Goal: Task Accomplishment & Management: Use online tool/utility

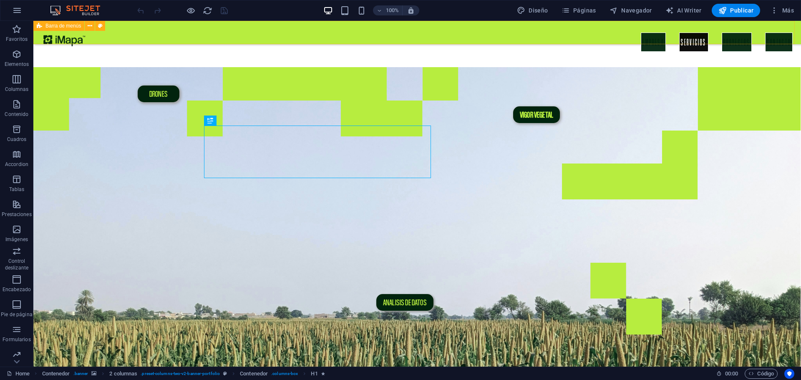
click at [318, 33] on div "EMPRESA SERVICIOS PROYECTOS CONTACTO" at bounding box center [417, 32] width 768 height 23
click at [160, 30] on div "EMPRESA SERVICIOS PROYECTOS CONTACTO" at bounding box center [417, 32] width 768 height 23
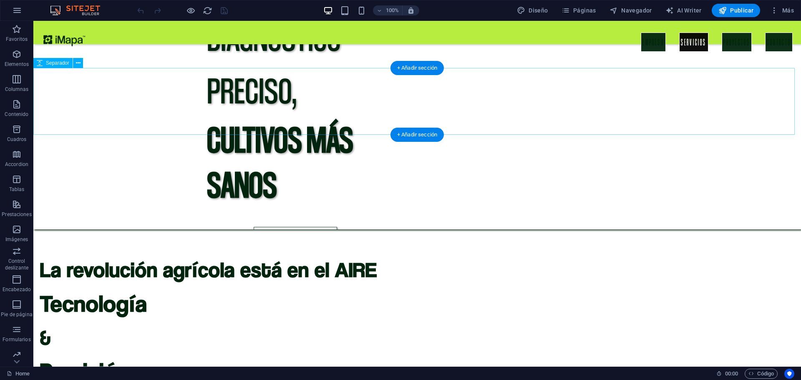
scroll to position [417, 0]
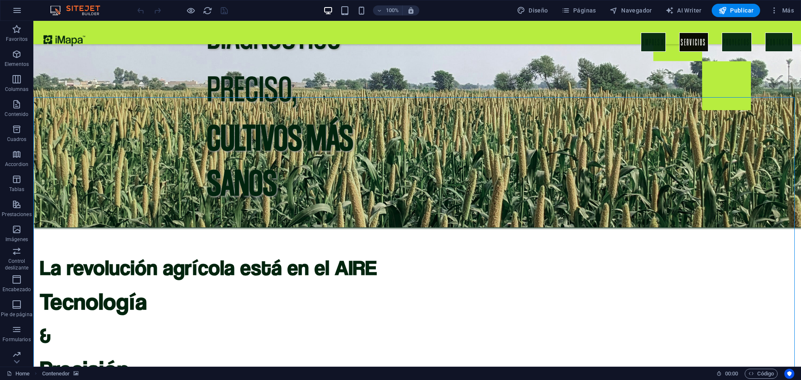
select select "px"
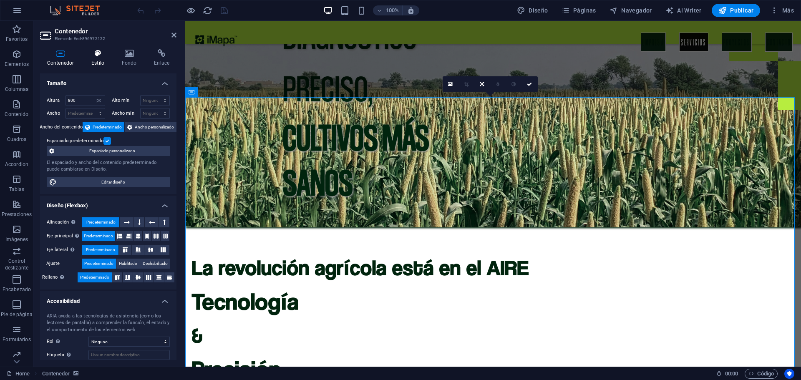
click at [99, 61] on h4 "Estilo" at bounding box center [99, 58] width 30 height 18
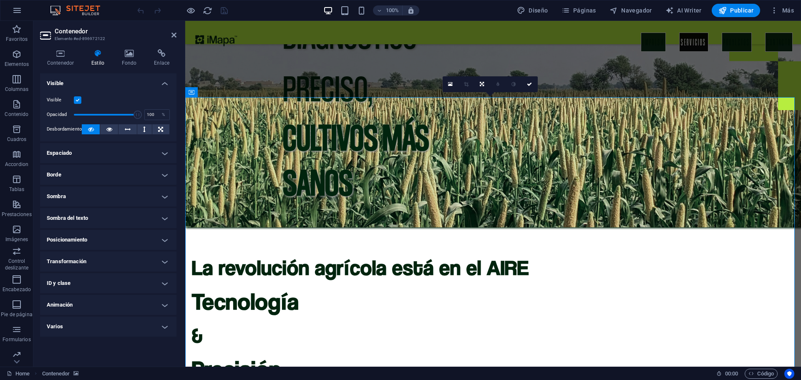
click at [164, 193] on h4 "Sombra" at bounding box center [108, 197] width 136 height 20
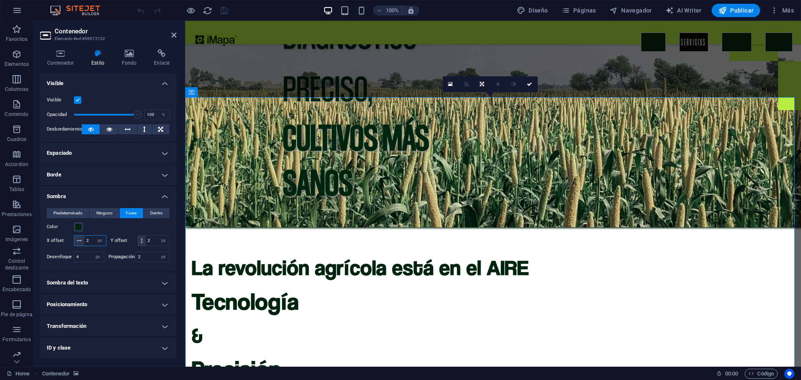
click at [89, 239] on input "2" at bounding box center [95, 241] width 22 height 10
drag, startPoint x: 88, startPoint y: 242, endPoint x: 84, endPoint y: 241, distance: 4.3
click at [84, 241] on input "2" at bounding box center [95, 241] width 22 height 10
type input "4"
drag, startPoint x: 86, startPoint y: 250, endPoint x: 82, endPoint y: 249, distance: 4.2
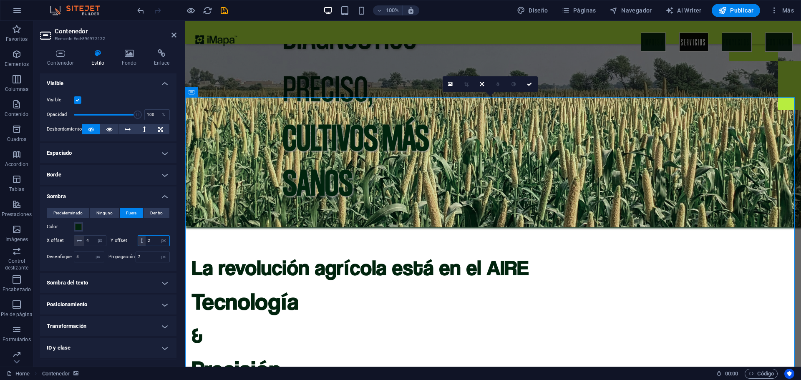
click at [138, 246] on div "2 px rem vh vw" at bounding box center [154, 240] width 33 height 11
drag, startPoint x: 90, startPoint y: 250, endPoint x: 84, endPoint y: 250, distance: 5.8
click at [146, 246] on input "2" at bounding box center [158, 241] width 24 height 10
type input "4"
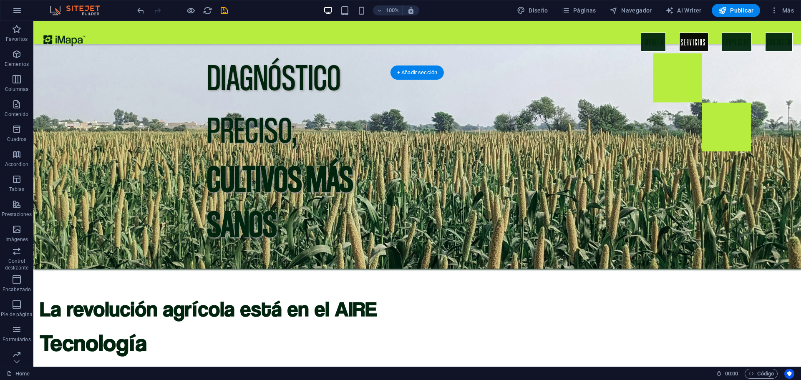
scroll to position [376, 0]
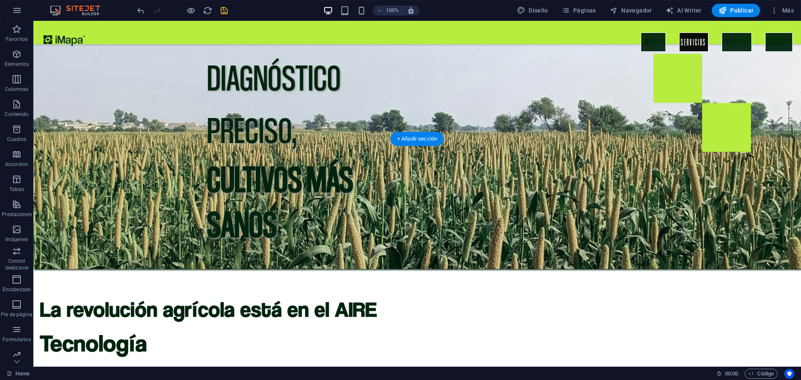
select select "px"
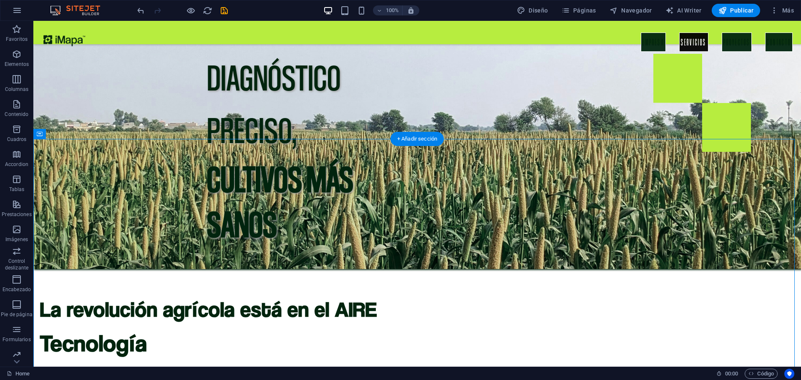
select select "px"
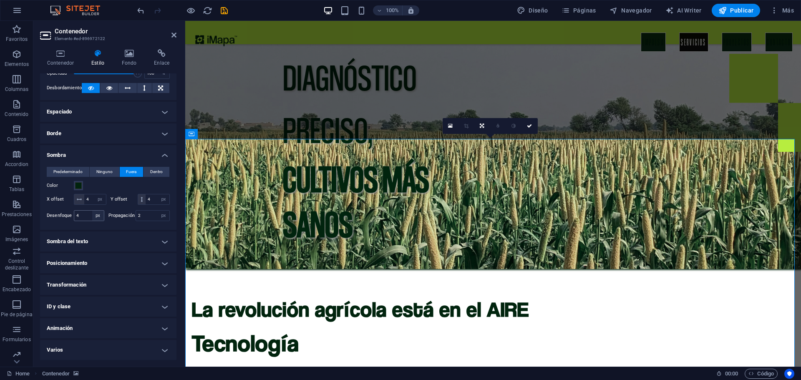
scroll to position [52, 0]
click at [152, 263] on h4 "Posicionamiento" at bounding box center [108, 263] width 136 height 20
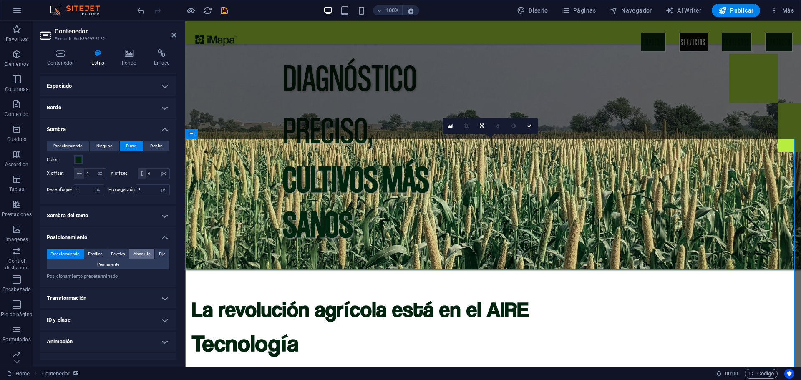
scroll to position [91, 0]
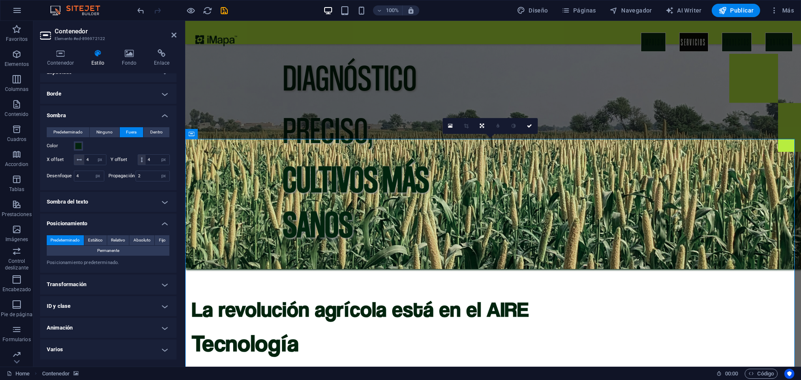
click at [126, 281] on h4 "Transformación" at bounding box center [108, 285] width 136 height 20
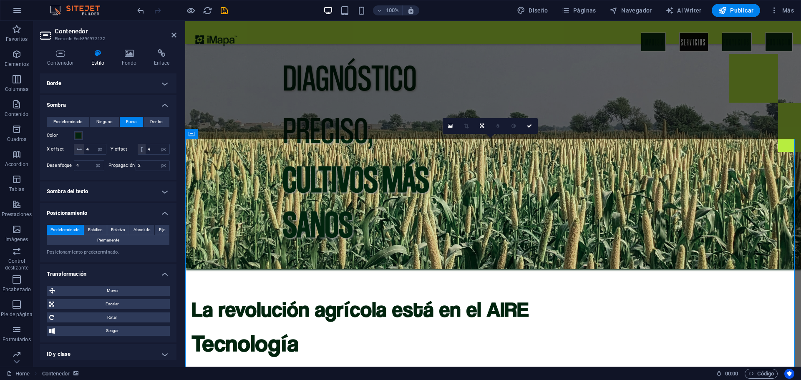
click at [125, 279] on h4 "Transformación" at bounding box center [108, 271] width 136 height 15
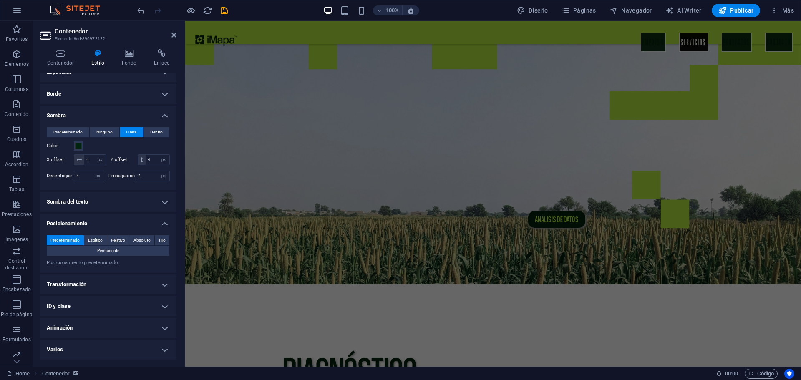
scroll to position [83, 0]
click at [228, 200] on figure at bounding box center [493, 134] width 616 height 300
click at [227, 198] on figure at bounding box center [493, 134] width 616 height 300
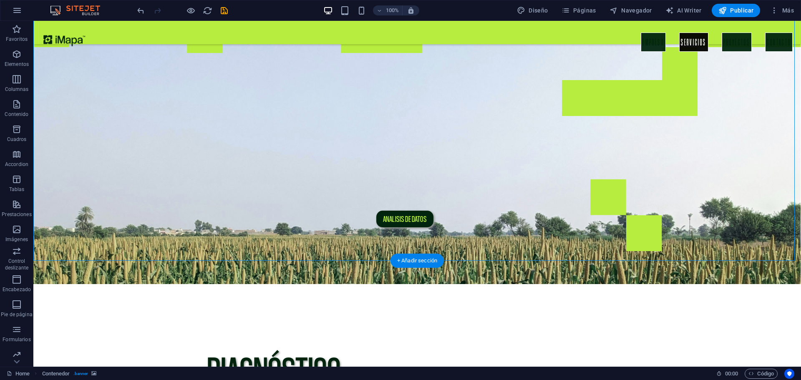
click at [142, 207] on figure at bounding box center [417, 134] width 768 height 300
select select "header"
select select "px"
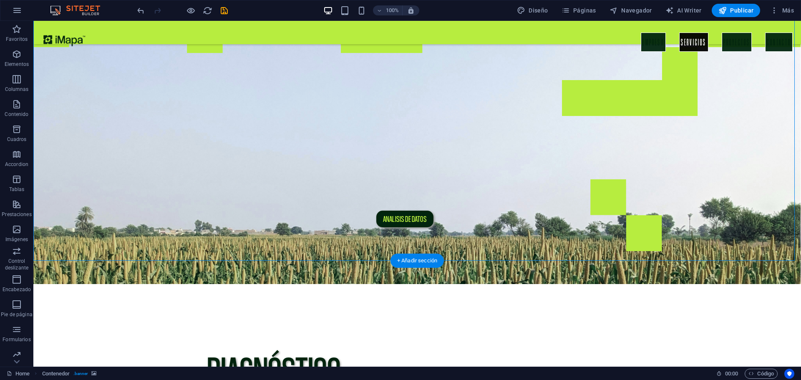
select select "px"
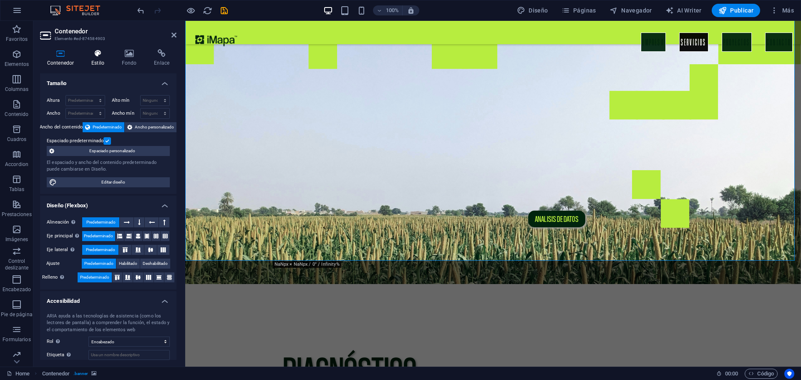
click at [103, 58] on h4 "Estilo" at bounding box center [99, 58] width 30 height 18
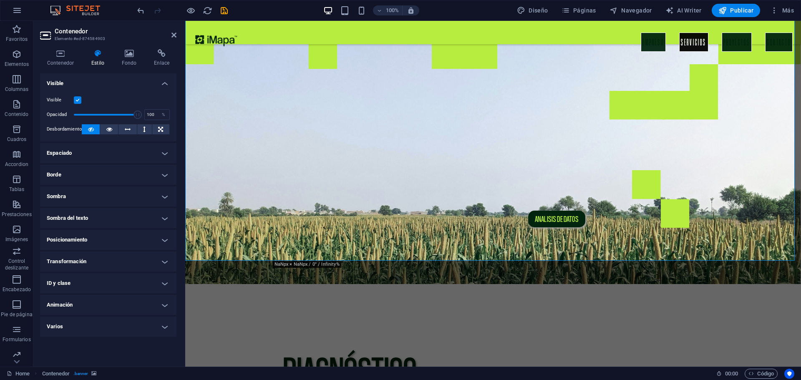
click at [71, 197] on h4 "Sombra" at bounding box center [108, 197] width 136 height 20
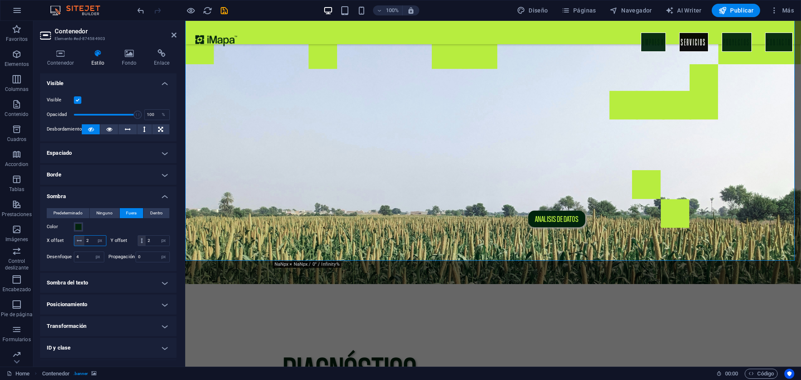
drag, startPoint x: 91, startPoint y: 239, endPoint x: 76, endPoint y: 239, distance: 14.6
click at [76, 239] on div "2 px rem vh vw" at bounding box center [90, 240] width 33 height 11
type input "4"
click at [146, 246] on input "2" at bounding box center [158, 241] width 24 height 10
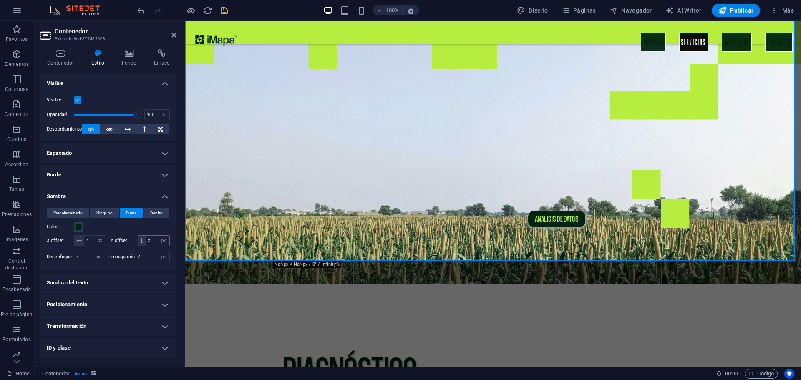
drag, startPoint x: 91, startPoint y: 252, endPoint x: 83, endPoint y: 251, distance: 8.0
click at [146, 246] on input "2" at bounding box center [158, 241] width 24 height 10
type input "4"
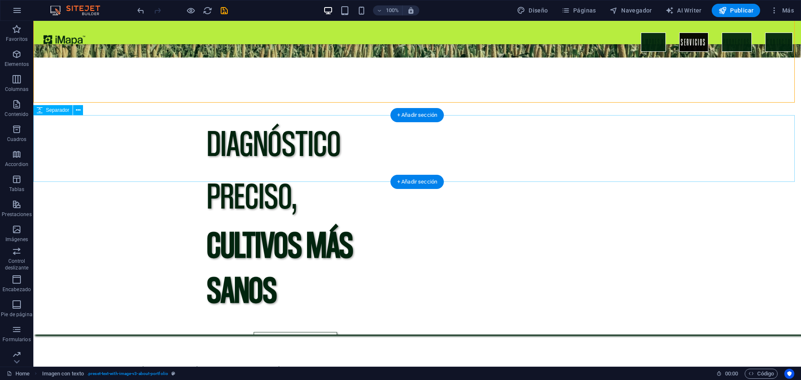
scroll to position [334, 0]
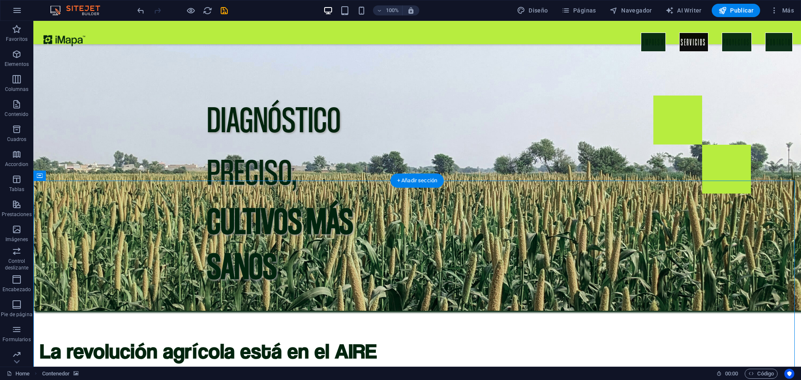
select select "px"
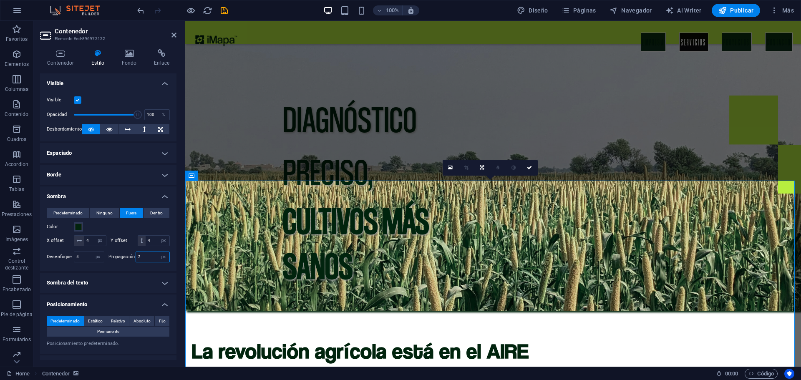
drag, startPoint x: 140, startPoint y: 265, endPoint x: 134, endPoint y: 265, distance: 5.4
click at [136, 262] on div "2 px rem vh vw" at bounding box center [153, 257] width 35 height 11
type input "0"
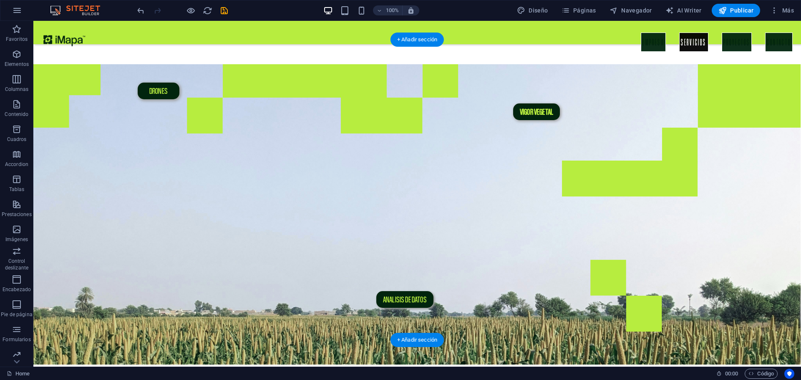
scroll to position [0, 0]
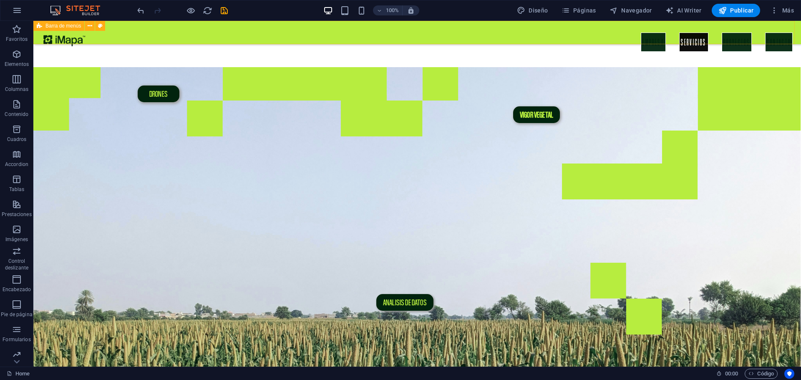
click at [153, 34] on div "EMPRESA SERVICIOS PROYECTOS CONTACTO" at bounding box center [417, 32] width 768 height 23
select select "header"
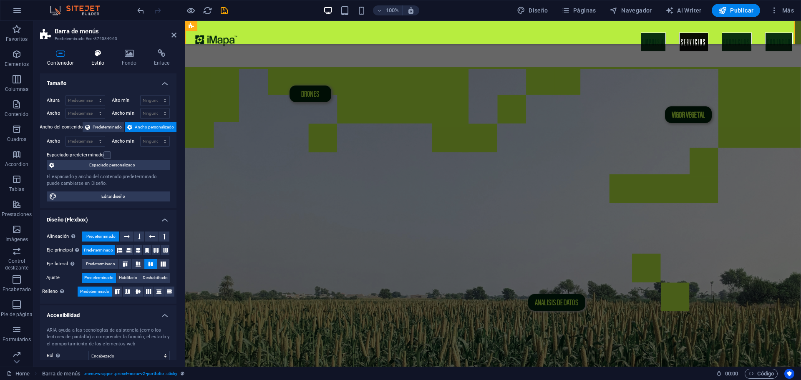
click at [95, 58] on h4 "Estilo" at bounding box center [99, 58] width 30 height 18
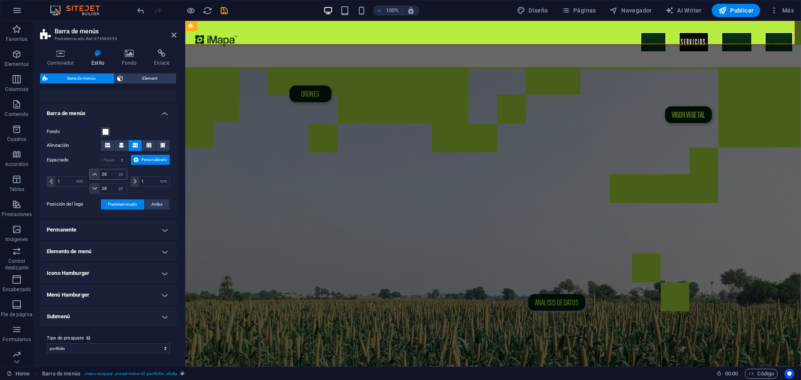
scroll to position [139, 0]
click at [81, 253] on h4 "Elemento de menú" at bounding box center [108, 252] width 136 height 20
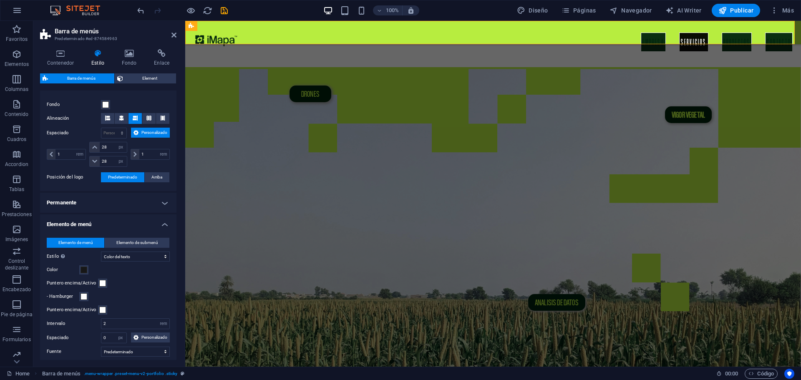
scroll to position [181, 0]
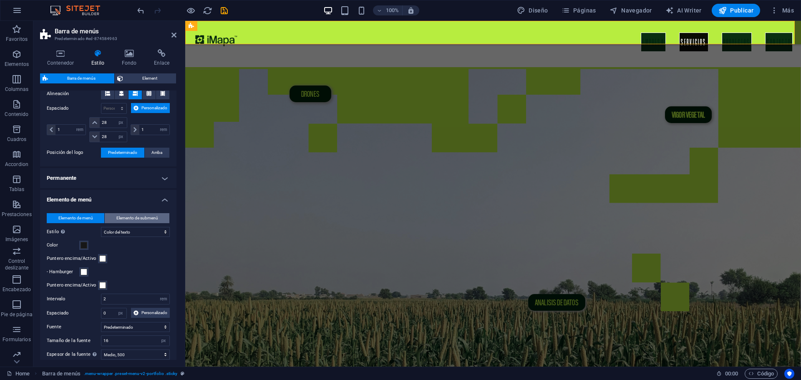
click at [109, 223] on button "Elemento de submenú" at bounding box center [137, 218] width 65 height 10
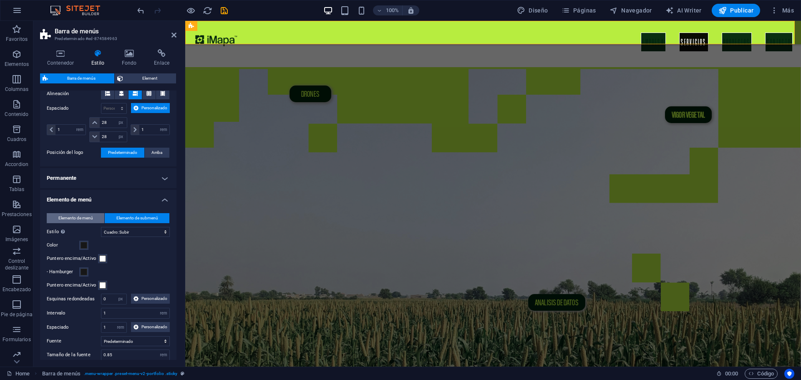
select select
click at [89, 223] on span "Elemento de menú" at bounding box center [75, 218] width 35 height 10
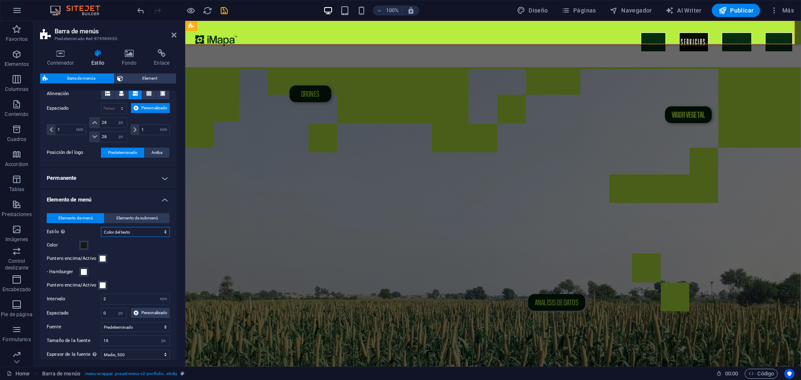
click at [148, 237] on select "Sin formato Color del texto Cuadro: Atenuar Cuadro: Voltear verticalmente Cuadr…" at bounding box center [135, 232] width 69 height 10
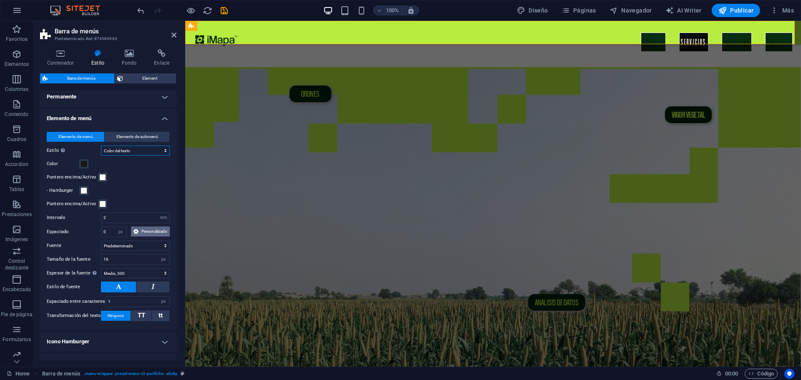
scroll to position [264, 0]
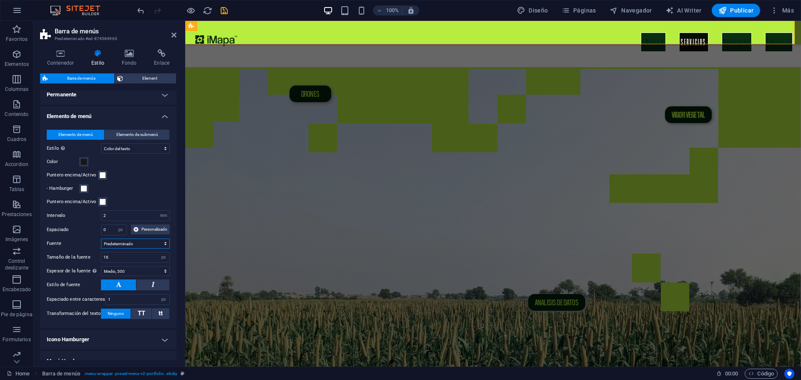
click at [146, 249] on select "Predeterminado Cabeceras" at bounding box center [135, 244] width 69 height 10
click at [90, 249] on label "Fuente" at bounding box center [74, 244] width 54 height 10
click at [101, 249] on select "Predeterminado Cabeceras" at bounding box center [135, 244] width 69 height 10
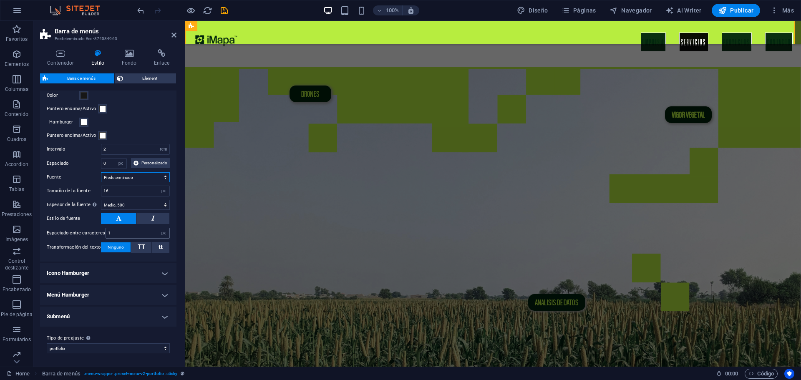
scroll to position [351, 0]
click at [116, 273] on h4 "Icono Hamburger" at bounding box center [108, 273] width 136 height 20
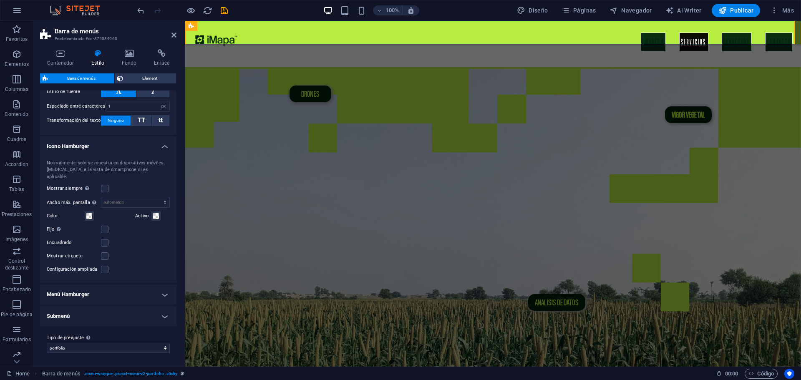
scroll to position [470, 0]
click at [93, 151] on h4 "Icono Hamburger" at bounding box center [108, 143] width 136 height 15
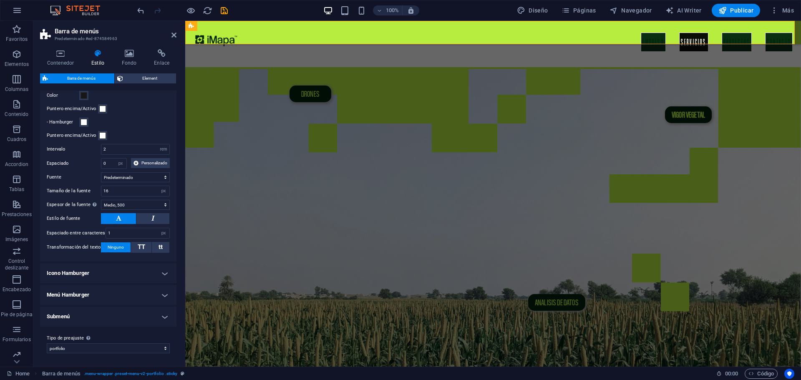
click at [111, 313] on h4 "Submenú" at bounding box center [108, 317] width 136 height 20
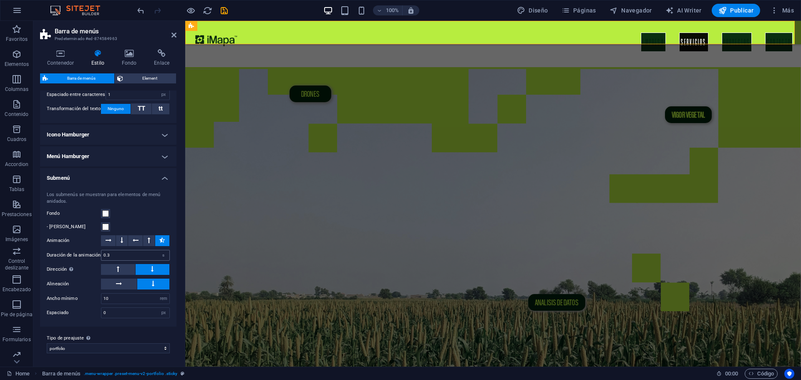
scroll to position [489, 0]
click at [118, 346] on select "portfolio Añadir tipo de preajuste" at bounding box center [108, 348] width 123 height 10
click at [98, 339] on label "Tipo de preajuste La configuración y variante seleccionada arriba afecta a todo…" at bounding box center [108, 338] width 123 height 10
click at [98, 343] on select "portfolio Añadir tipo de preajuste" at bounding box center [108, 348] width 123 height 10
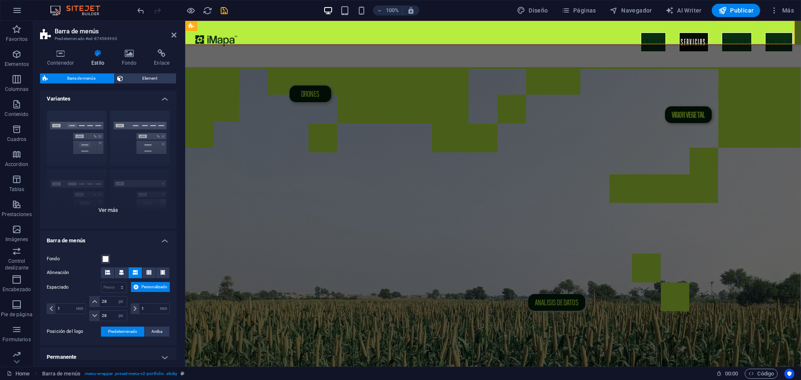
scroll to position [0, 0]
click at [130, 81] on span "Element" at bounding box center [150, 78] width 48 height 10
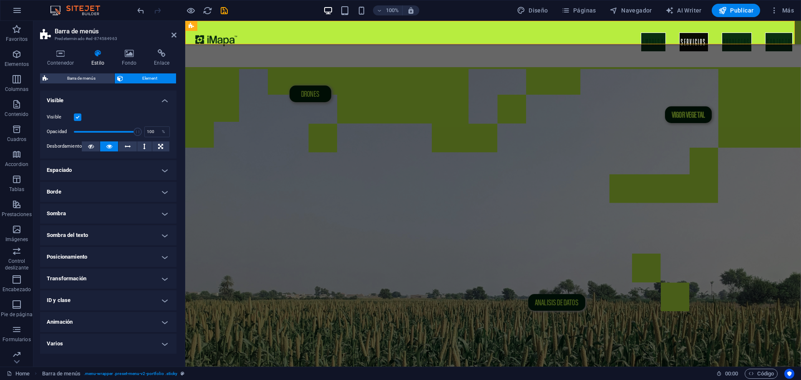
click at [559, 67] on figure at bounding box center [493, 217] width 616 height 300
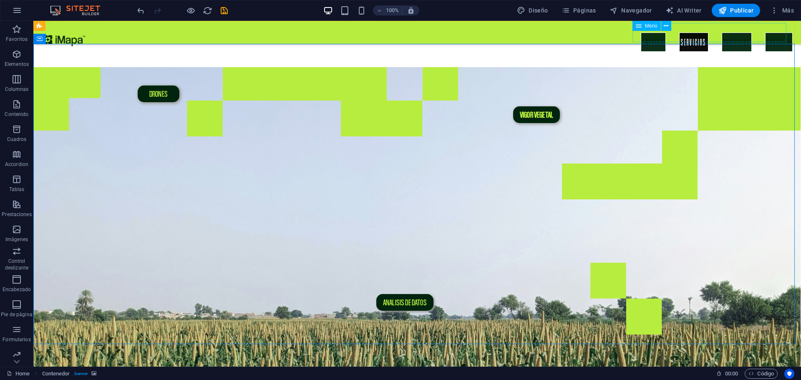
click at [664, 35] on nav "EMPRESA SERVICIOS PROYECTOS CONTACTO" at bounding box center [717, 42] width 152 height 19
click at [662, 34] on nav "EMPRESA SERVICIOS PROYECTOS CONTACTO" at bounding box center [717, 42] width 152 height 19
select select
select select "secondary"
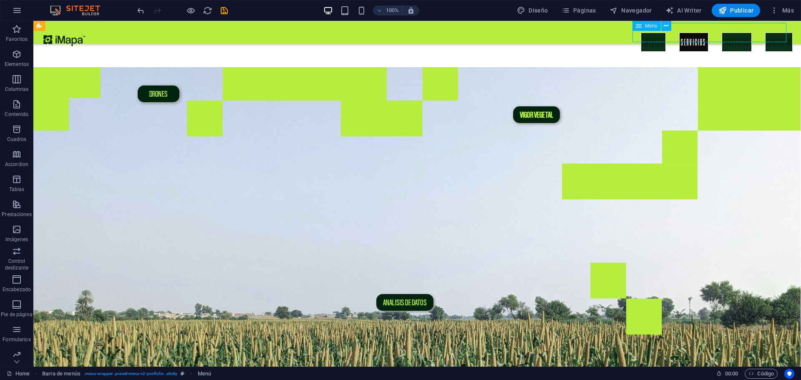
select select "secondary"
select select "1"
select select
select select "secondary"
select select
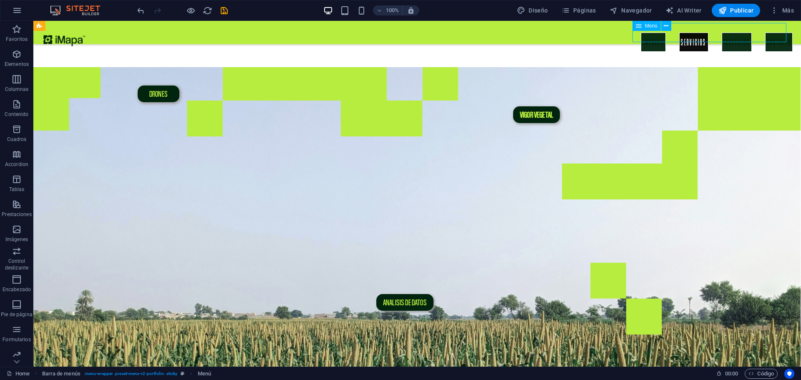
select select "secondary"
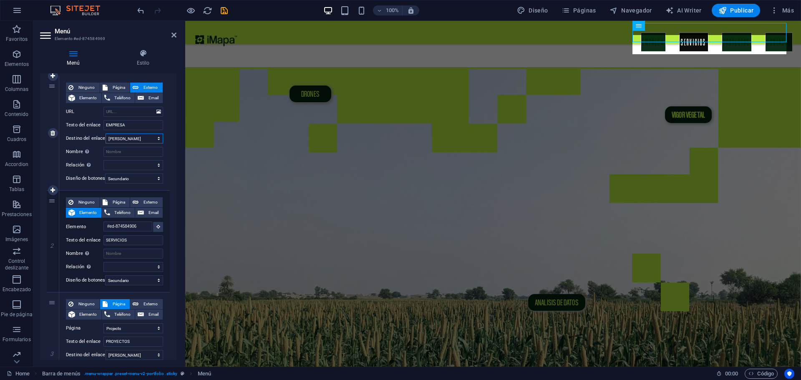
click at [146, 137] on select "Nueva pestaña Misma pestaña Superposición" at bounding box center [135, 139] width 58 height 10
click at [142, 136] on select "Nueva pestaña Misma pestaña Superposición" at bounding box center [135, 139] width 58 height 10
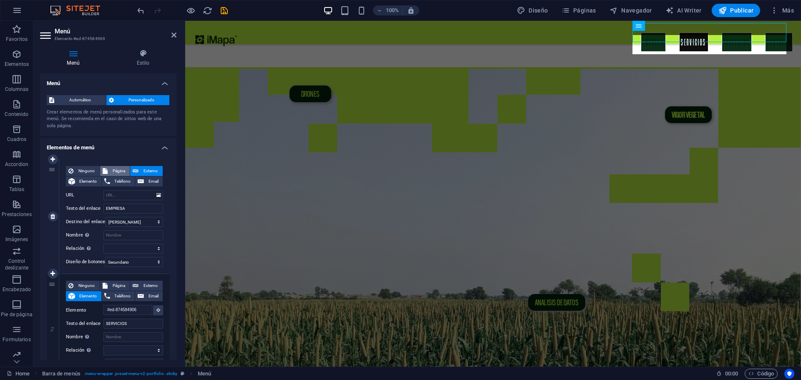
click at [117, 170] on span "Página" at bounding box center [119, 171] width 18 height 10
select select
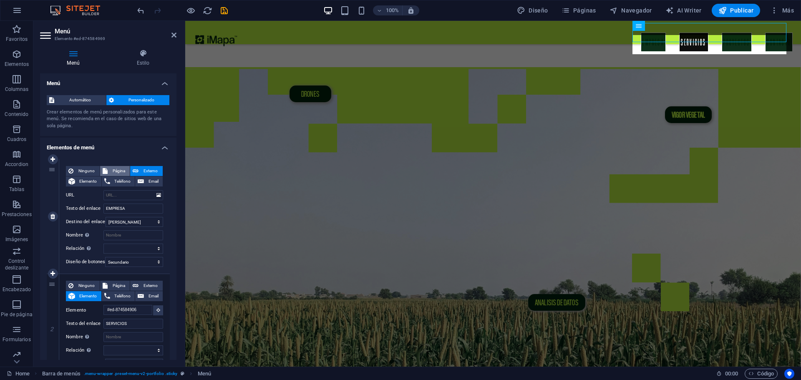
select select
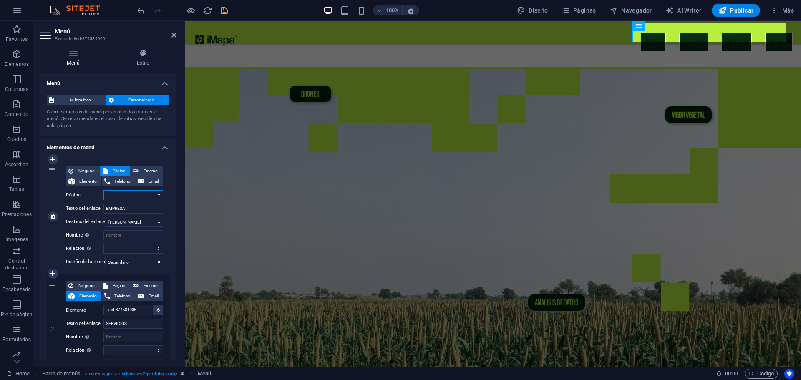
click at [157, 192] on select "Home Projects Legal Notice Privacy" at bounding box center [133, 195] width 60 height 10
select select "1"
click at [103, 190] on select "Home Projects Legal Notice Privacy" at bounding box center [133, 195] width 60 height 10
select select
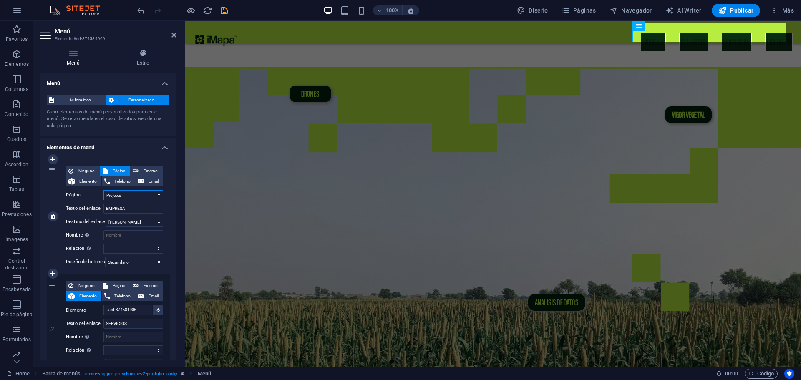
select select
click at [148, 195] on select "Home Projects Legal Notice Privacy" at bounding box center [133, 195] width 60 height 10
select select "0"
click at [103, 190] on select "Home Projects Legal Notice Privacy" at bounding box center [133, 195] width 60 height 10
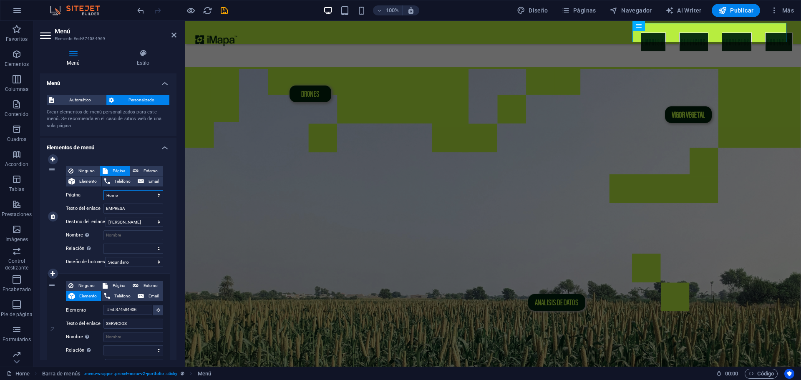
select select
click at [653, 35] on nav "EMPRESA SERVICIOS PROYECTOS CONTACTO" at bounding box center [717, 42] width 152 height 19
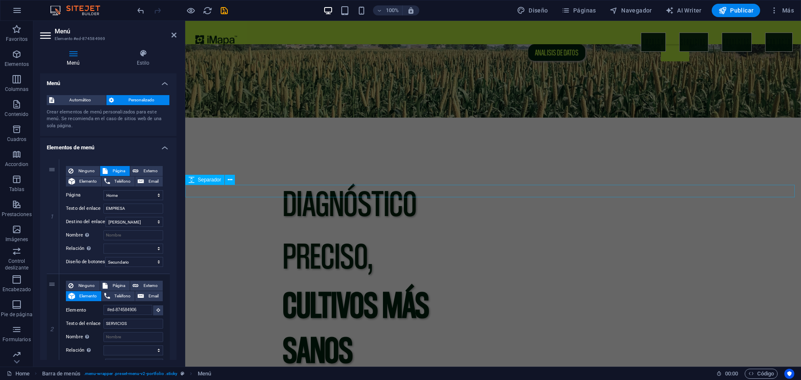
scroll to position [250, 0]
click at [124, 192] on select "Home Projects Legal Notice Privacy" at bounding box center [133, 195] width 60 height 10
click at [103, 190] on select "Home Projects Legal Notice Privacy" at bounding box center [133, 195] width 60 height 10
click at [113, 208] on input "EMPRESA" at bounding box center [133, 209] width 60 height 10
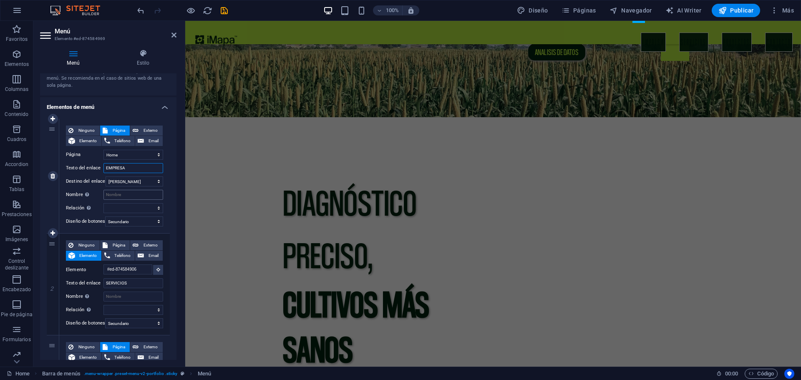
scroll to position [42, 0]
click at [154, 182] on select "Nueva pestaña Misma pestaña Superposición" at bounding box center [135, 180] width 58 height 10
select select "overlay"
click at [106, 175] on select "Nueva pestaña Misma pestaña Superposición" at bounding box center [135, 180] width 58 height 10
select select
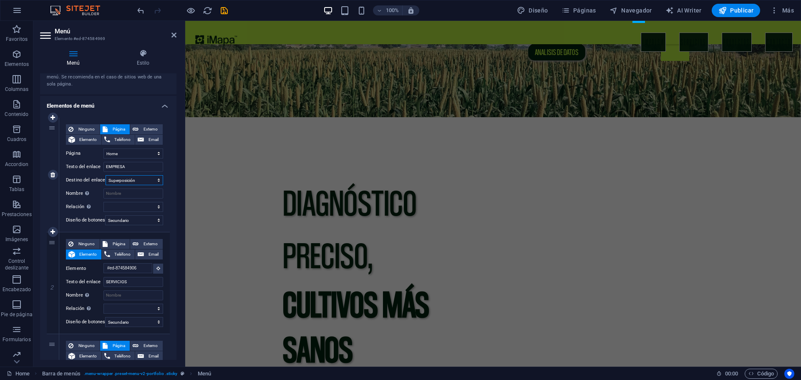
select select
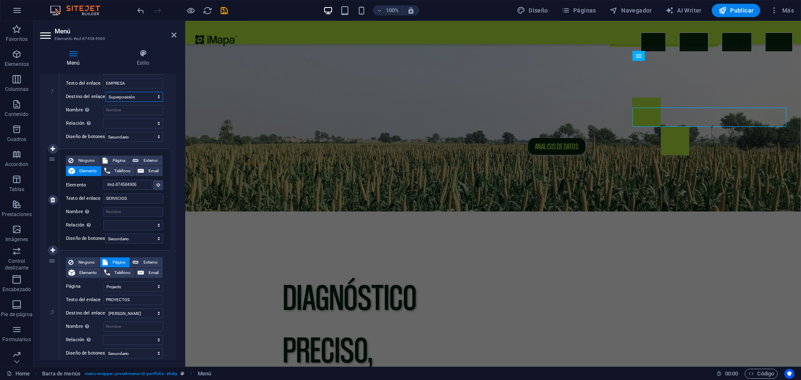
scroll to position [180, 0]
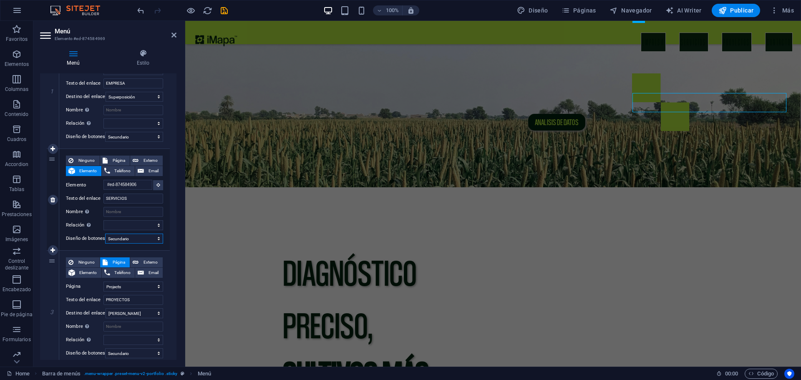
click at [149, 235] on select "Ninguno Predeterminado Principal Secundario" at bounding box center [134, 239] width 58 height 10
select select "primary"
click at [105, 234] on select "Ninguno Predeterminado Principal Secundario" at bounding box center [134, 239] width 58 height 10
select select
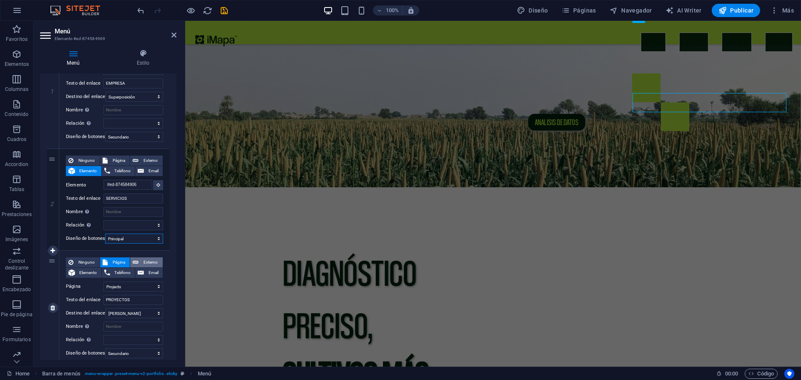
select select
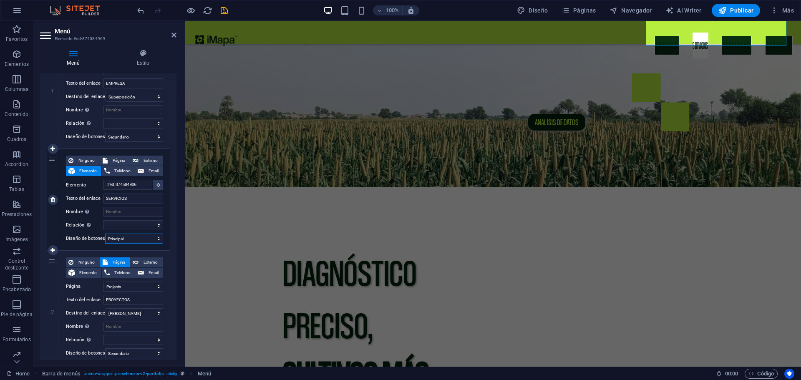
click at [155, 238] on select "Ninguno Predeterminado Principal Secundario" at bounding box center [134, 239] width 58 height 10
select select "secondary"
click at [105, 234] on select "Ninguno Predeterminado Principal Secundario" at bounding box center [134, 239] width 58 height 10
select select
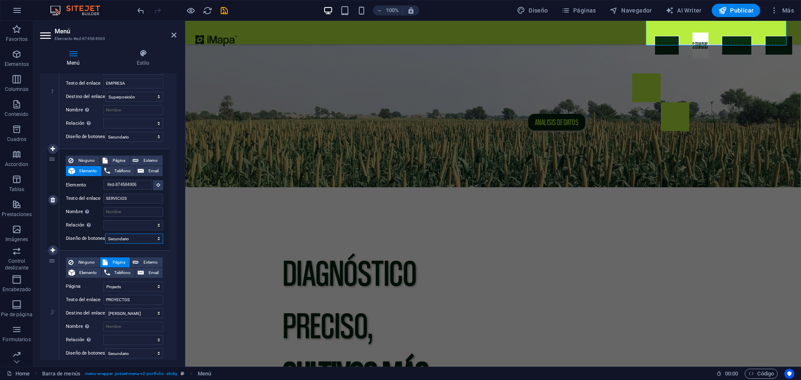
select select
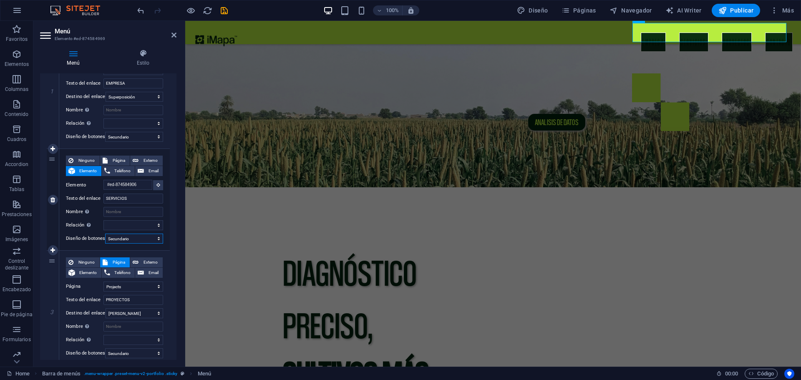
click at [156, 238] on select "Ninguno Predeterminado Principal Secundario" at bounding box center [134, 239] width 58 height 10
select select "default"
click at [105, 234] on select "Ninguno Predeterminado Principal Secundario" at bounding box center [134, 239] width 58 height 10
select select
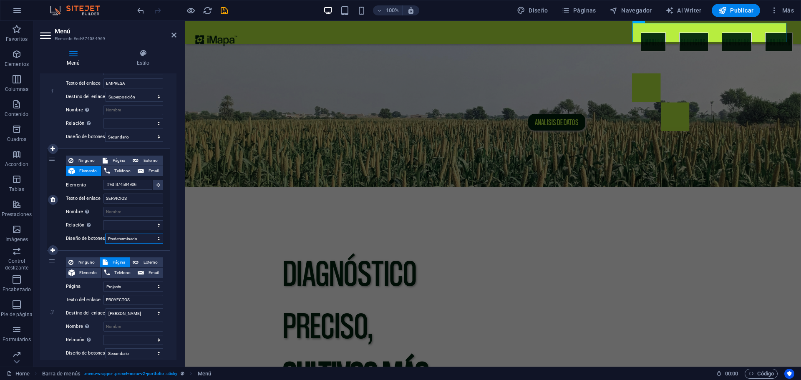
select select
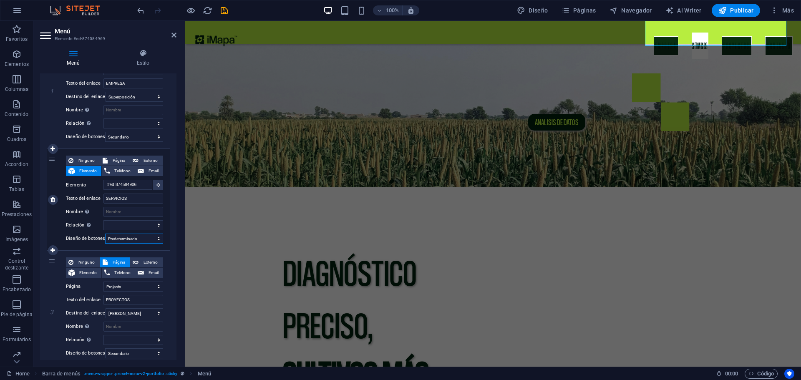
click at [151, 240] on select "Ninguno Predeterminado Principal Secundario" at bounding box center [134, 239] width 58 height 10
select select
click at [105, 234] on select "Ninguno Predeterminado Principal Secundario" at bounding box center [134, 239] width 58 height 10
select select
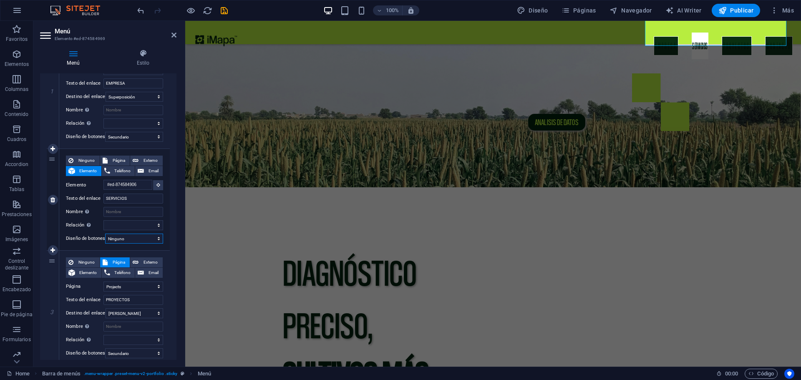
select select
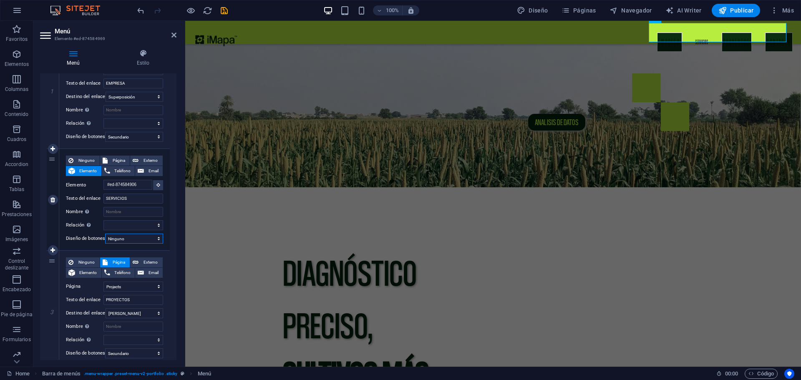
click at [153, 238] on select "Ninguno Predeterminado Principal Secundario" at bounding box center [134, 239] width 58 height 10
select select "primary"
click at [105, 234] on select "Ninguno Predeterminado Principal Secundario" at bounding box center [134, 239] width 58 height 10
select select
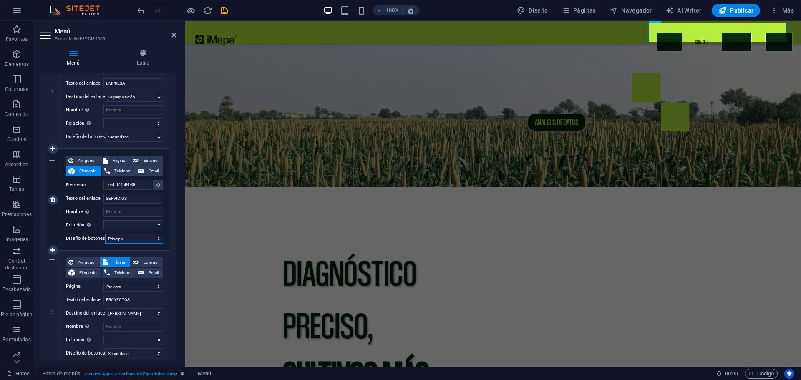
select select
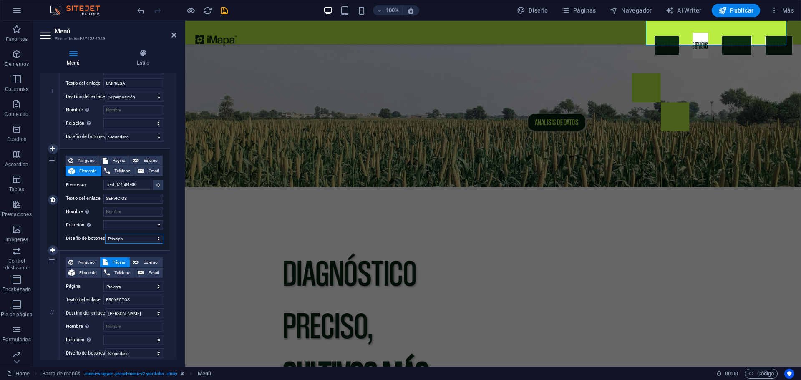
click at [151, 242] on select "Ninguno Predeterminado Principal Secundario" at bounding box center [134, 239] width 58 height 10
select select "secondary"
click at [105, 234] on select "Ninguno Predeterminado Principal Secundario" at bounding box center [134, 239] width 58 height 10
select select
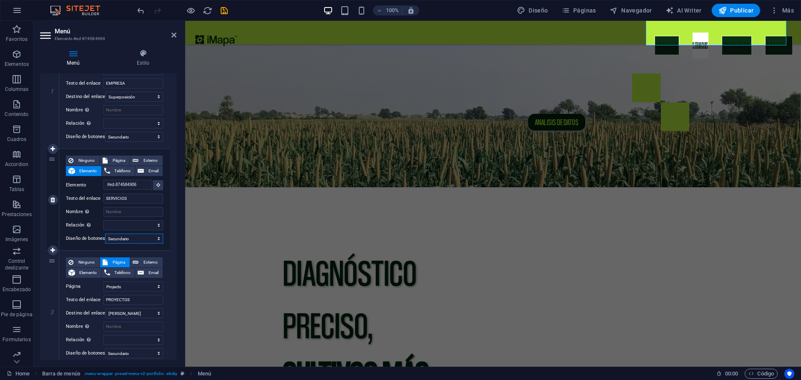
select select
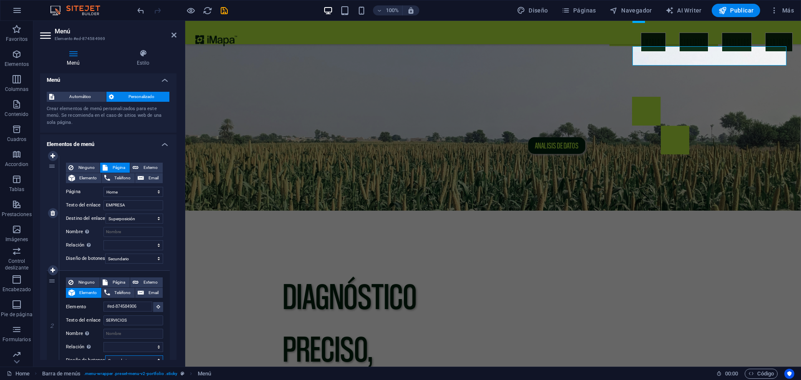
scroll to position [0, 0]
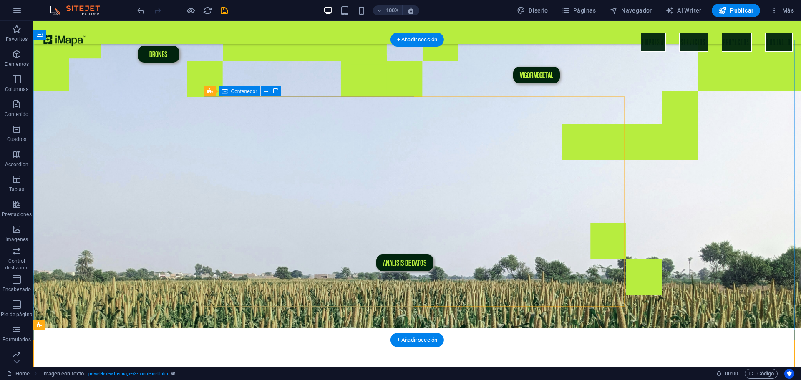
scroll to position [42, 0]
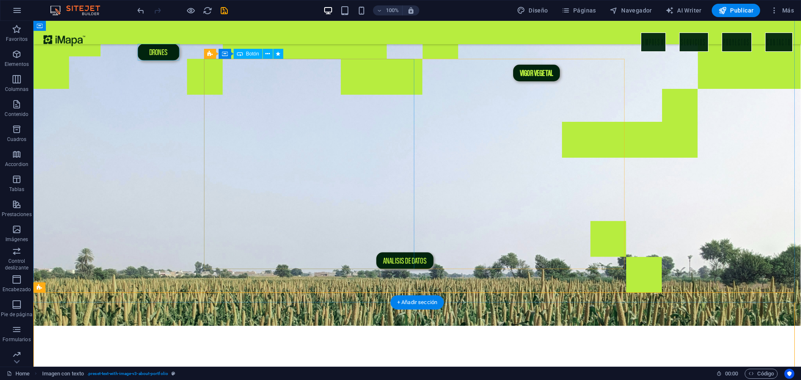
click at [167, 54] on div "Drones" at bounding box center [159, 52] width 42 height 17
click at [164, 51] on div "Drones" at bounding box center [159, 52] width 42 height 17
select select "px"
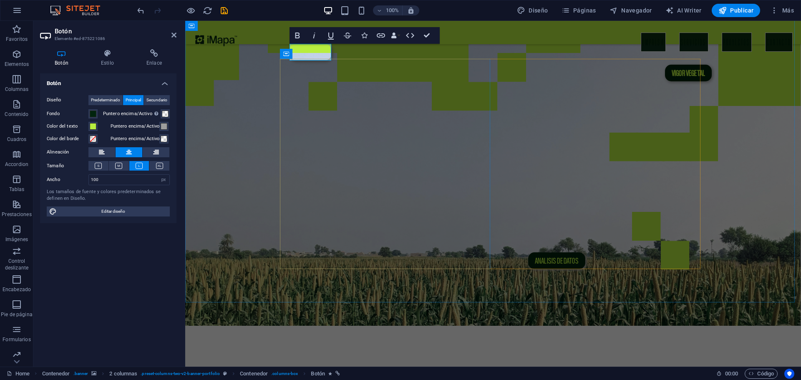
click at [304, 46] on link "​" at bounding box center [311, 52] width 42 height 17
drag, startPoint x: 117, startPoint y: 26, endPoint x: 298, endPoint y: 49, distance: 182.1
click at [0, 0] on div "Contenedor" at bounding box center [0, 0] width 0 height 0
click at [261, 58] on figure at bounding box center [493, 175] width 616 height 300
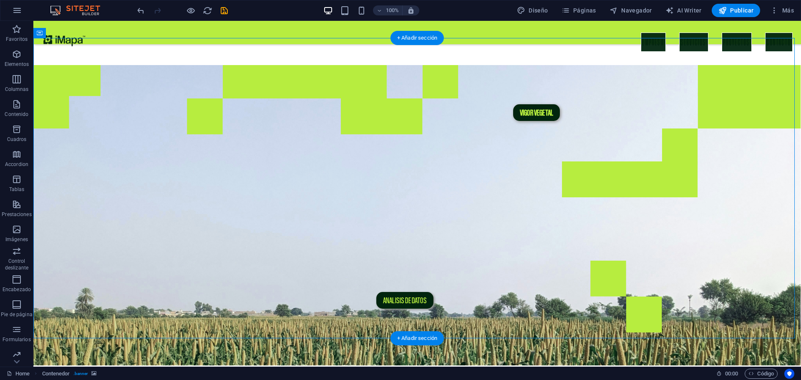
scroll to position [0, 0]
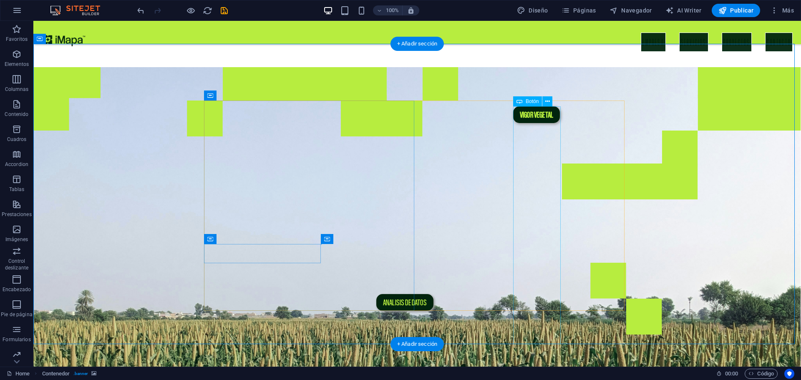
click at [536, 108] on div "Vigor vegetal" at bounding box center [536, 375] width 47 height 538
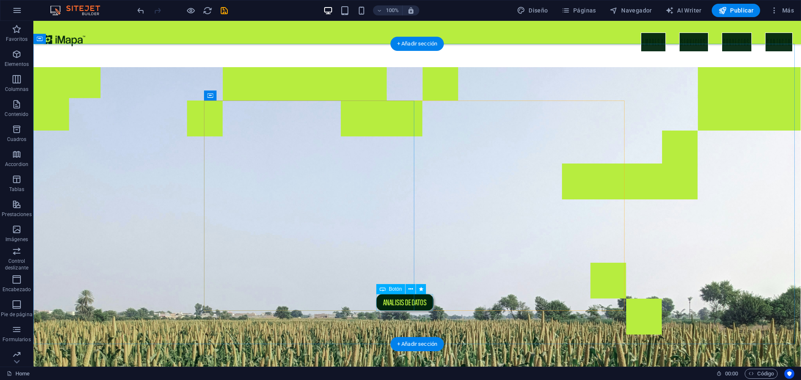
click at [428, 306] on div "Analisis de Datos" at bounding box center [404, 302] width 57 height 17
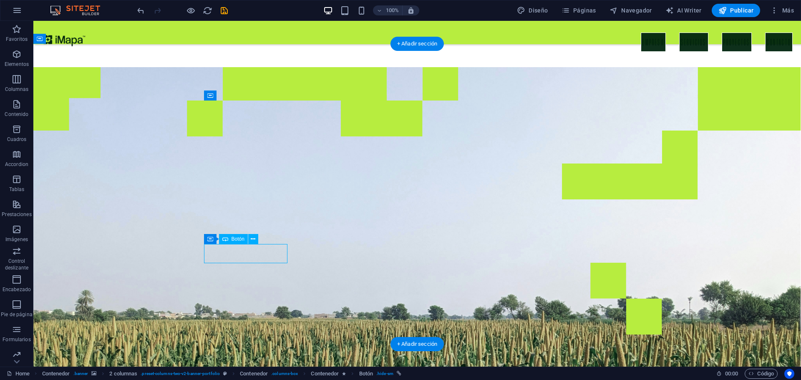
select select "px"
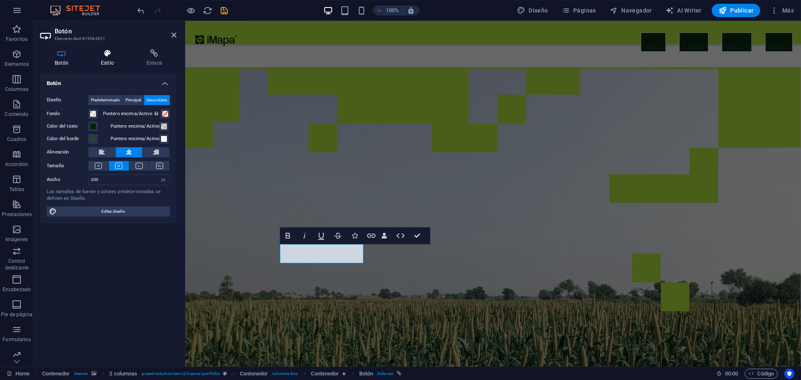
click at [112, 58] on h4 "Estilo" at bounding box center [108, 58] width 45 height 18
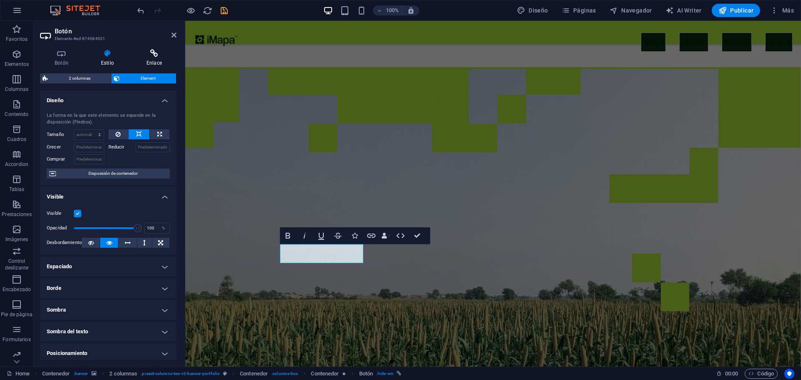
click at [146, 59] on h4 "Enlace" at bounding box center [154, 58] width 45 height 18
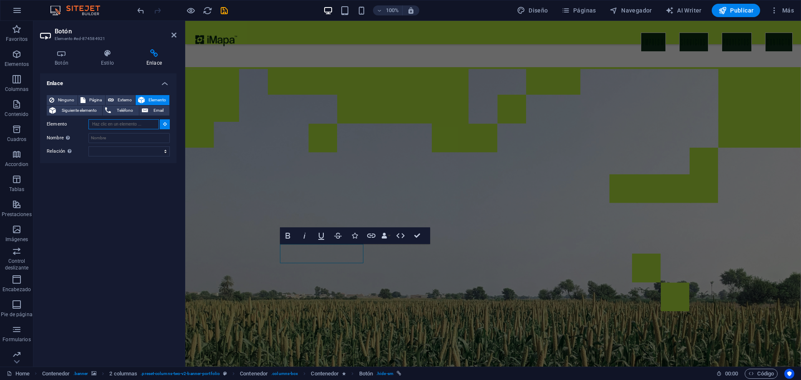
click at [145, 124] on input "Elemento" at bounding box center [123, 124] width 71 height 10
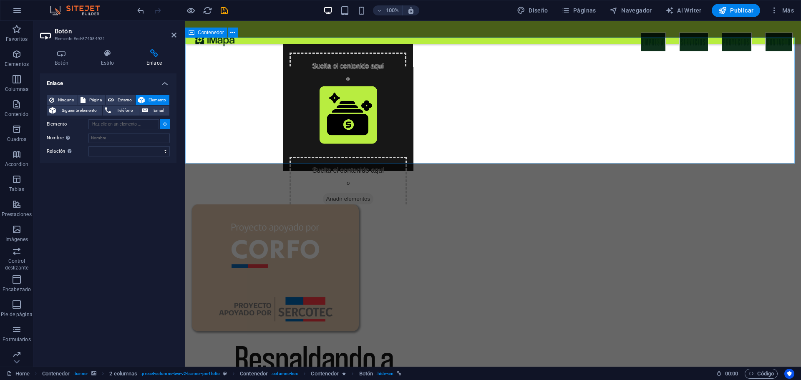
scroll to position [2170, 0]
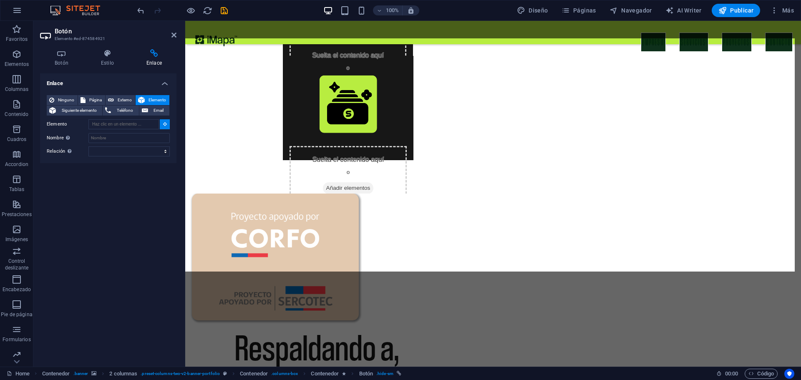
type input "#ed-900347204"
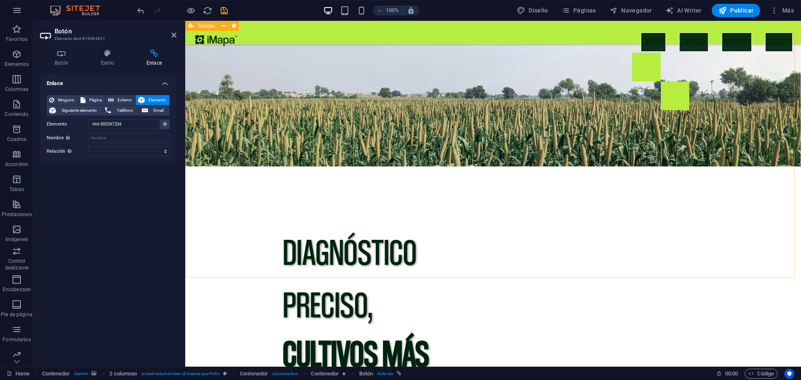
scroll to position [60, 0]
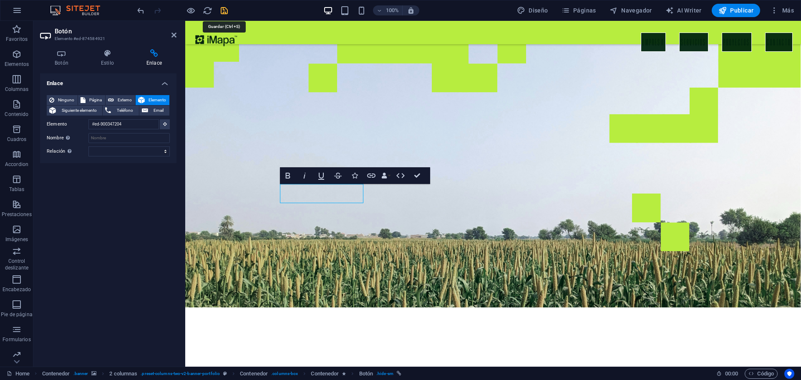
click at [0, 0] on icon "save" at bounding box center [0, 0] width 0 height 0
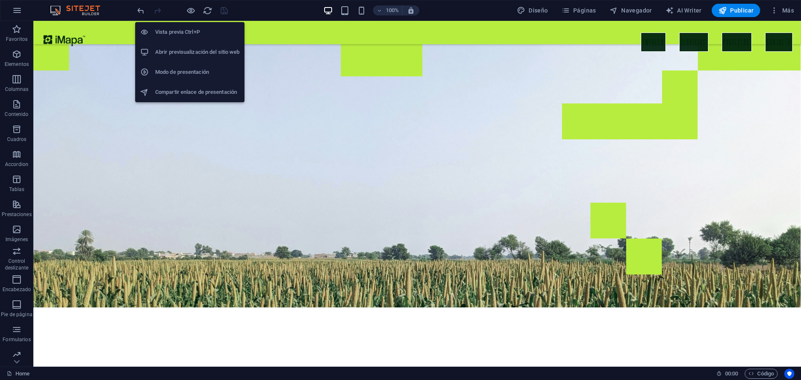
click at [171, 48] on h6 "Abrir previsualización del sitio web" at bounding box center [197, 52] width 84 height 10
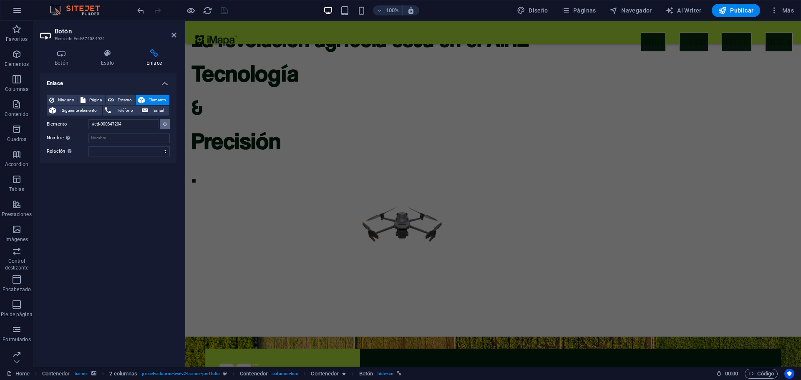
scroll to position [13, 0]
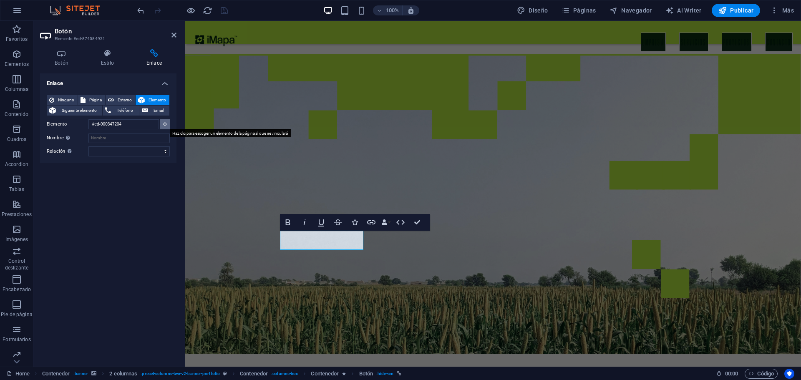
click at [161, 125] on button at bounding box center [165, 124] width 10 height 10
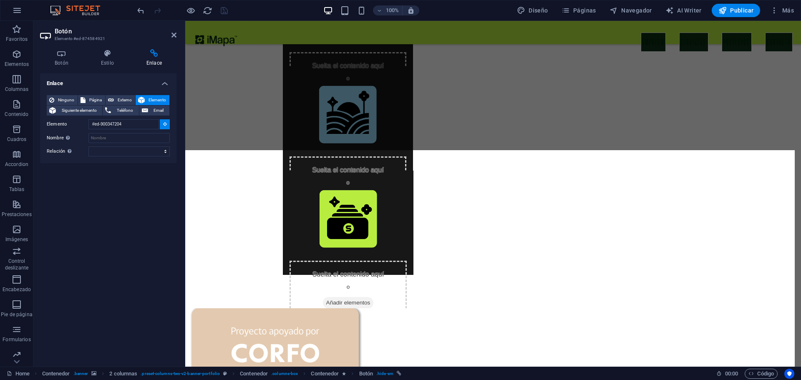
scroll to position [2058, 0]
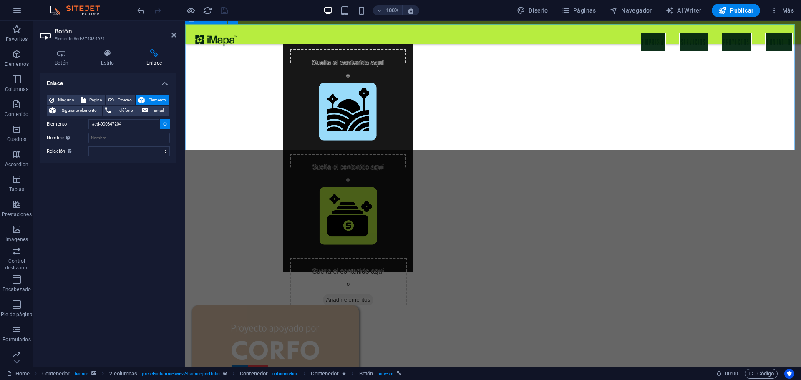
type input "#ed-889191022"
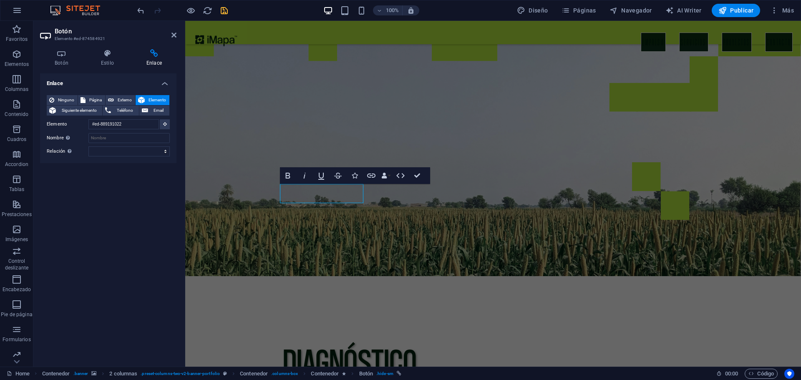
scroll to position [37, 0]
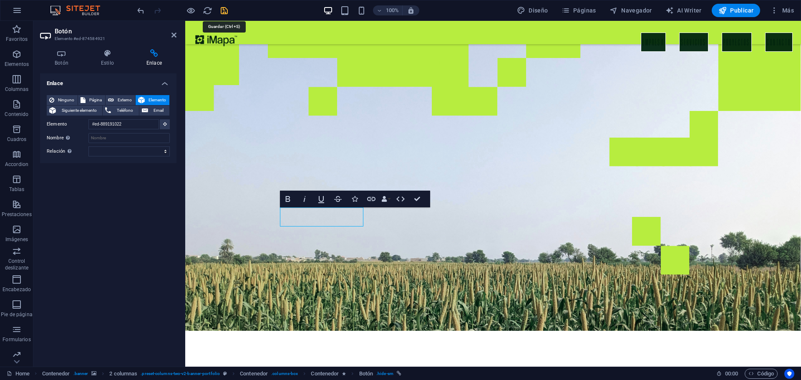
click at [225, 8] on icon "save" at bounding box center [224, 11] width 10 height 10
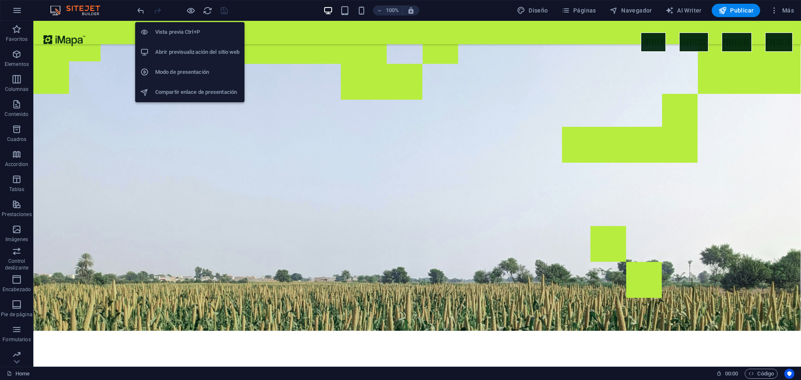
click at [196, 45] on li "Abrir previsualización del sitio web" at bounding box center [189, 52] width 109 height 20
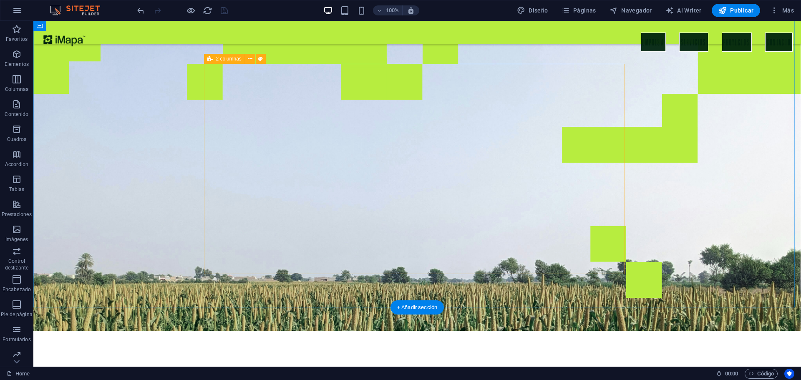
scroll to position [0, 0]
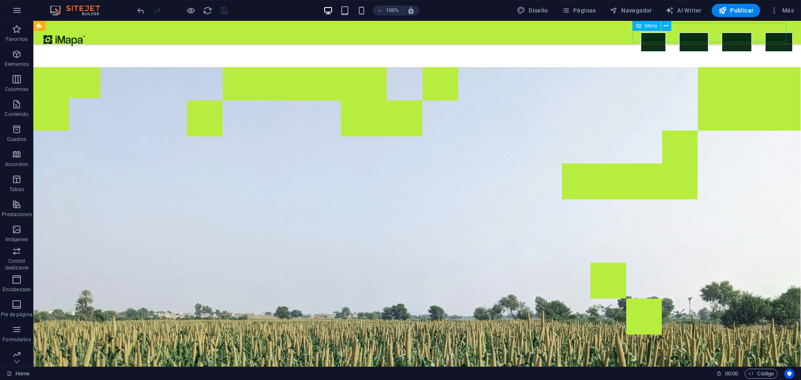
click at [654, 31] on div "Menú" at bounding box center [655, 26] width 44 height 10
click at [653, 31] on div "Menú" at bounding box center [655, 26] width 44 height 10
click at [641, 30] on icon at bounding box center [639, 26] width 6 height 10
click at [652, 35] on nav "EMPRESA SERVICIOS PROYECTOS CONTACTO" at bounding box center [717, 42] width 152 height 19
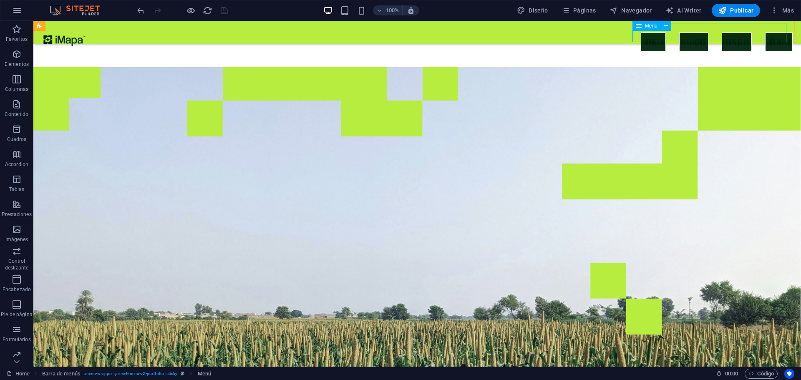
click at [652, 35] on nav "EMPRESA SERVICIOS PROYECTOS CONTACTO" at bounding box center [717, 42] width 152 height 19
select select "overlay"
select select "secondary"
select select "1"
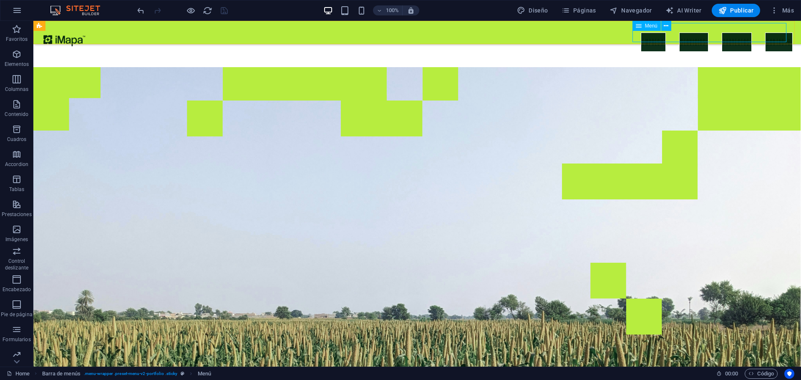
select select
select select "secondary"
select select
select select "secondary"
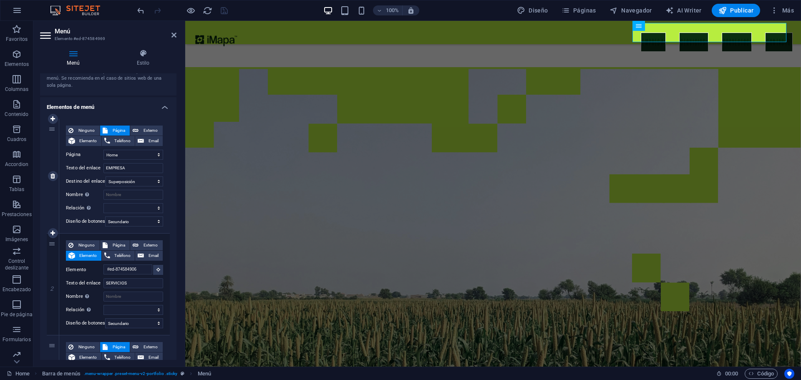
scroll to position [42, 0]
click at [139, 128] on button "Externo" at bounding box center [146, 129] width 33 height 10
select select "blank"
select select
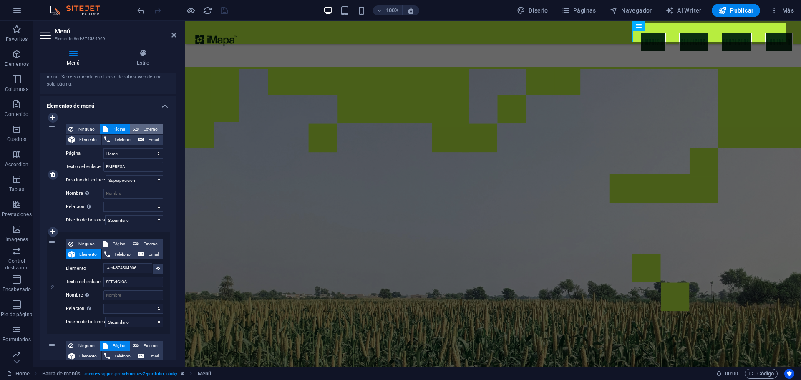
select select
click at [93, 141] on span "Elemento" at bounding box center [88, 140] width 21 height 10
select select
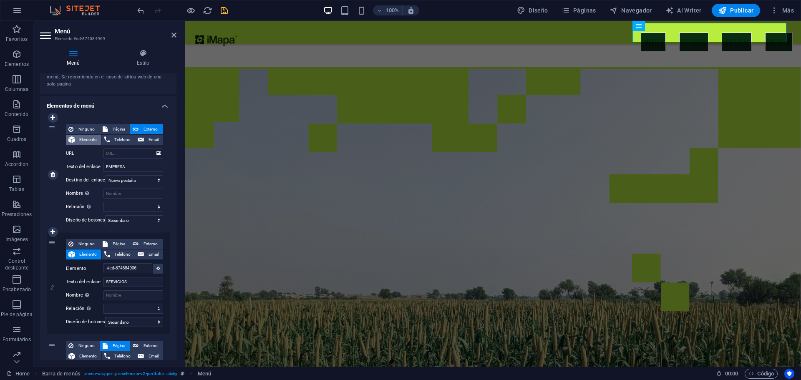
select select
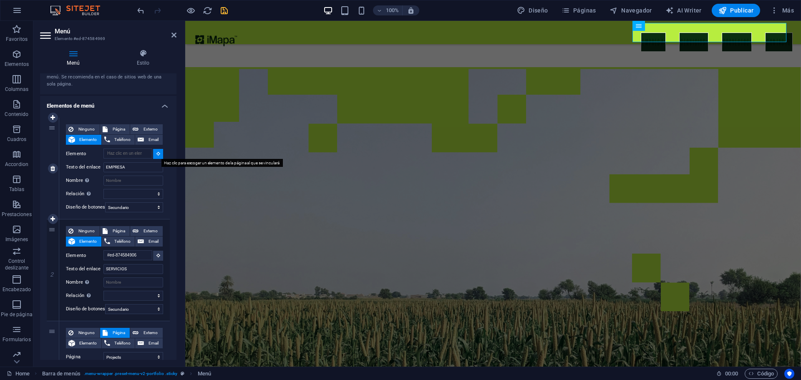
click at [153, 154] on button at bounding box center [158, 154] width 10 height 10
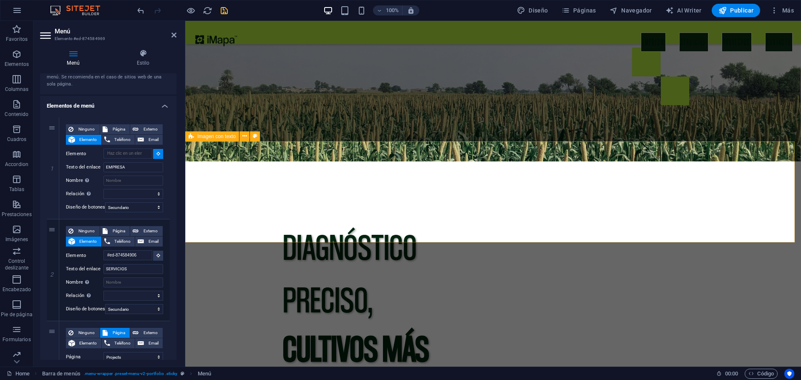
scroll to position [209, 0]
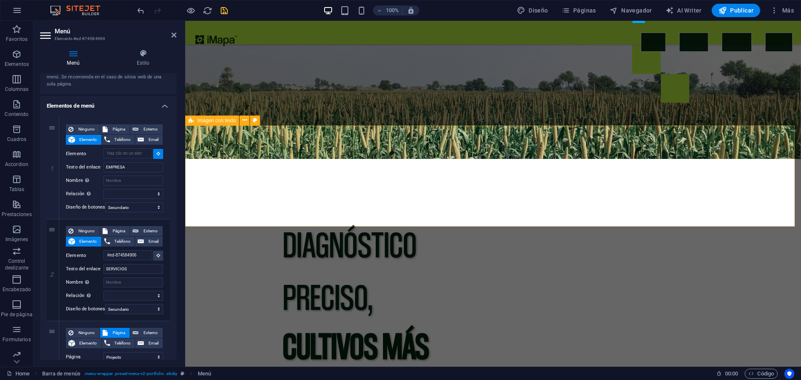
type input "#ed-874585026"
select select
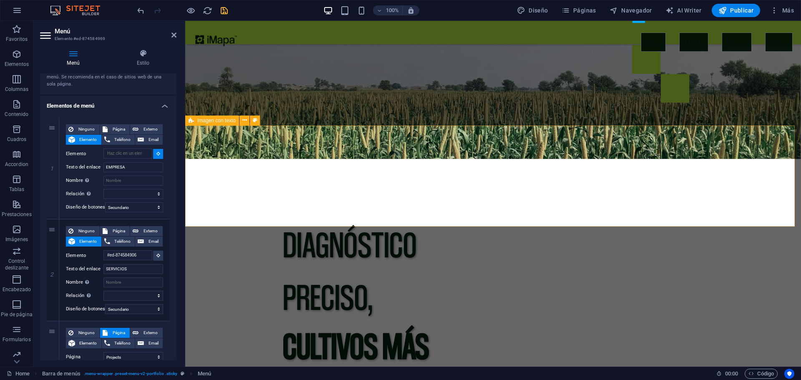
select select
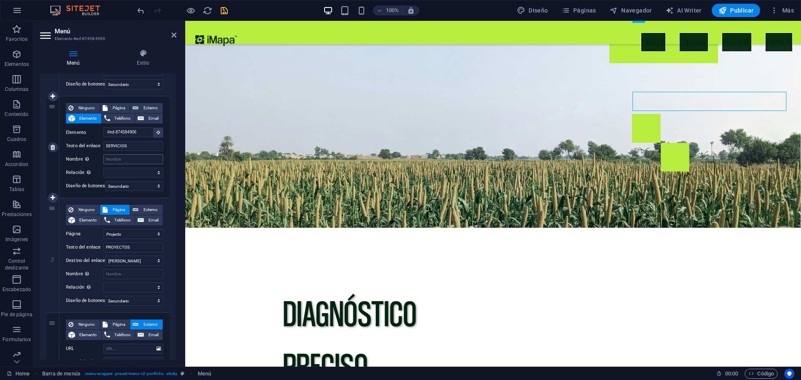
scroll to position [167, 0]
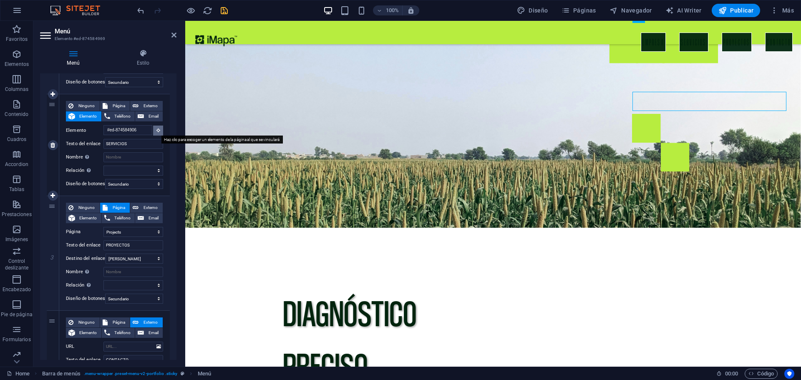
click at [156, 131] on icon at bounding box center [158, 130] width 4 height 4
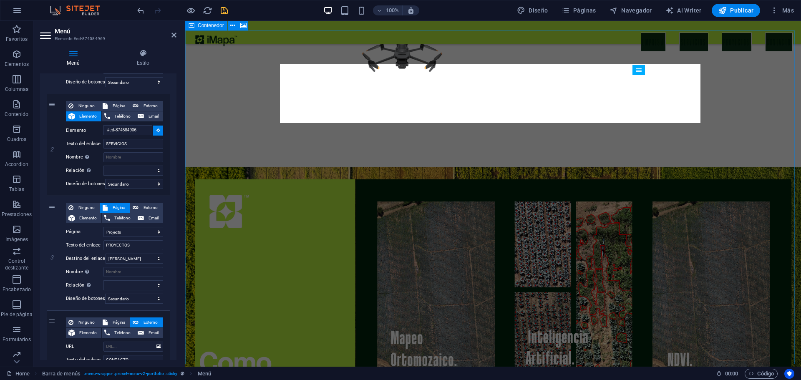
scroll to position [766, 0]
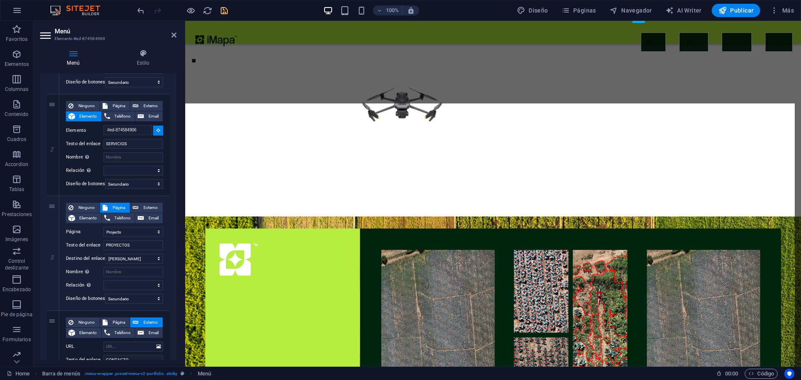
select select
type input "#ed-896995719"
select select
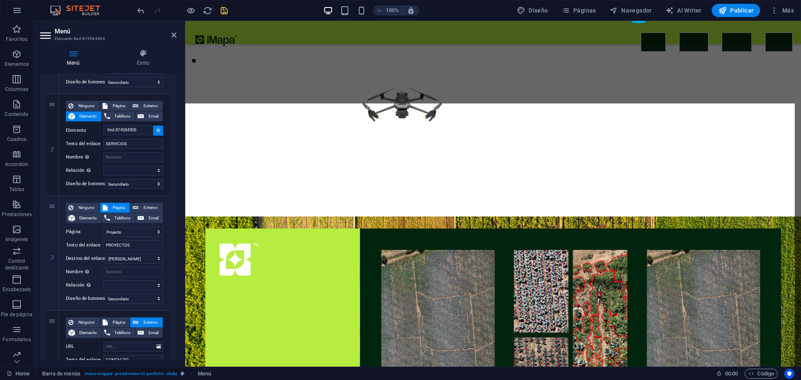
select select
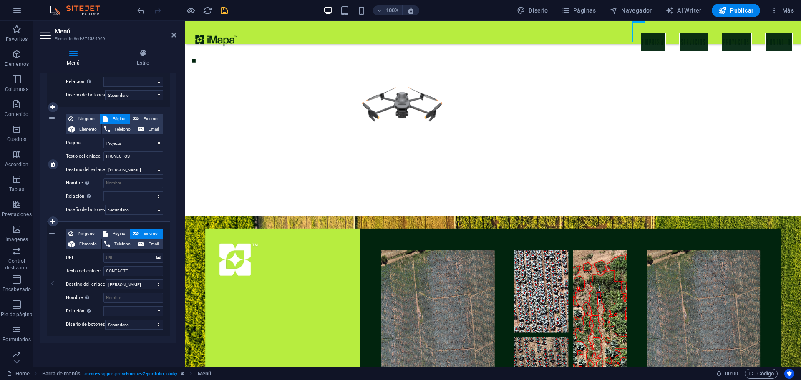
scroll to position [261, 0]
click at [122, 229] on span "Página" at bounding box center [119, 234] width 18 height 10
select select
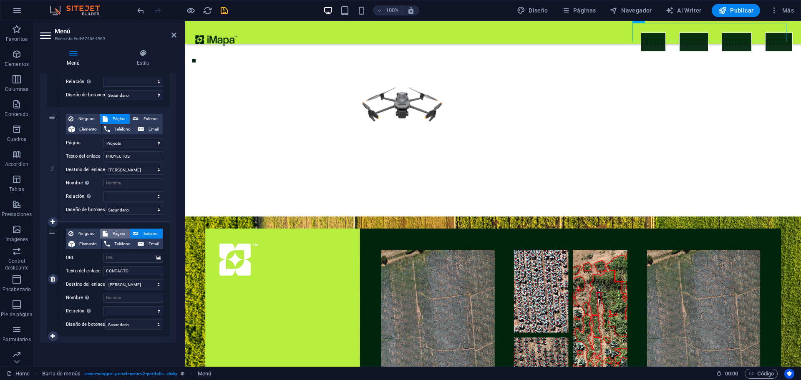
select select
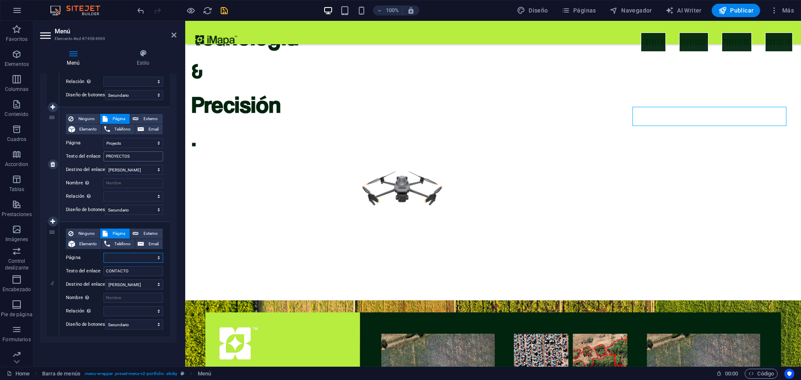
scroll to position [670, 0]
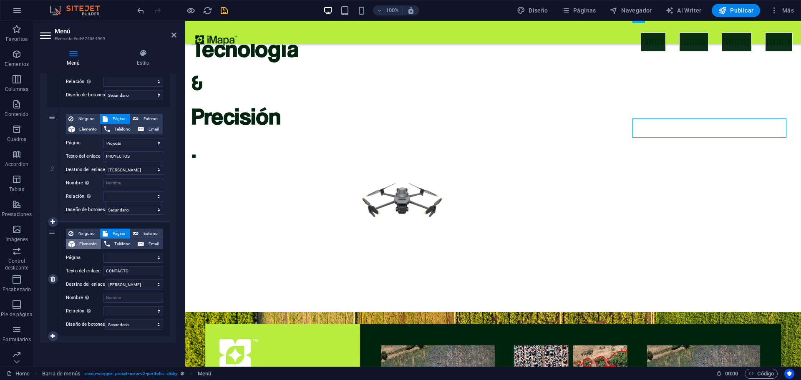
click at [95, 239] on span "Elemento" at bounding box center [88, 244] width 21 height 10
select select
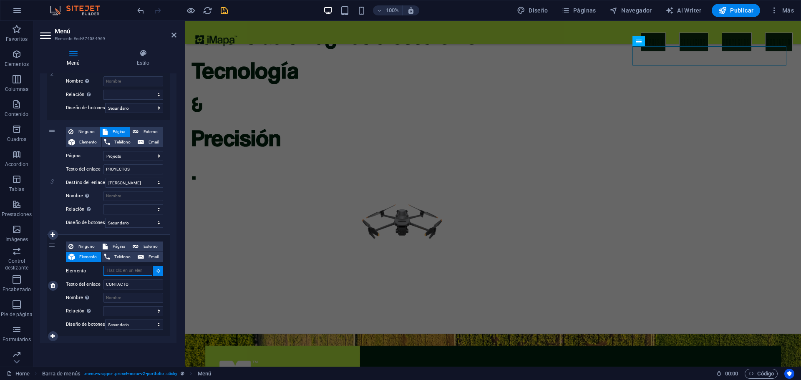
scroll to position [647, 0]
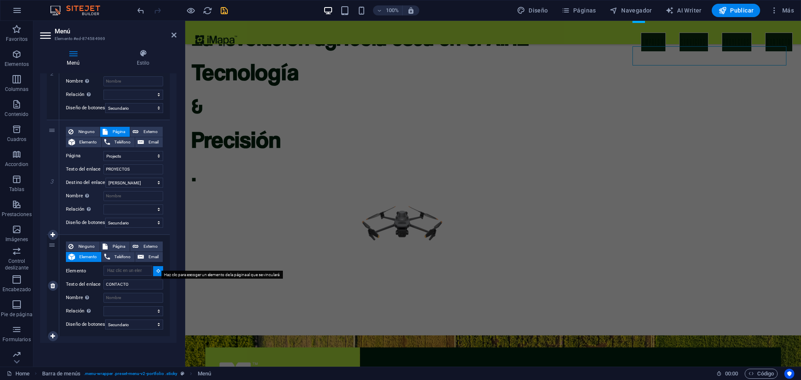
click at [156, 266] on button at bounding box center [158, 271] width 10 height 10
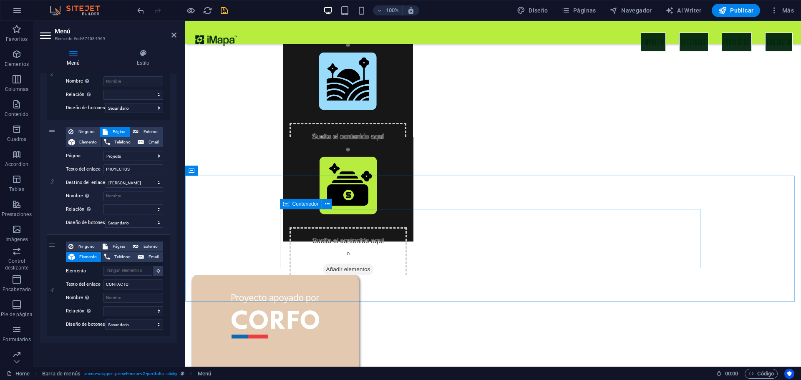
scroll to position [2107, 0]
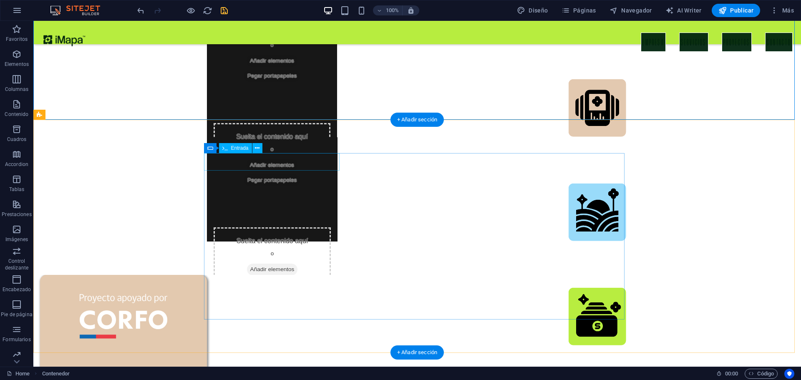
scroll to position [2066, 0]
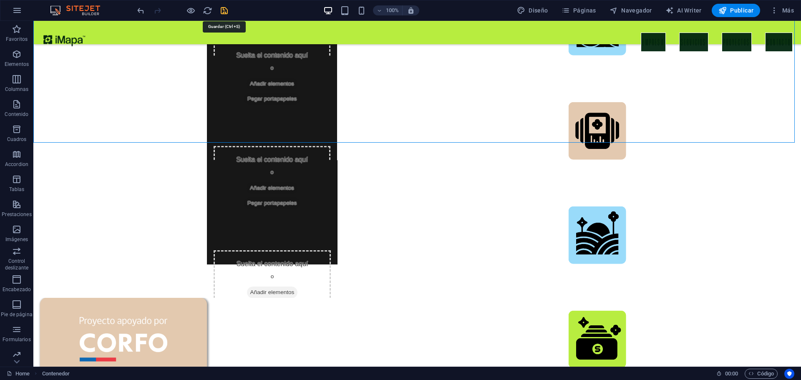
click at [225, 10] on icon "save" at bounding box center [224, 11] width 10 height 10
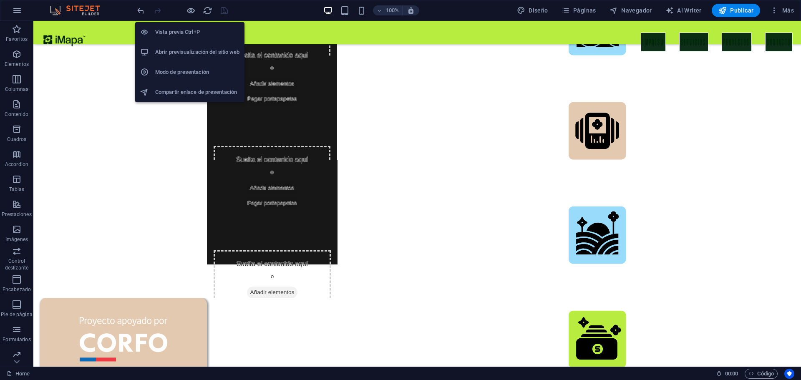
click at [181, 48] on h6 "Abrir previsualización del sitio web" at bounding box center [197, 52] width 84 height 10
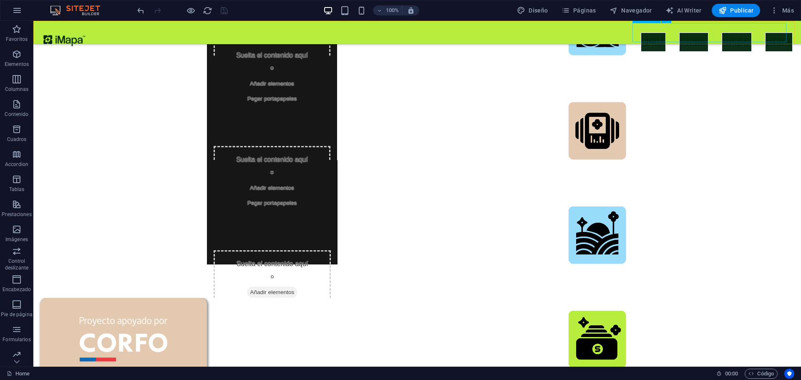
click at [759, 33] on nav "EMPRESA SERVICIOS PROYECTOS CONTACTO" at bounding box center [717, 42] width 152 height 19
select select "secondary"
select select "1"
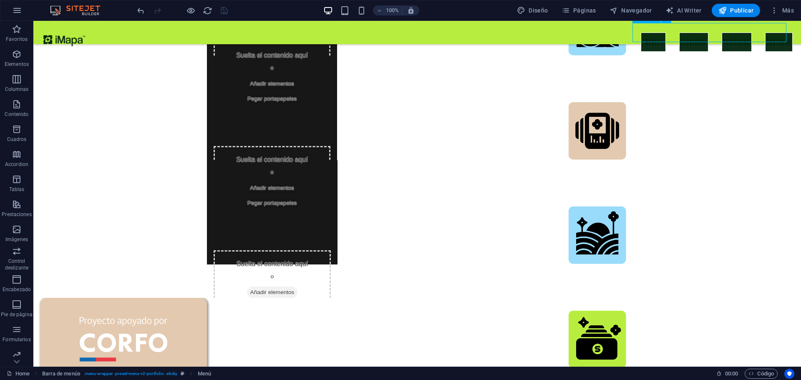
select select
select select "secondary"
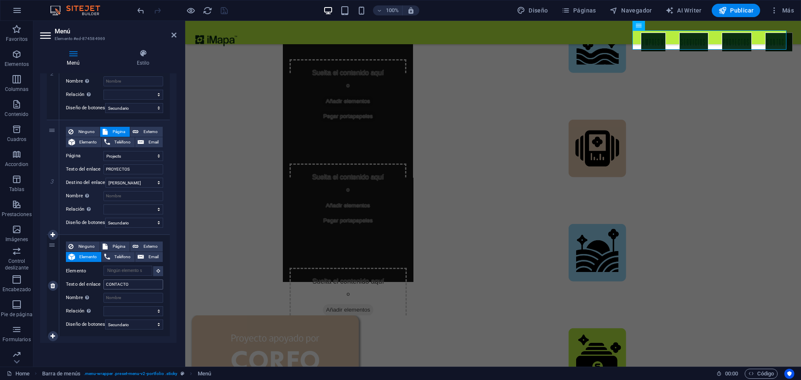
scroll to position [2042, 0]
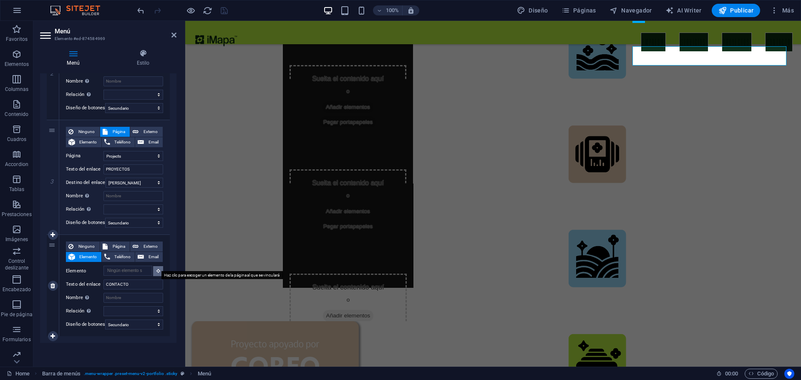
click at [153, 269] on button at bounding box center [158, 271] width 10 height 10
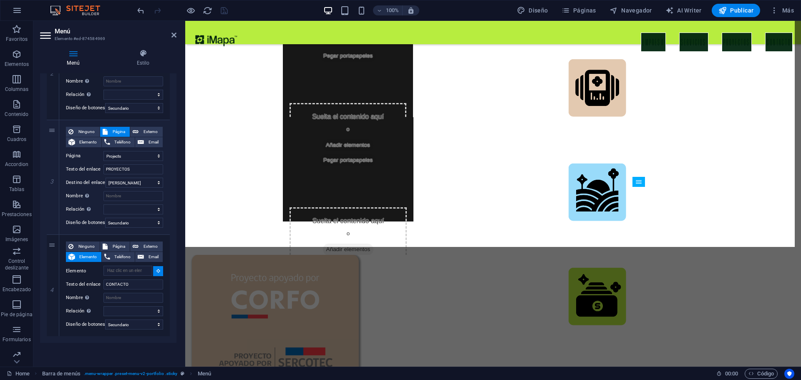
scroll to position [2108, 0]
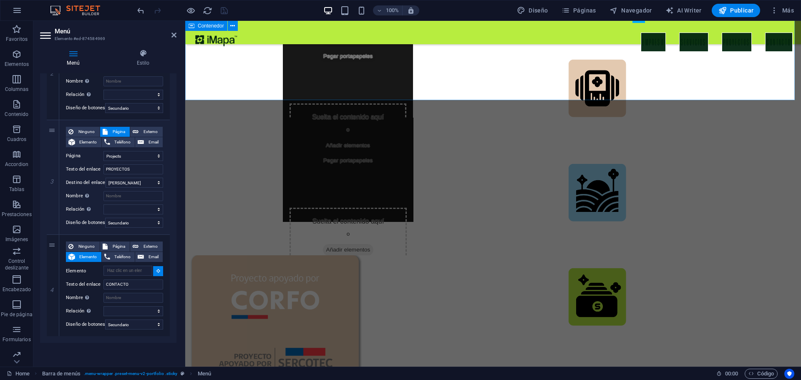
select select
type input "#ed-889191022"
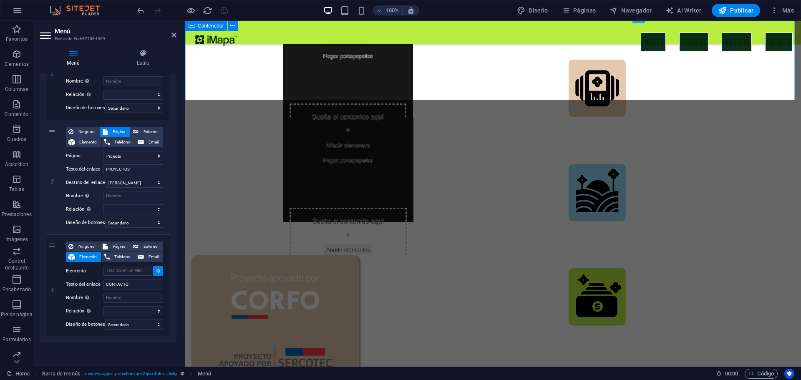
select select
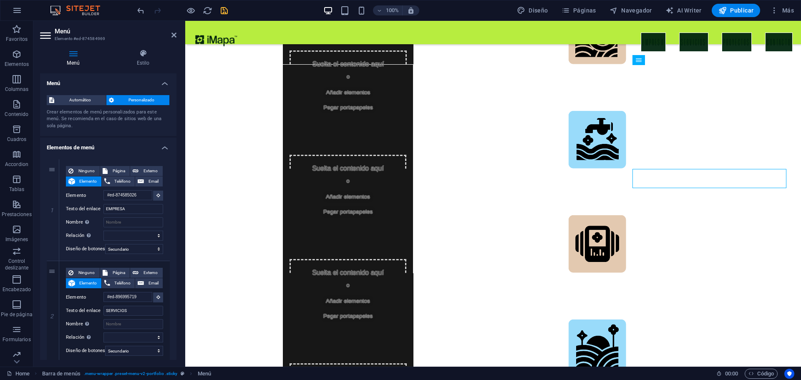
scroll to position [1981, 0]
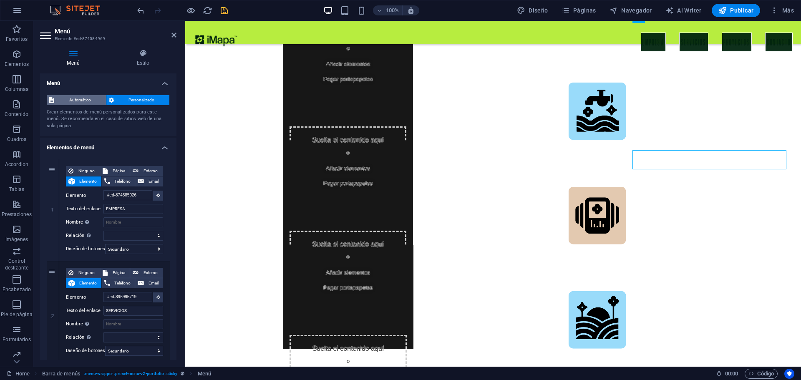
click at [91, 95] on span "Automático" at bounding box center [80, 100] width 47 height 10
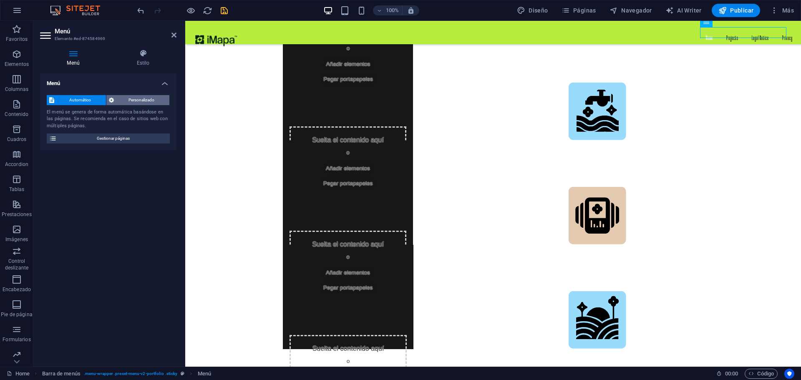
click at [120, 99] on span "Personalizado" at bounding box center [141, 100] width 51 height 10
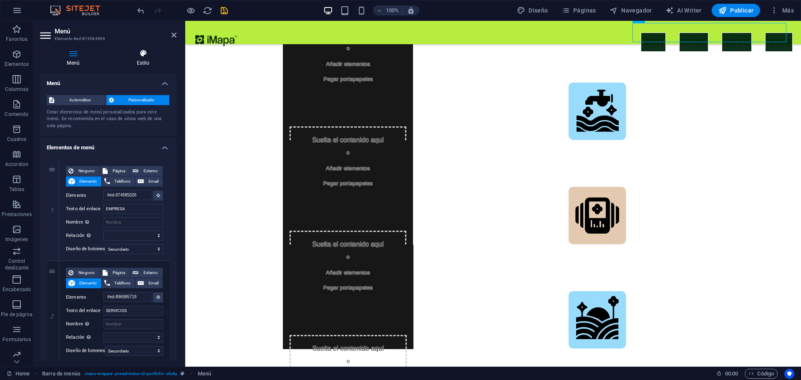
click at [144, 60] on h4 "Estilo" at bounding box center [143, 58] width 67 height 18
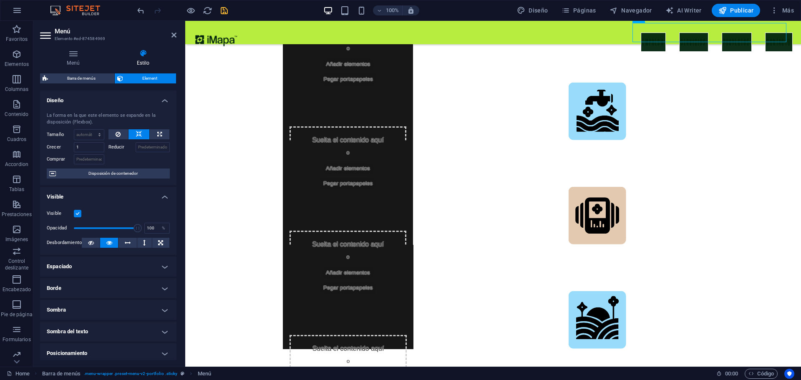
click at [144, 60] on h4 "Estilo" at bounding box center [143, 58] width 67 height 18
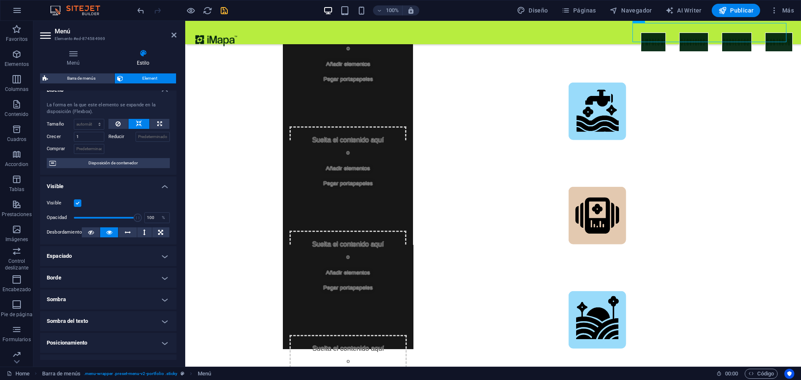
scroll to position [0, 0]
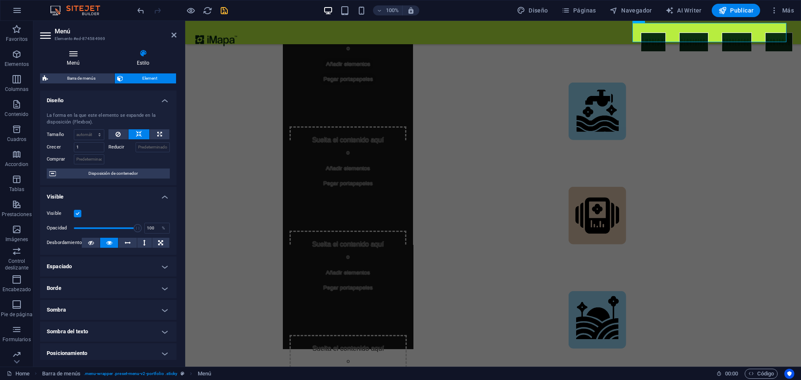
click at [78, 61] on h4 "Menú" at bounding box center [75, 58] width 70 height 18
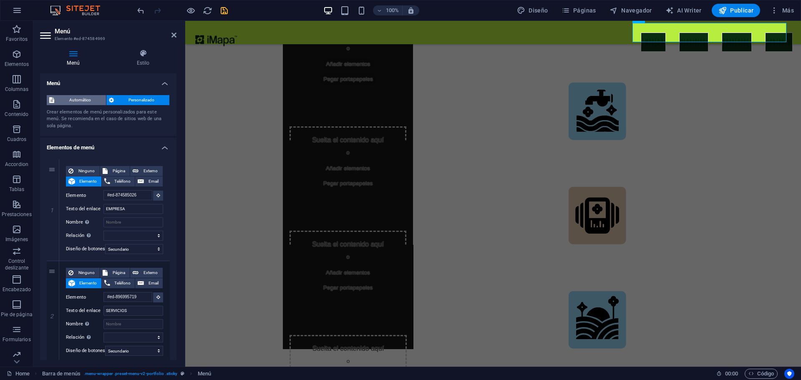
click at [84, 100] on span "Automático" at bounding box center [80, 100] width 47 height 10
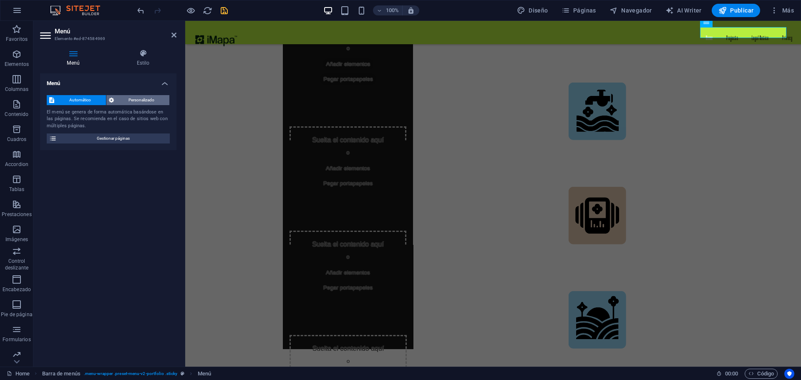
click at [122, 102] on span "Personalizado" at bounding box center [141, 100] width 51 height 10
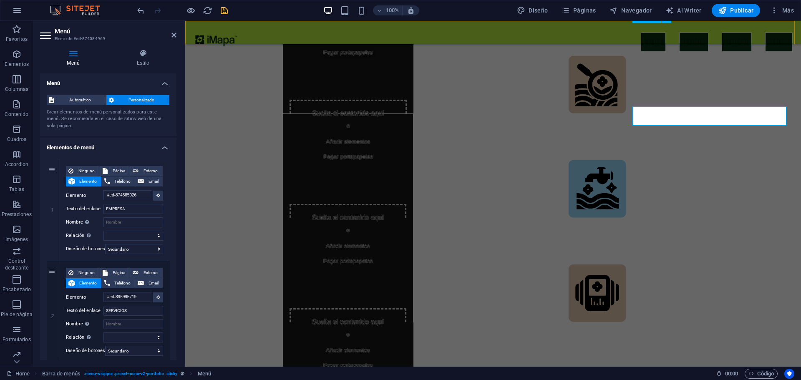
scroll to position [1897, 0]
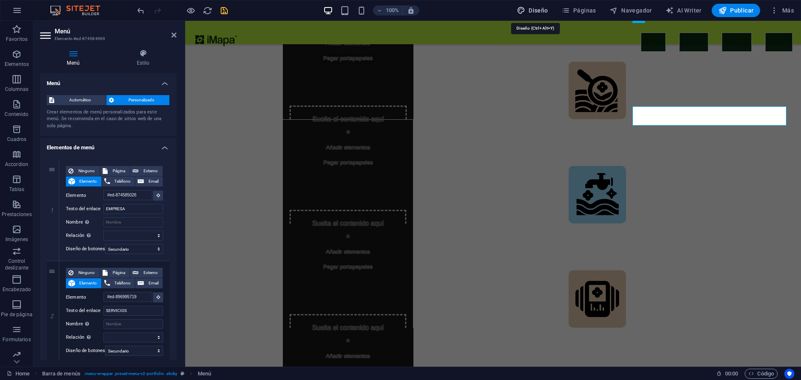
click at [0, 0] on span "Diseño" at bounding box center [0, 0] width 0 height 0
select select "px"
select select "400"
select select "px"
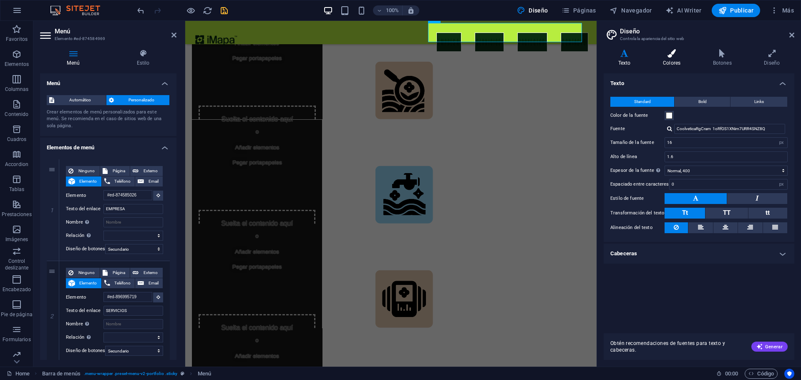
click at [671, 52] on icon at bounding box center [671, 53] width 47 height 8
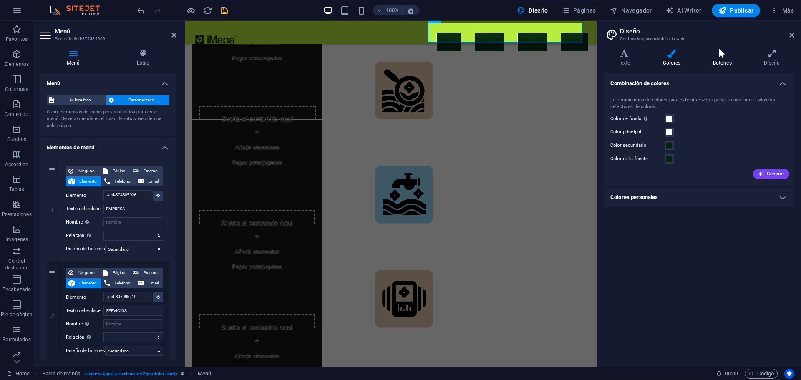
click at [721, 50] on icon at bounding box center [723, 53] width 48 height 8
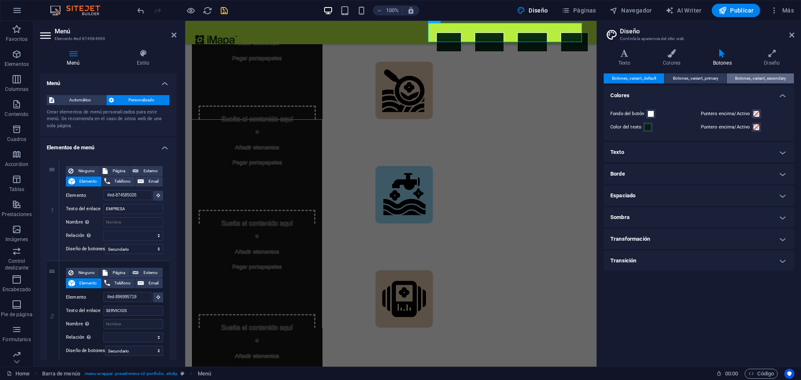
click at [761, 79] on span "Botones_variant_secondary" at bounding box center [760, 78] width 51 height 10
click at [651, 114] on span at bounding box center [651, 114] width 7 height 7
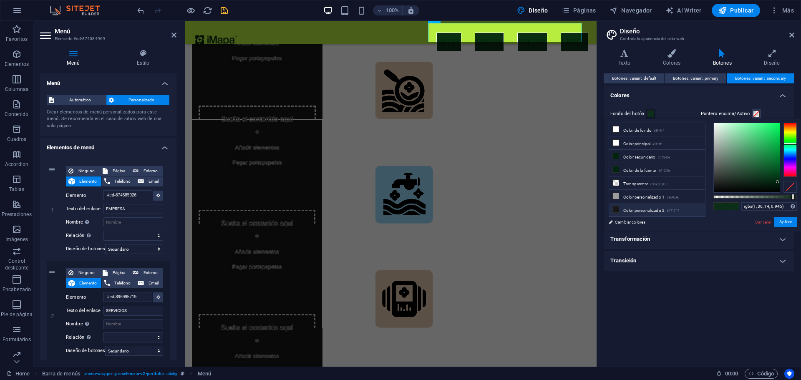
click at [618, 207] on icon at bounding box center [616, 210] width 6 height 6
type input "rgba(23, 23, 23, 0.945)"
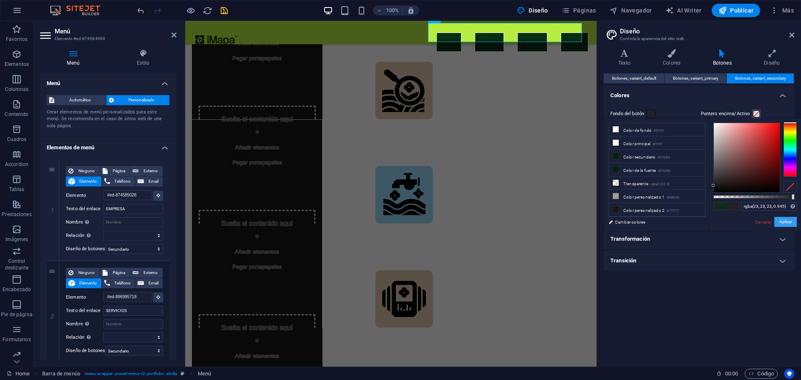
click at [793, 220] on button "Aplicar" at bounding box center [785, 222] width 23 height 10
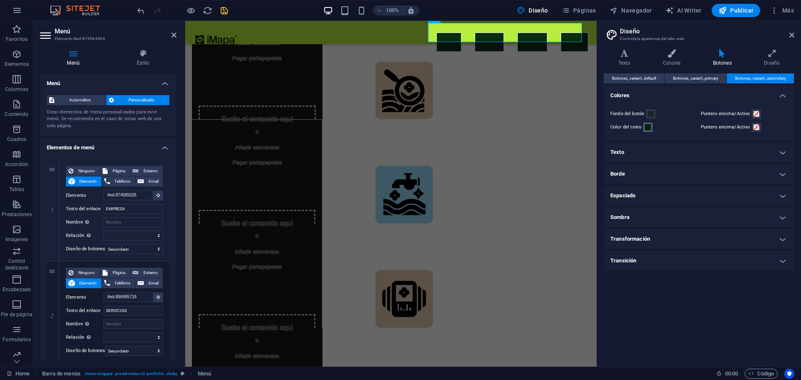
click at [651, 129] on span at bounding box center [648, 127] width 7 height 7
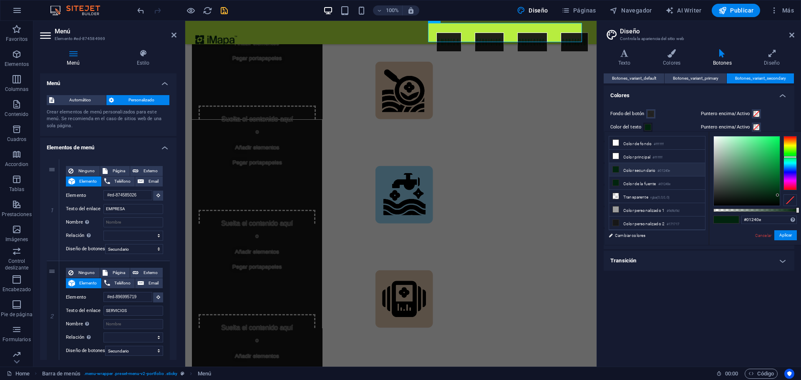
scroll to position [36, 0]
click at [633, 211] on li "Color personalizado 4 #b7ed3f" at bounding box center [657, 213] width 96 height 13
type input "#b7ed3f"
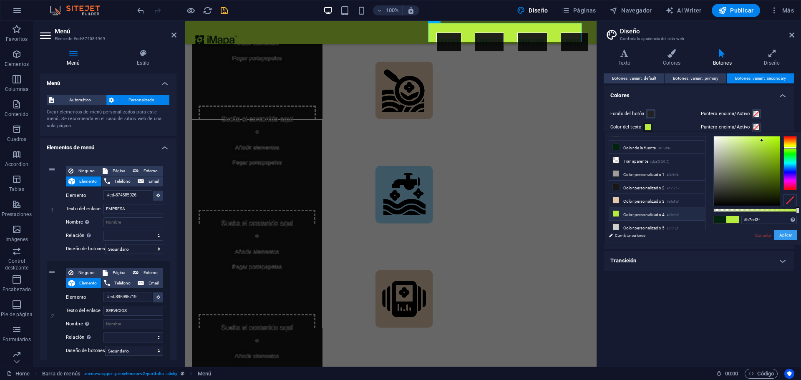
click at [783, 235] on button "Aplicar" at bounding box center [785, 235] width 23 height 10
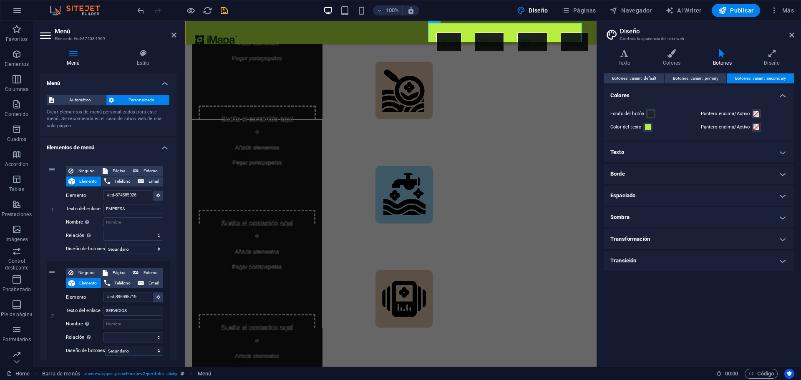
click at [364, 31] on div "EMPRESA SERVICIOS PROYECTOS CONTACTO" at bounding box center [390, 32] width 411 height 23
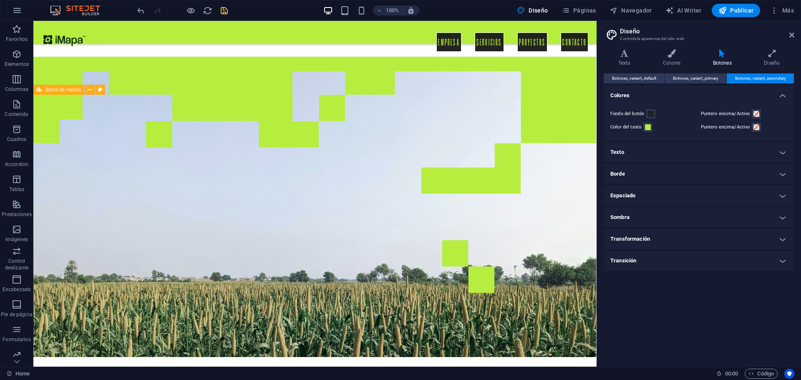
scroll to position [0, 0]
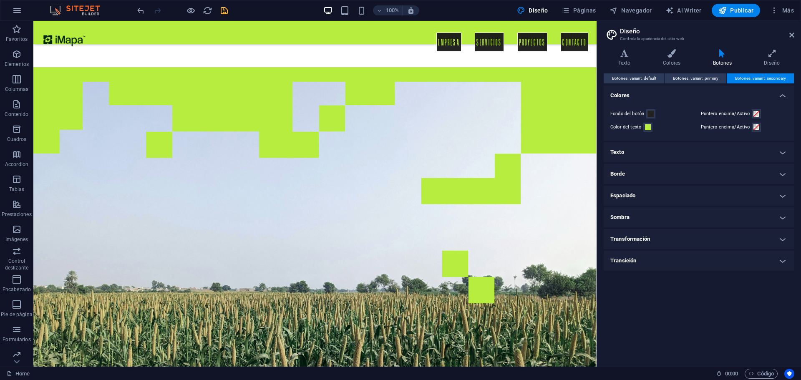
click at [621, 150] on h4 "Texto" at bounding box center [699, 152] width 191 height 20
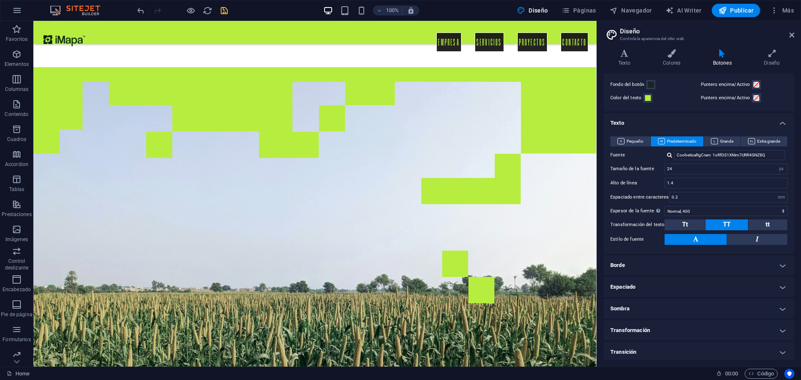
scroll to position [31, 0]
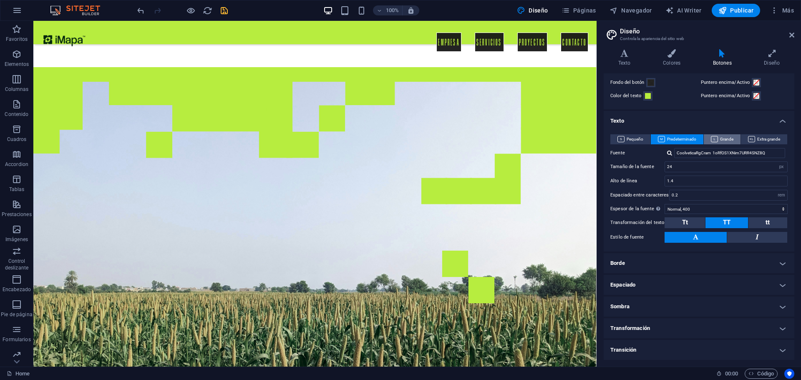
click at [716, 138] on icon at bounding box center [714, 139] width 7 height 6
click at [756, 137] on span "Extra grande" at bounding box center [764, 139] width 32 height 10
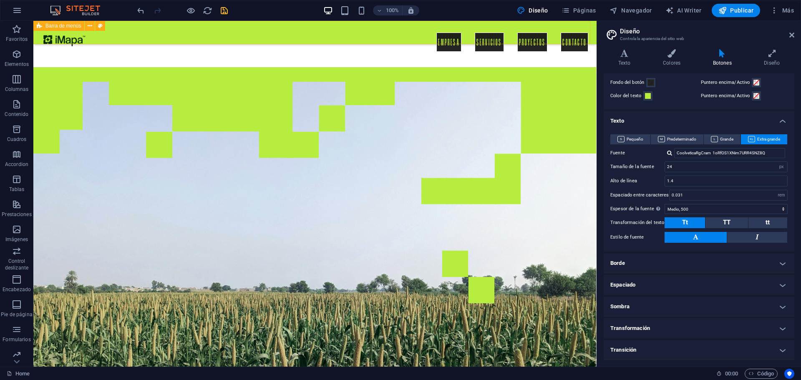
click at [409, 33] on div "EMPRESA SERVICIOS PROYECTOS CONTACTO" at bounding box center [314, 32] width 563 height 23
click at [689, 139] on span "Predeterminado" at bounding box center [677, 139] width 38 height 10
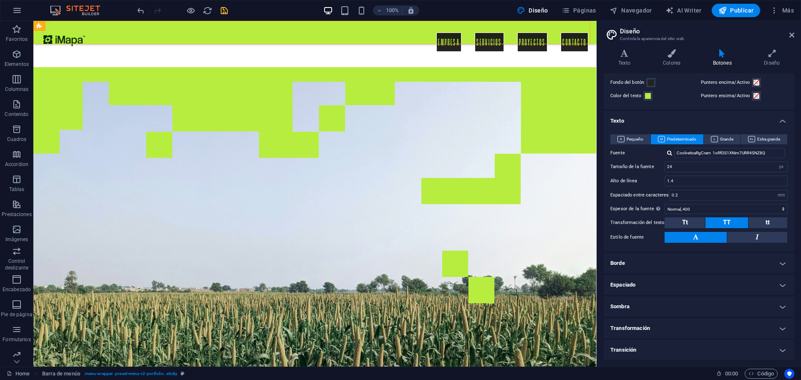
click at [670, 152] on div at bounding box center [669, 152] width 5 height 5
click at [658, 154] on label "Fuente" at bounding box center [637, 153] width 54 height 10
click at [674, 154] on input "CoolveticaRgCram 1oRfOS1XNim7URR4SNZ8Q" at bounding box center [729, 153] width 111 height 10
click at [704, 209] on select "Fino, 100 Extra [PERSON_NAME], 200 [PERSON_NAME], 300 Normal, 400 Medio, 500 [D…" at bounding box center [726, 209] width 123 height 10
select select "600"
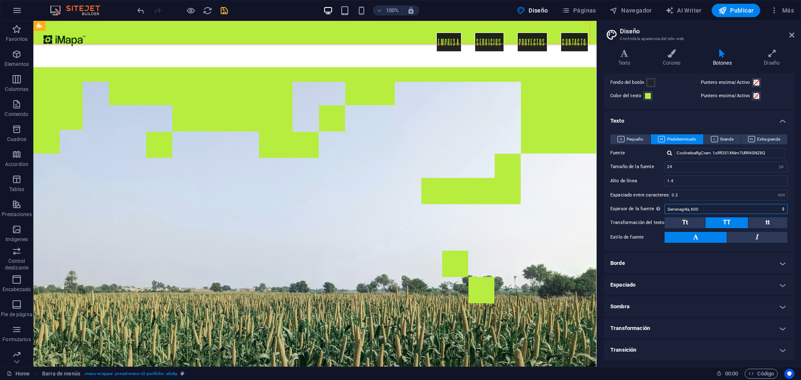
click at [665, 204] on select "Fino, 100 Extra [PERSON_NAME], 200 [PERSON_NAME], 300 Normal, 400 Medio, 500 [D…" at bounding box center [726, 209] width 123 height 10
click at [647, 257] on h4 "Borde" at bounding box center [699, 263] width 191 height 20
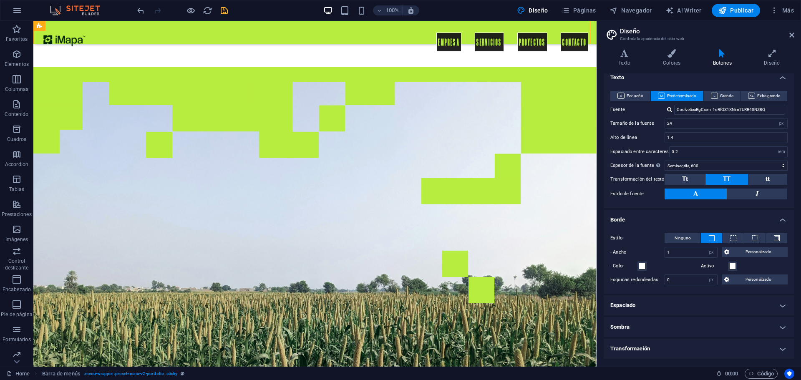
scroll to position [95, 0]
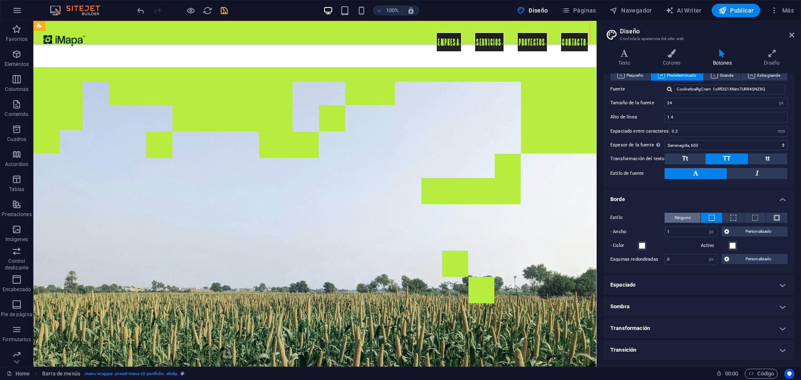
click at [680, 215] on span "Ninguno" at bounding box center [683, 218] width 16 height 10
click at [735, 257] on span "Personalizado" at bounding box center [758, 259] width 53 height 10
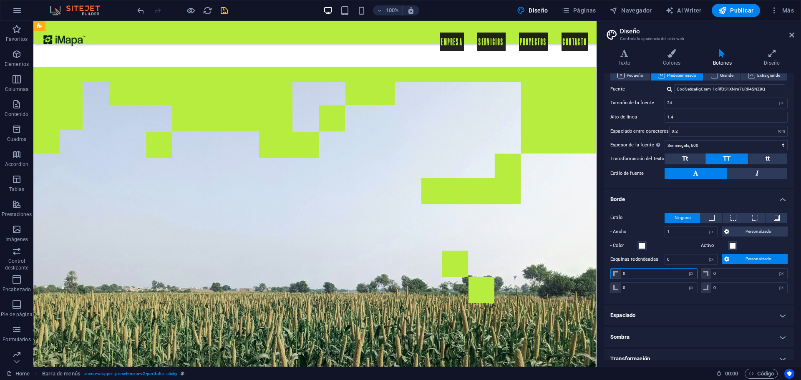
click at [643, 277] on input "0" at bounding box center [659, 274] width 76 height 10
type input "2"
select select "DISABLED_OPTION_VALUE"
click at [726, 288] on input "0" at bounding box center [749, 288] width 76 height 10
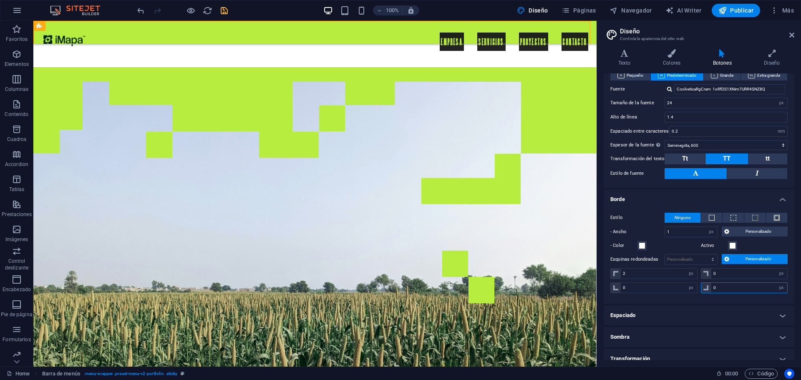
click at [726, 288] on input "0" at bounding box center [749, 288] width 76 height 10
type input "0"
click at [648, 275] on input "2" at bounding box center [659, 274] width 76 height 10
type input "5"
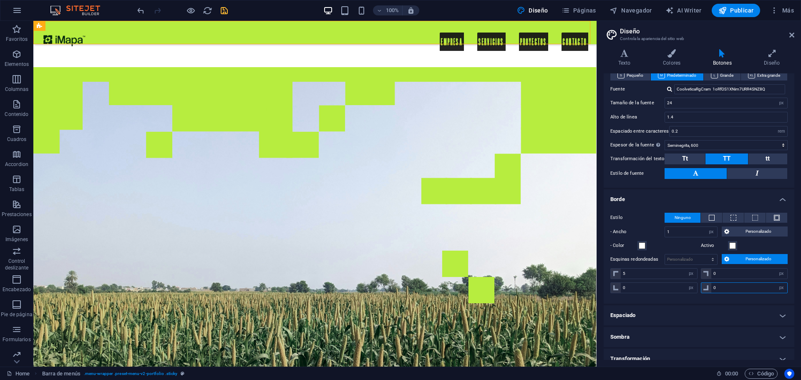
click at [719, 289] on input "0" at bounding box center [749, 288] width 76 height 10
type input "5"
click at [398, 36] on div "EMPRESA SERVICIOS PROYECTOS CONTACTO" at bounding box center [314, 32] width 563 height 23
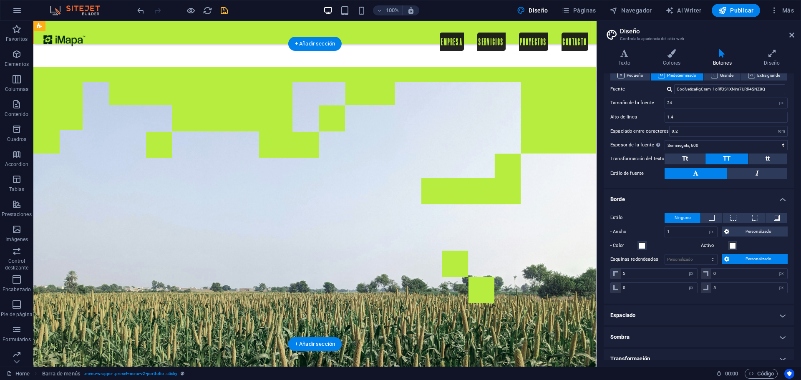
click at [566, 215] on figure at bounding box center [314, 217] width 563 height 300
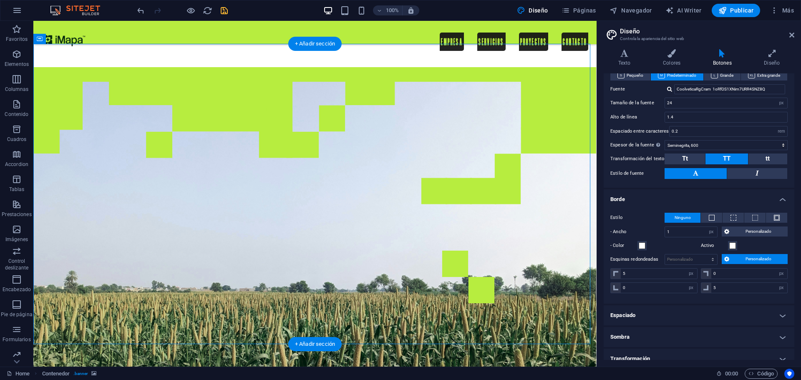
click at [566, 215] on figure at bounding box center [314, 217] width 563 height 300
select select "px"
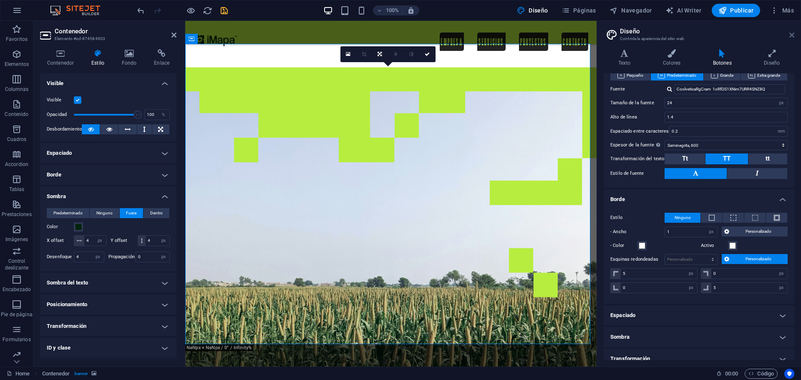
drag, startPoint x: 789, startPoint y: 38, endPoint x: 590, endPoint y: 18, distance: 200.4
click at [789, 38] on icon at bounding box center [791, 35] width 5 height 7
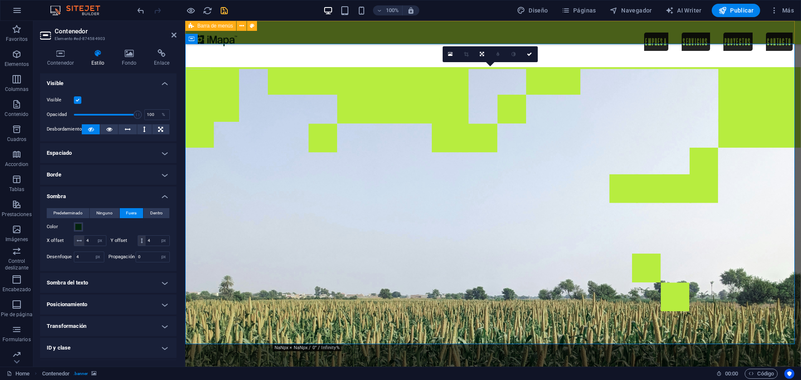
click at [540, 30] on div "EMPRESA SERVICIOS PROYECTOS CONTACTO" at bounding box center [493, 32] width 616 height 23
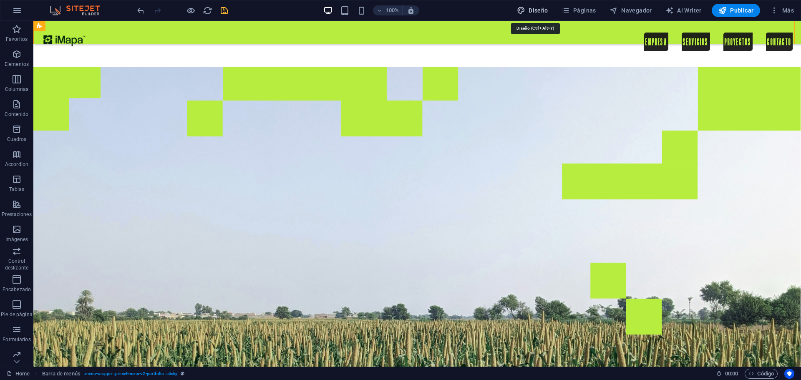
click at [0, 0] on span "Diseño" at bounding box center [0, 0] width 0 height 0
select select "px"
select select "rem"
select select "600"
select select "px"
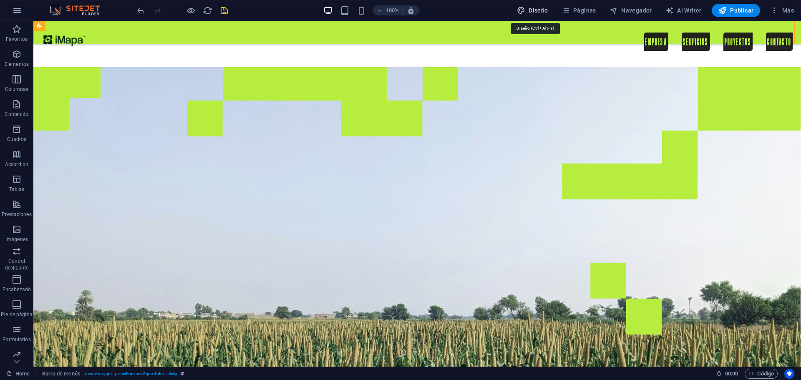
select select "px"
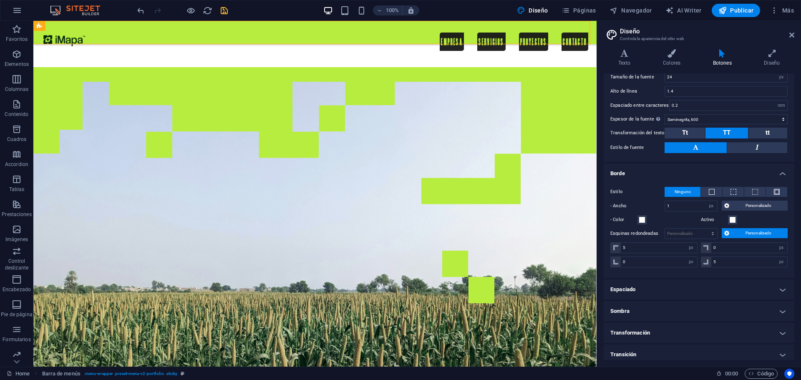
scroll to position [126, 0]
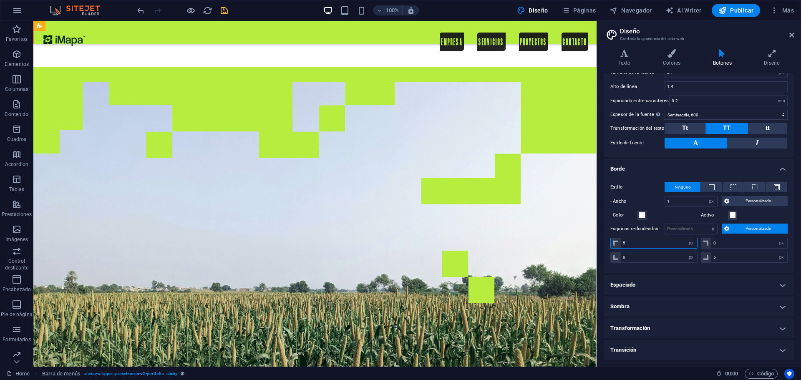
drag, startPoint x: 632, startPoint y: 242, endPoint x: 617, endPoint y: 242, distance: 14.6
click at [617, 242] on div "5 px rem vh vw" at bounding box center [653, 243] width 87 height 11
type input "15"
click at [714, 260] on input "5" at bounding box center [749, 257] width 76 height 10
click at [712, 260] on input "5" at bounding box center [749, 257] width 76 height 10
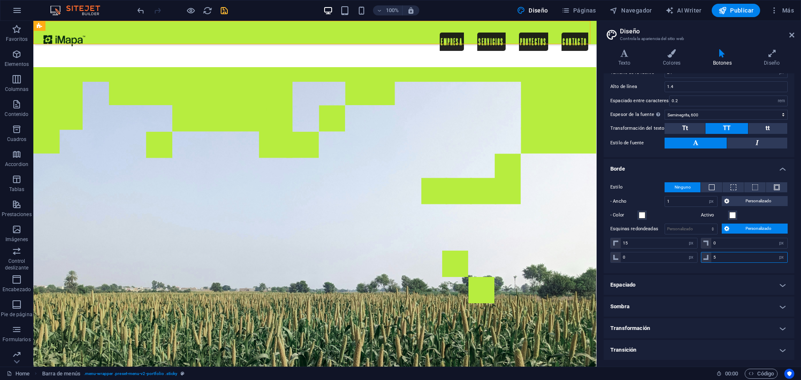
click at [712, 260] on input "5" at bounding box center [749, 257] width 76 height 10
click at [714, 262] on input "5" at bounding box center [749, 257] width 76 height 10
click at [710, 257] on span at bounding box center [706, 257] width 10 height 10
click at [711, 257] on input "5" at bounding box center [749, 257] width 76 height 10
type input "5"
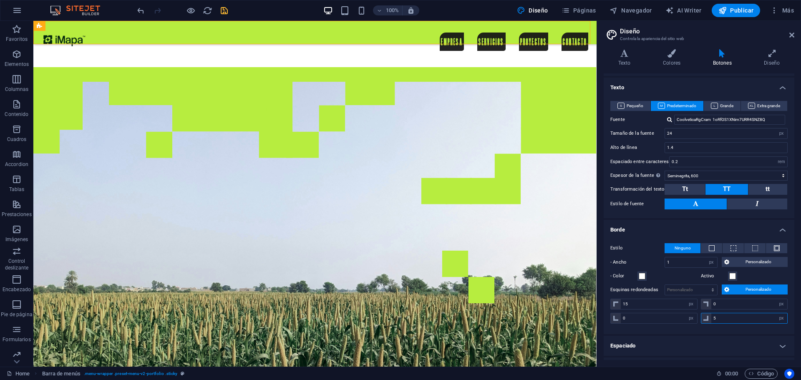
scroll to position [42, 0]
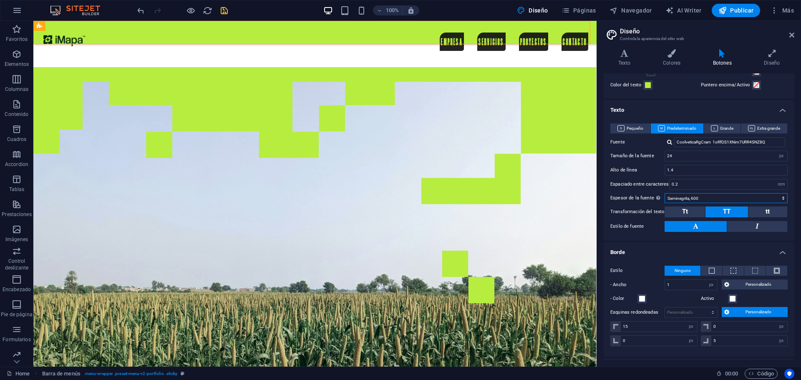
click at [685, 196] on select "Fino, 100 Extra [PERSON_NAME], 200 [PERSON_NAME], 300 Normal, 400 Medio, 500 [D…" at bounding box center [726, 198] width 123 height 10
select select "500"
click at [665, 193] on select "Fino, 100 Extra [PERSON_NAME], 200 [PERSON_NAME], 300 Normal, 400 Medio, 500 [D…" at bounding box center [726, 198] width 123 height 10
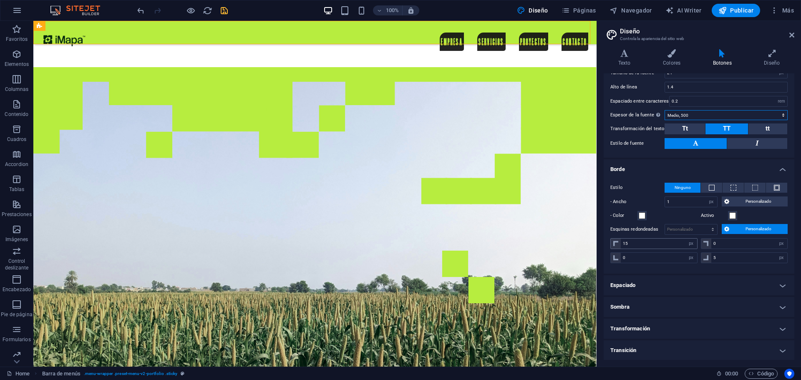
scroll to position [126, 0]
click at [681, 289] on h4 "Espaciado" at bounding box center [699, 285] width 191 height 20
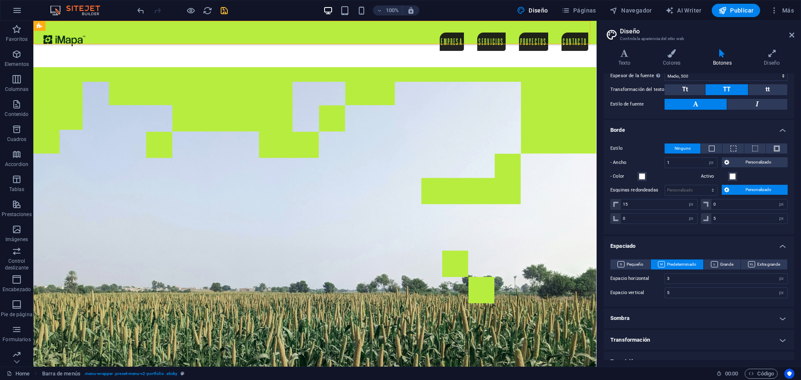
scroll to position [176, 0]
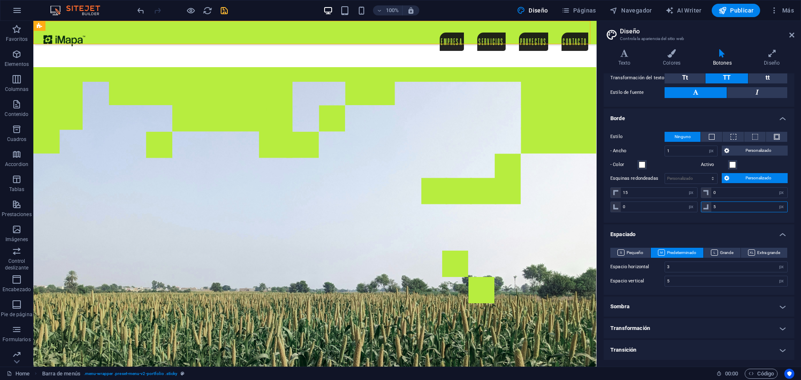
click at [719, 209] on input "5" at bounding box center [749, 207] width 76 height 10
type input "15"
click at [708, 219] on div "Estilo Ninguno - Ancho 1 px rem vh vw Personalizado Personalizado 1 px rem vh v…" at bounding box center [699, 173] width 194 height 99
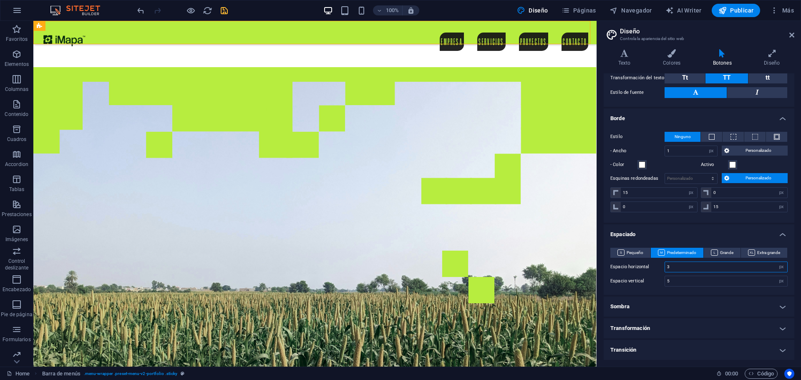
click at [673, 265] on input "3" at bounding box center [726, 267] width 122 height 10
type input "10"
click at [656, 290] on div "Pequeño Predeterminado Grande Extra grande Espacio horizontal 0 rem px Espacio …" at bounding box center [699, 267] width 194 height 55
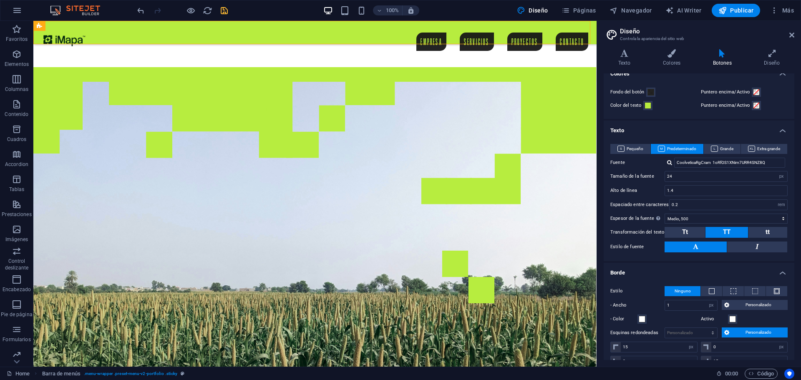
scroll to position [9, 0]
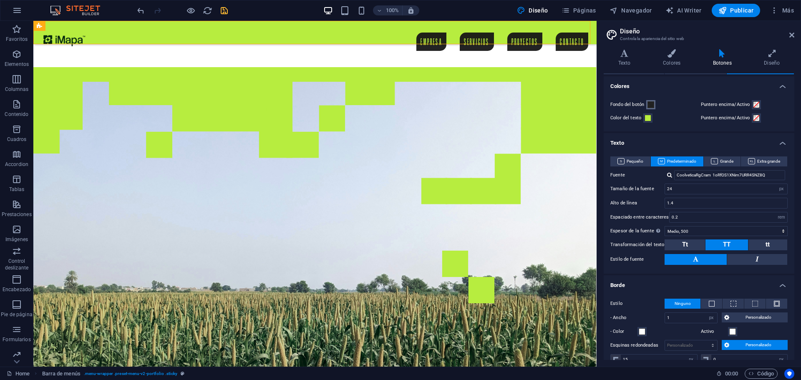
click at [651, 105] on span at bounding box center [651, 104] width 7 height 7
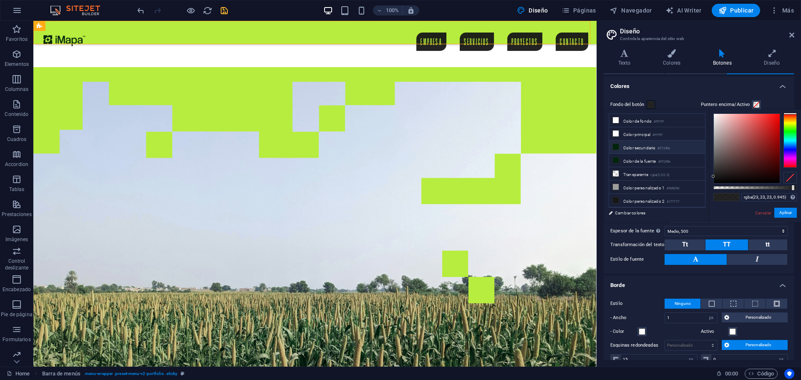
click at [616, 146] on icon at bounding box center [616, 147] width 6 height 6
type input "rgba(1, 36, 14, 0.945)"
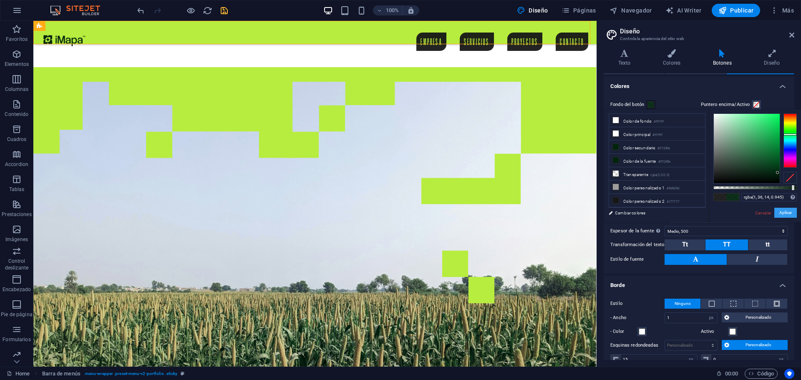
click at [776, 211] on button "Aplicar" at bounding box center [785, 213] width 23 height 10
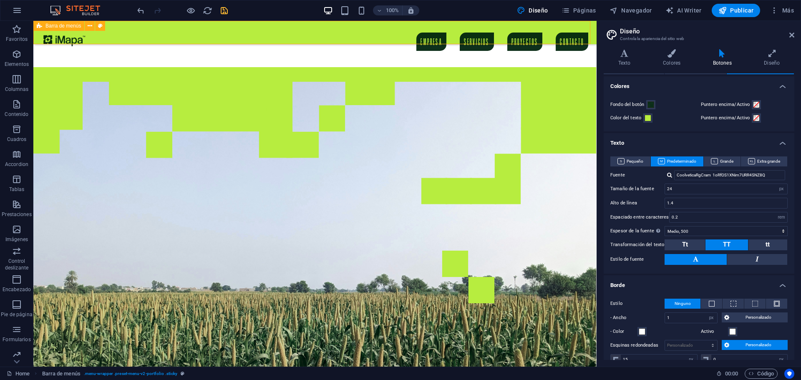
click at [391, 35] on div "EMPRESA SERVICIOS PROYECTOS CONTACTO" at bounding box center [314, 32] width 563 height 23
drag, startPoint x: 793, startPoint y: 37, endPoint x: 759, endPoint y: 18, distance: 39.2
click at [793, 37] on icon at bounding box center [791, 35] width 5 height 7
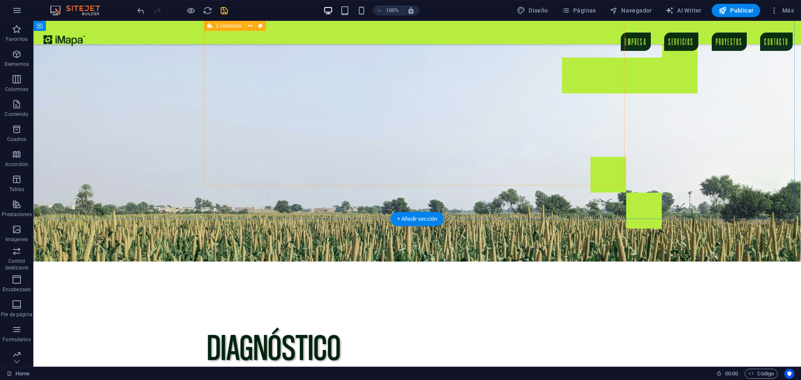
scroll to position [0, 0]
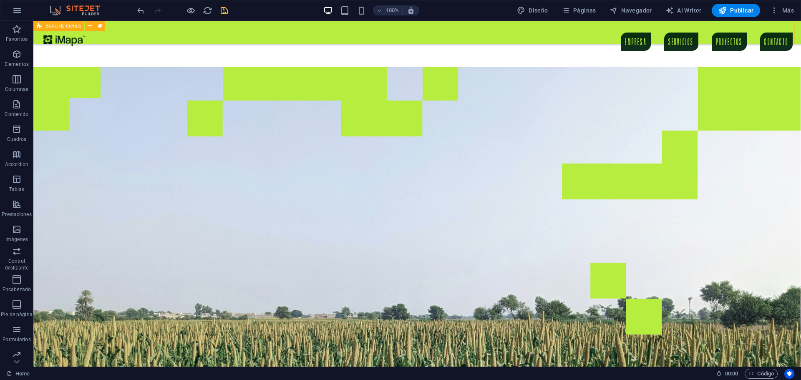
click at [479, 33] on div "EMPRESA SERVICIOS PROYECTOS CONTACTO" at bounding box center [417, 32] width 768 height 23
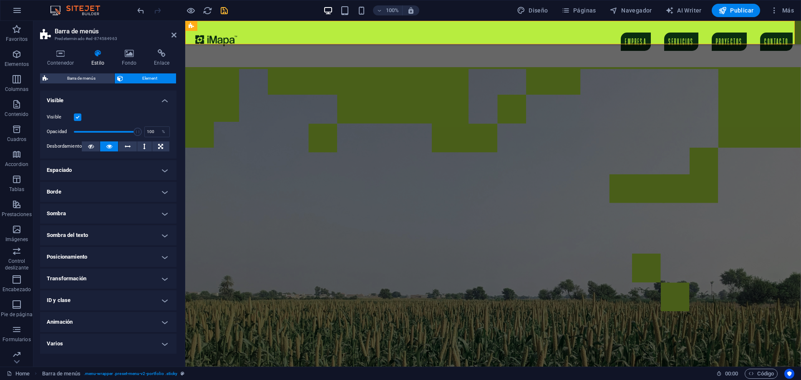
click at [89, 209] on h4 "Sombra" at bounding box center [108, 214] width 136 height 20
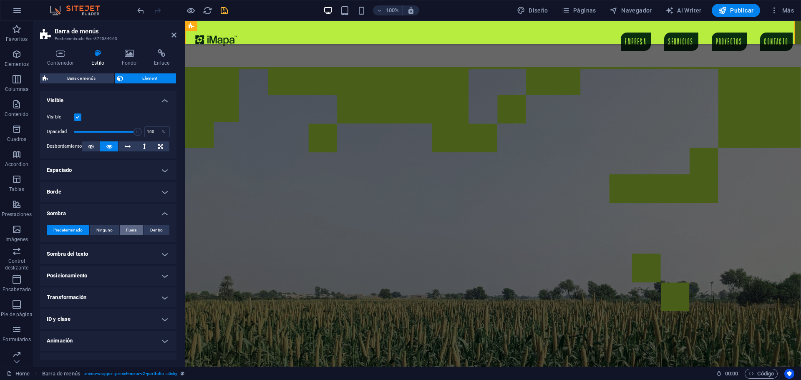
click at [125, 230] on button "Fuera" at bounding box center [132, 230] width 24 height 10
type input "2"
type input "4"
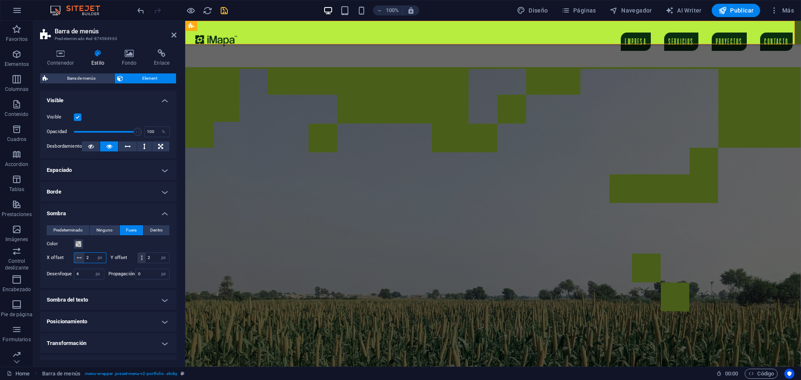
drag, startPoint x: 93, startPoint y: 258, endPoint x: 84, endPoint y: 255, distance: 9.1
click at [84, 255] on input "2" at bounding box center [95, 258] width 22 height 10
click at [146, 263] on input "2" at bounding box center [158, 258] width 24 height 10
drag, startPoint x: 91, startPoint y: 260, endPoint x: 82, endPoint y: 257, distance: 9.4
click at [82, 257] on div "2 px rem vh vw" at bounding box center [90, 257] width 33 height 11
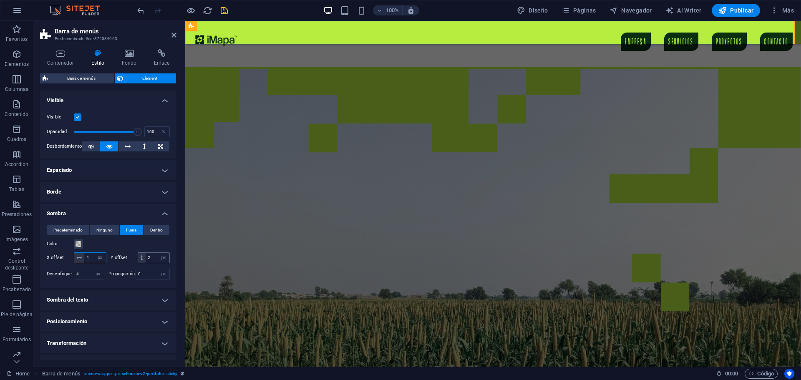
type input "4"
drag, startPoint x: 91, startPoint y: 269, endPoint x: 85, endPoint y: 269, distance: 5.8
click at [146, 263] on input "2" at bounding box center [158, 258] width 24 height 10
type input "4"
click at [78, 247] on span at bounding box center [78, 244] width 7 height 7
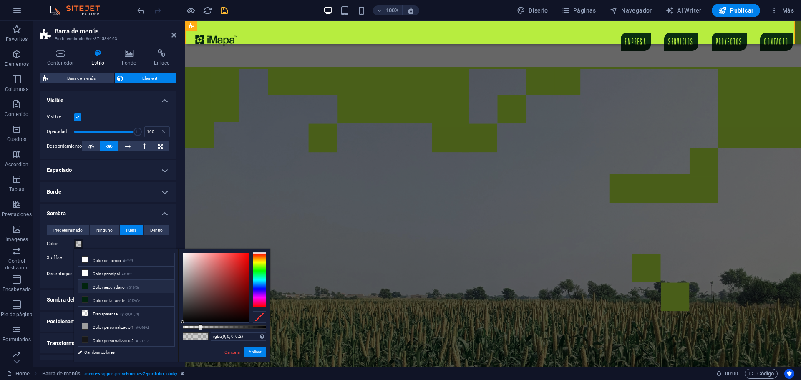
click at [89, 285] on li "Color secundario #01240e" at bounding box center [126, 286] width 96 height 13
type input "#01240e"
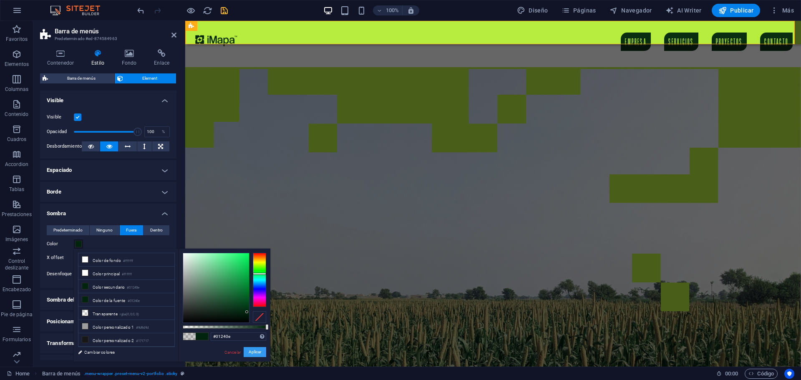
drag, startPoint x: 259, startPoint y: 353, endPoint x: 74, endPoint y: 291, distance: 195.3
click at [259, 353] on button "Aplicar" at bounding box center [255, 352] width 23 height 10
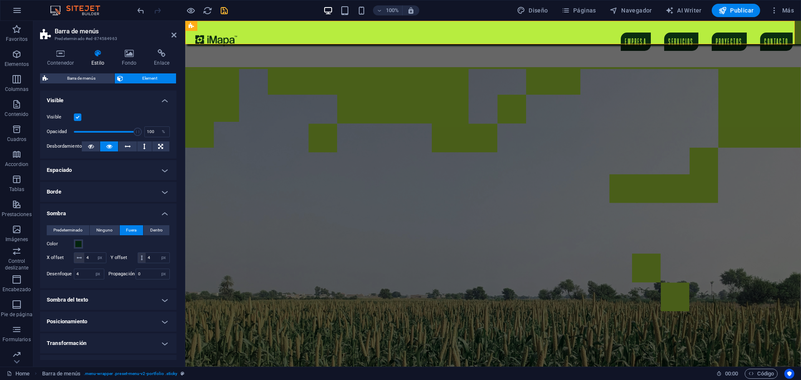
click at [227, 161] on figure at bounding box center [493, 217] width 616 height 300
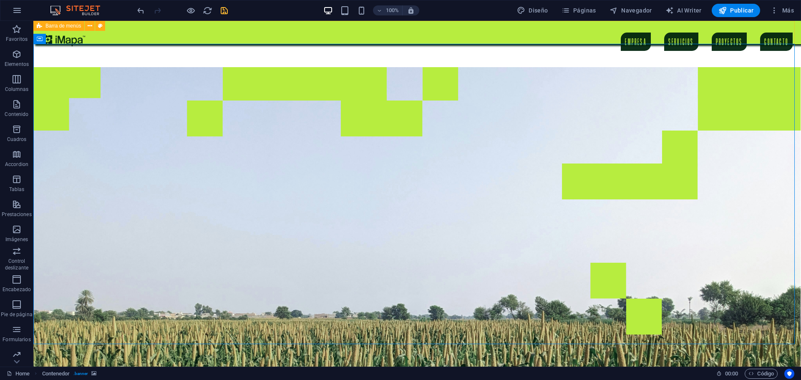
click at [151, 28] on div "EMPRESA SERVICIOS PROYECTOS CONTACTO" at bounding box center [417, 32] width 768 height 23
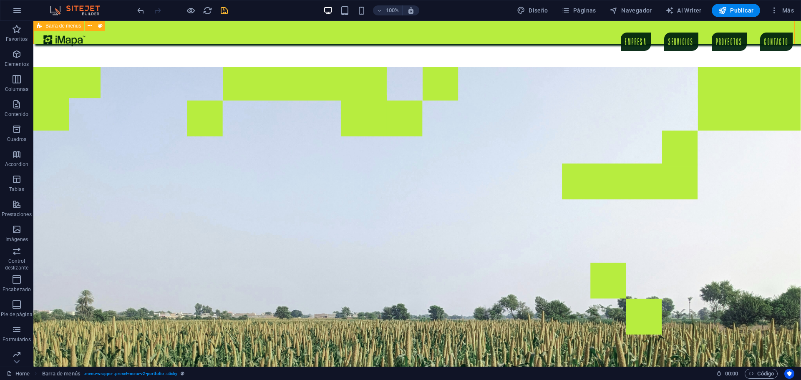
click at [151, 28] on div "EMPRESA SERVICIOS PROYECTOS CONTACTO" at bounding box center [417, 32] width 768 height 23
select select "px"
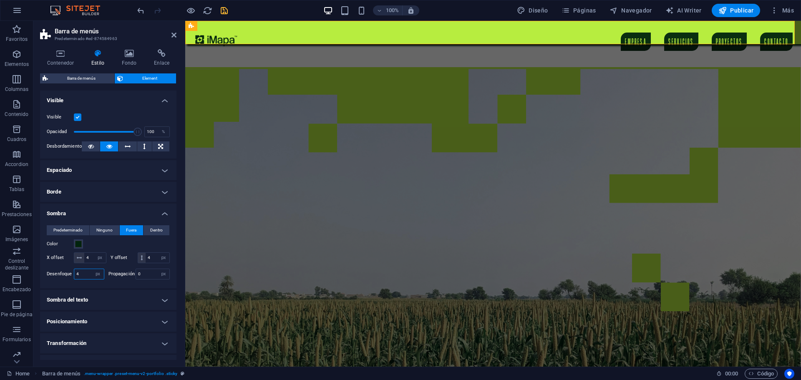
drag, startPoint x: 85, startPoint y: 284, endPoint x: 77, endPoint y: 283, distance: 8.0
click at [77, 279] on input "4" at bounding box center [89, 274] width 30 height 10
type input "2"
click at [234, 164] on figure at bounding box center [493, 217] width 616 height 300
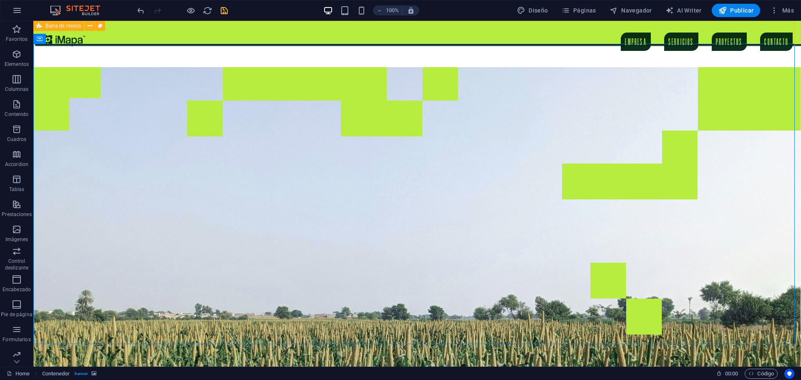
click at [177, 35] on div "EMPRESA SERVICIOS PROYECTOS CONTACTO" at bounding box center [417, 32] width 768 height 23
select select "px"
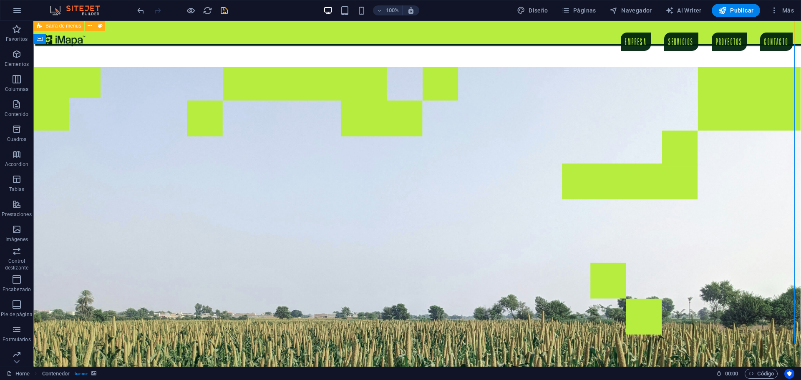
select select "px"
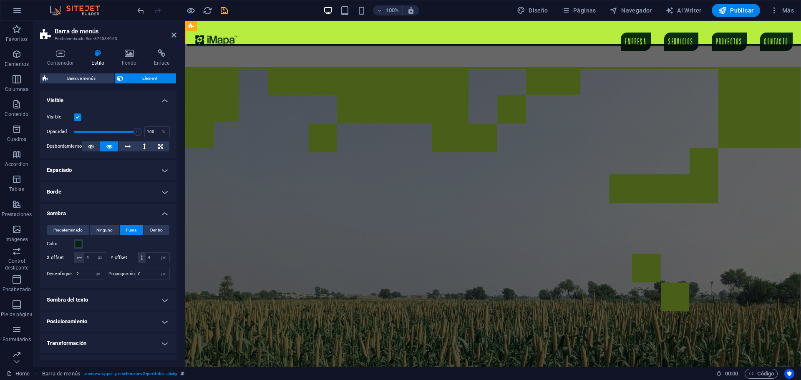
click at [177, 35] on aside "Barra de menús Predeterminado #ed-874584963 Contenedor Estilo Fondo Enlace Tama…" at bounding box center [109, 194] width 152 height 346
click at [138, 263] on div "4 px rem vh vw" at bounding box center [154, 257] width 33 height 11
type input "2"
click at [245, 106] on figure at bounding box center [493, 217] width 616 height 300
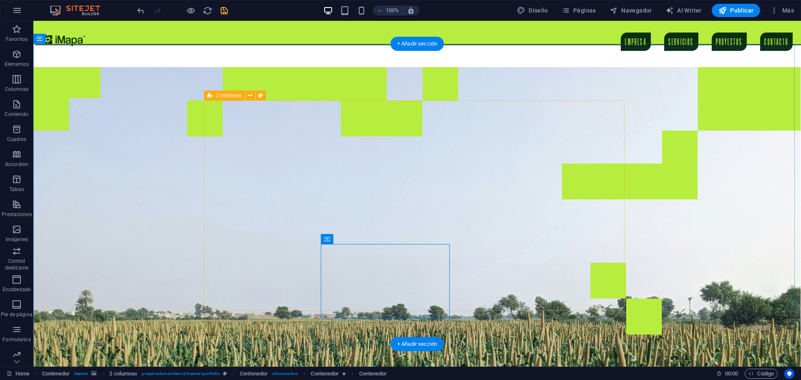
drag, startPoint x: 378, startPoint y: 262, endPoint x: 507, endPoint y: 156, distance: 167.5
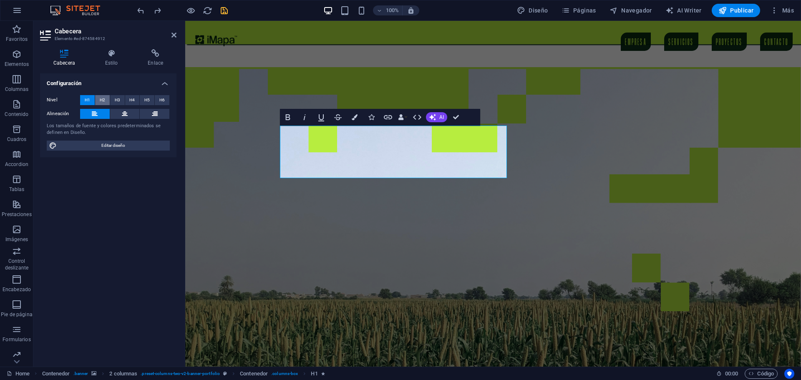
click at [104, 101] on span "H2" at bounding box center [102, 100] width 5 height 10
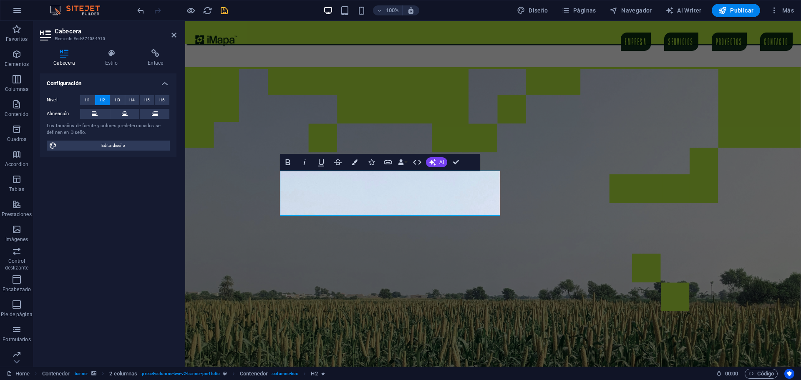
click at [102, 101] on span "H2" at bounding box center [102, 100] width 5 height 10
click at [234, 198] on figure at bounding box center [493, 217] width 616 height 300
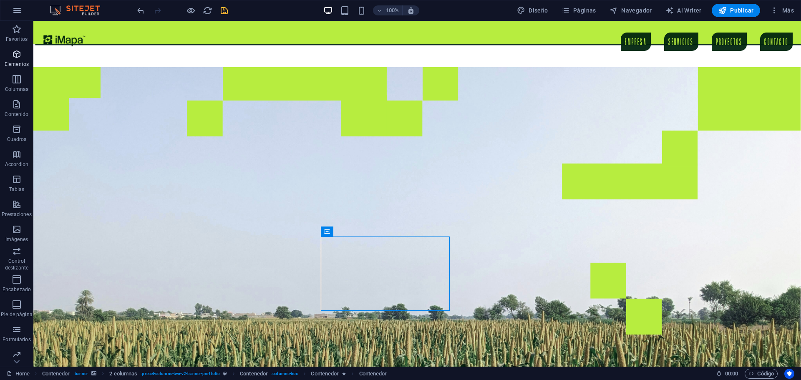
click at [18, 60] on span "Elementos" at bounding box center [16, 59] width 33 height 20
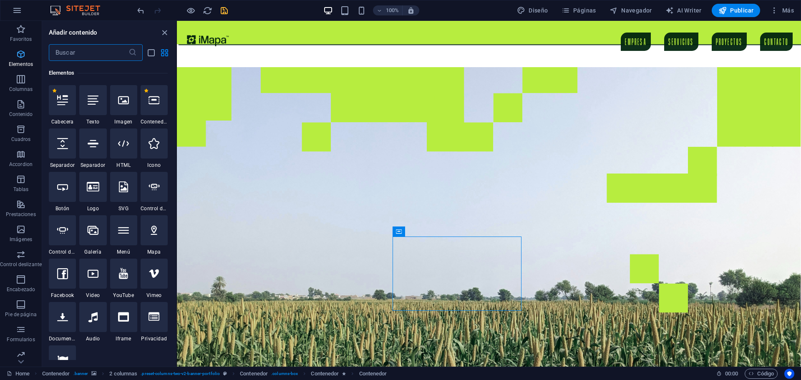
scroll to position [157, 0]
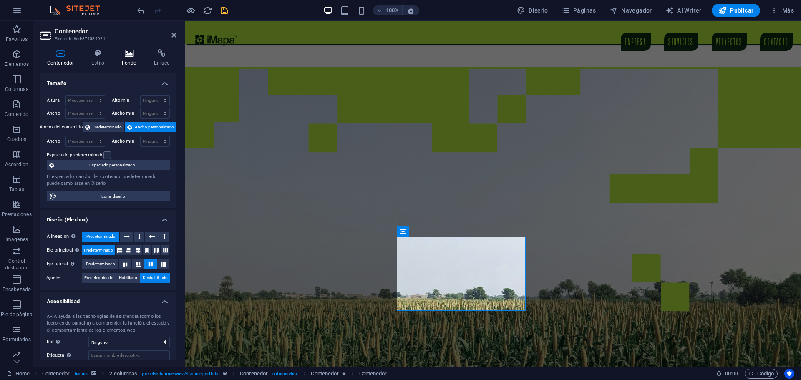
click at [116, 60] on h4 "Fondo" at bounding box center [131, 58] width 33 height 18
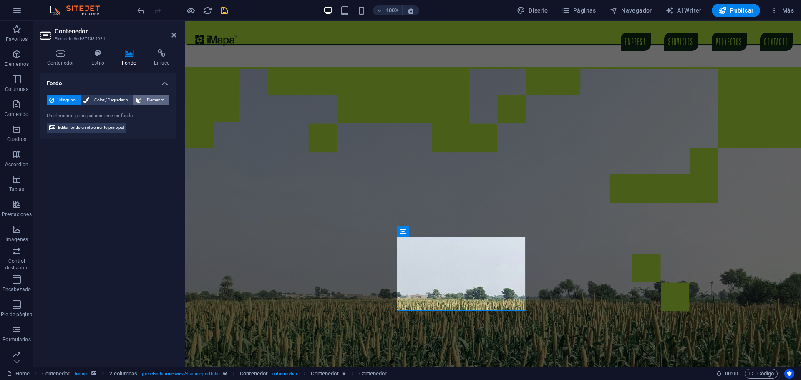
click at [151, 99] on span "Elemento" at bounding box center [155, 100] width 23 height 10
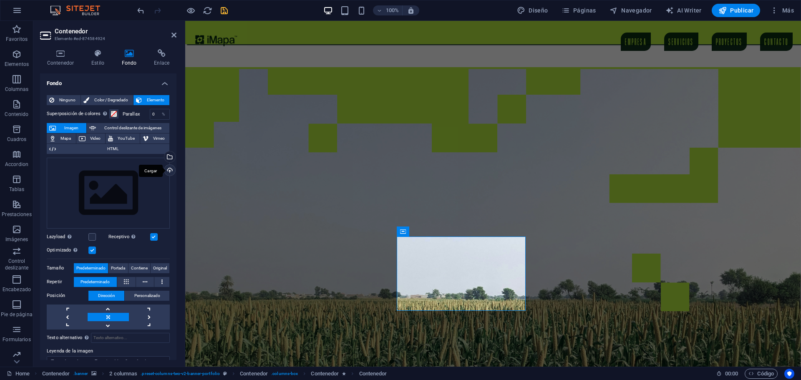
click at [167, 169] on div "Cargar" at bounding box center [169, 171] width 13 height 13
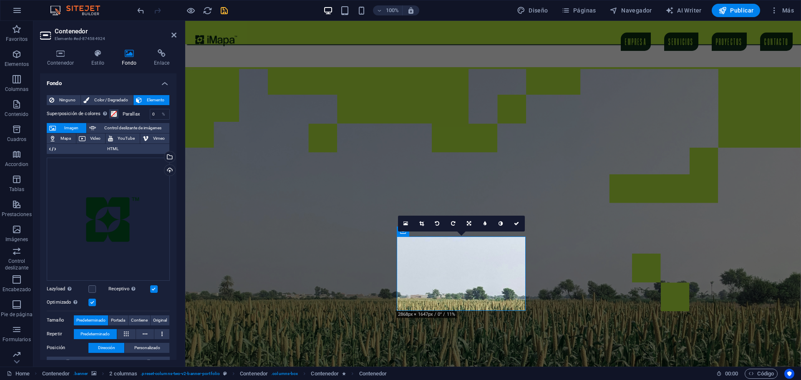
click at [240, 224] on figure at bounding box center [493, 217] width 616 height 300
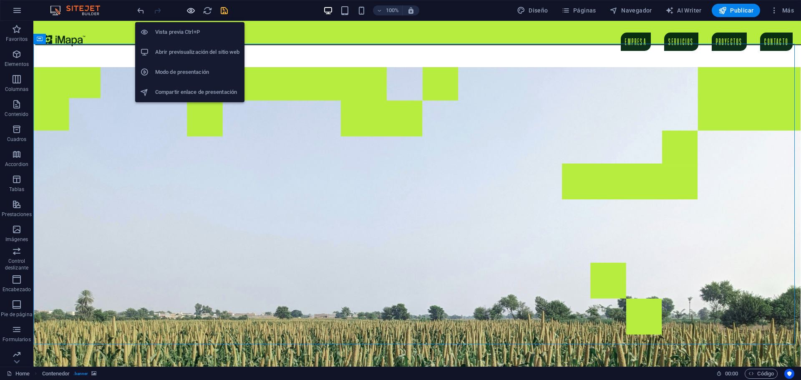
click at [0, 0] on icon "button" at bounding box center [0, 0] width 0 height 0
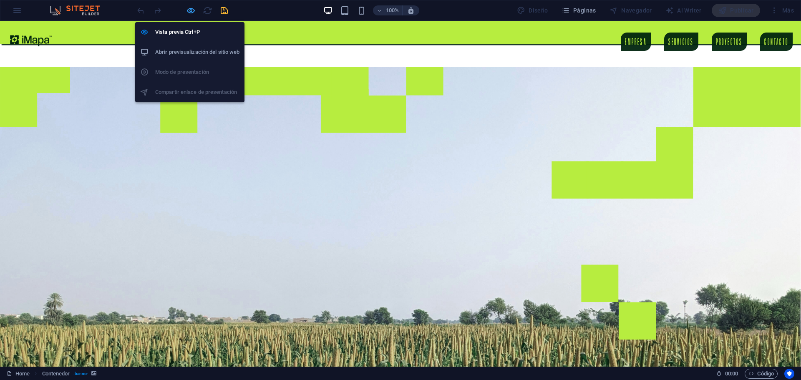
click at [0, 0] on icon "button" at bounding box center [0, 0] width 0 height 0
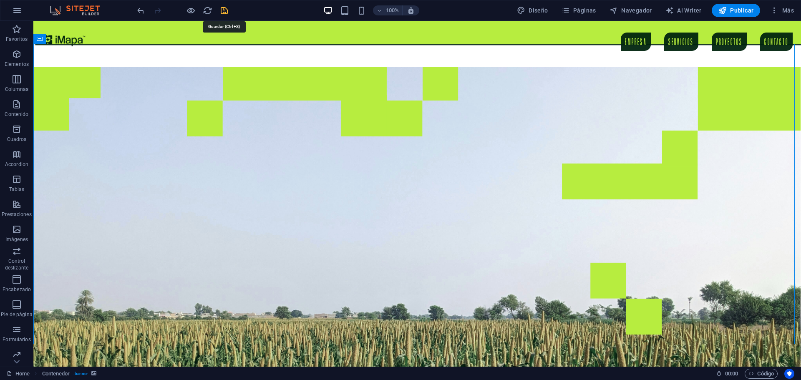
click at [225, 10] on icon "save" at bounding box center [224, 11] width 10 height 10
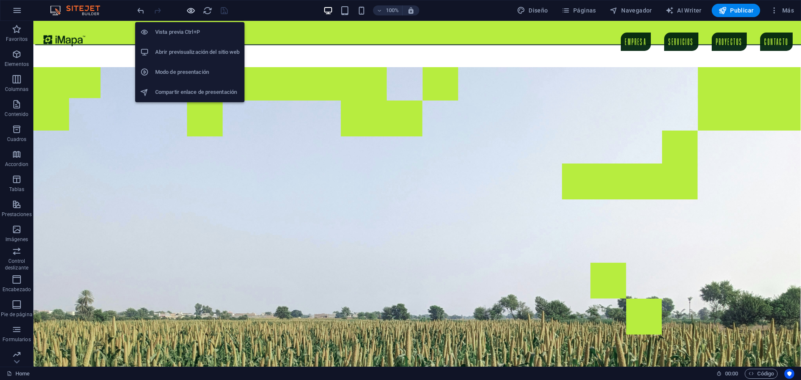
click at [0, 0] on icon "button" at bounding box center [0, 0] width 0 height 0
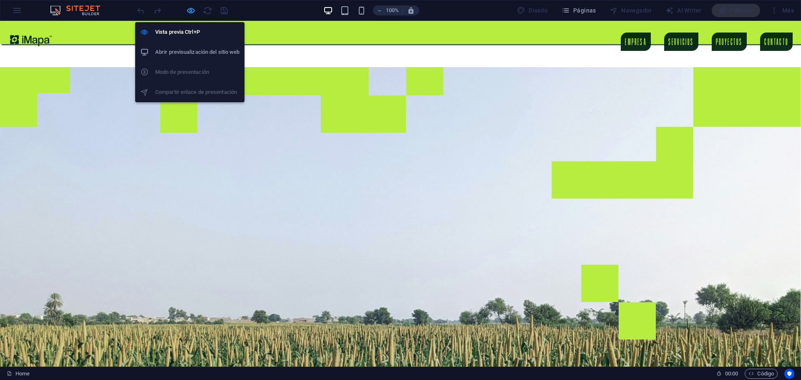
click at [0, 0] on icon "button" at bounding box center [0, 0] width 0 height 0
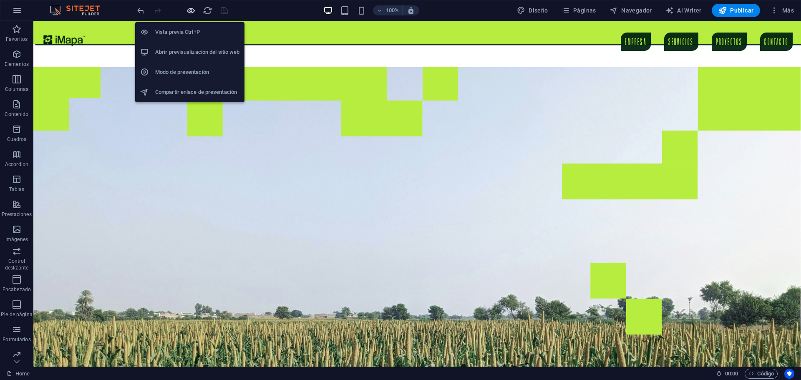
click at [0, 0] on icon "button" at bounding box center [0, 0] width 0 height 0
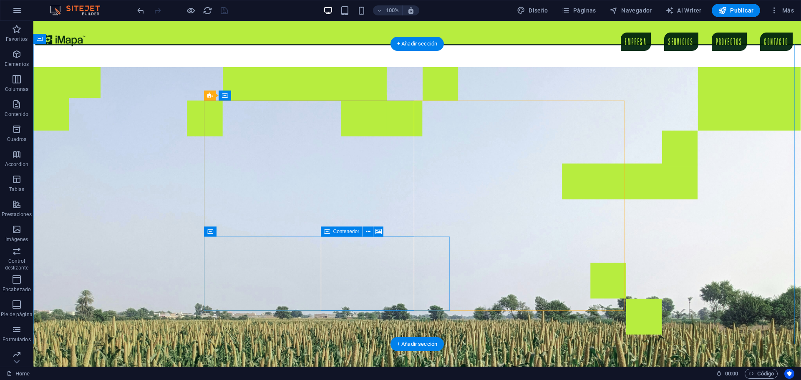
drag, startPoint x: 366, startPoint y: 260, endPoint x: 213, endPoint y: 260, distance: 152.7
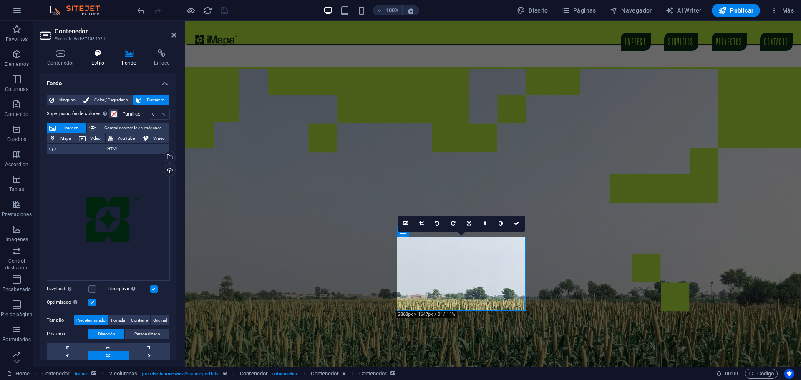
click at [99, 65] on h4 "Estilo" at bounding box center [99, 58] width 30 height 18
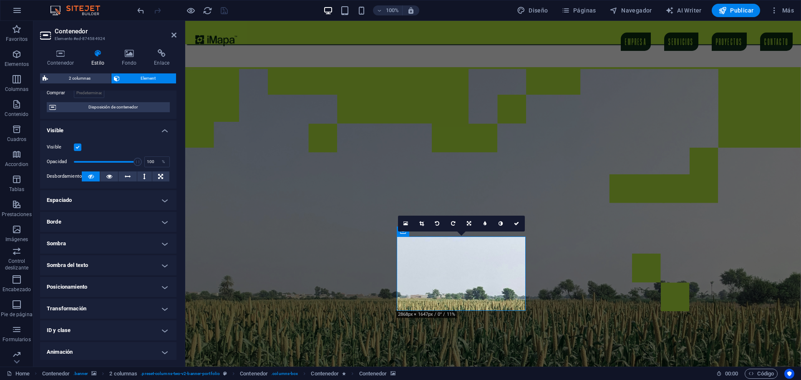
scroll to position [0, 0]
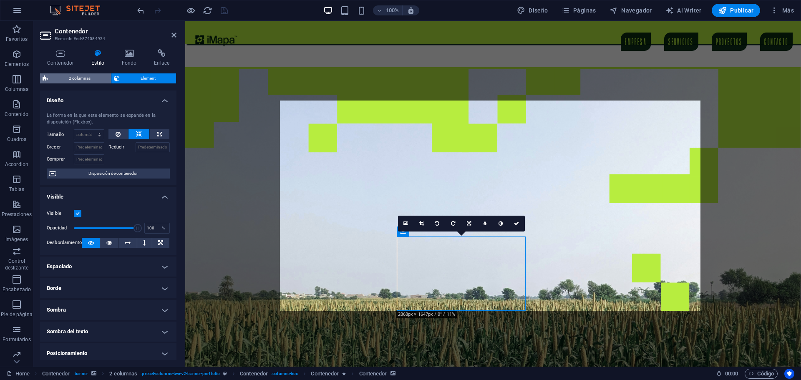
click at [101, 79] on span "2 columnas" at bounding box center [79, 78] width 58 height 10
select select "rem"
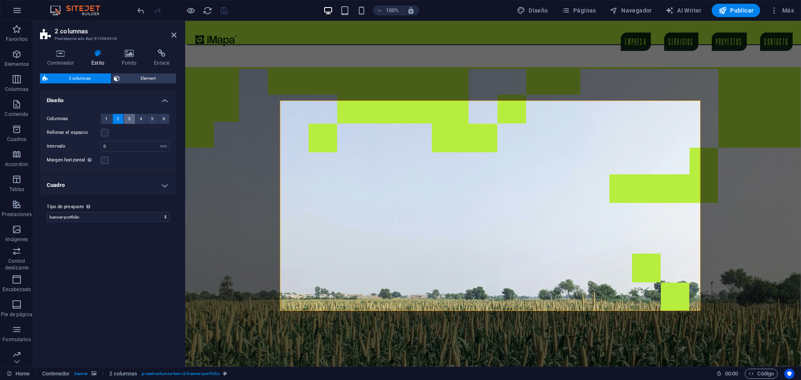
click at [127, 119] on button "3" at bounding box center [129, 119] width 11 height 10
click at [106, 116] on span "1" at bounding box center [106, 119] width 3 height 10
click at [116, 121] on button "2" at bounding box center [118, 119] width 11 height 10
click at [126, 186] on h4 "Cuadro" at bounding box center [108, 185] width 136 height 20
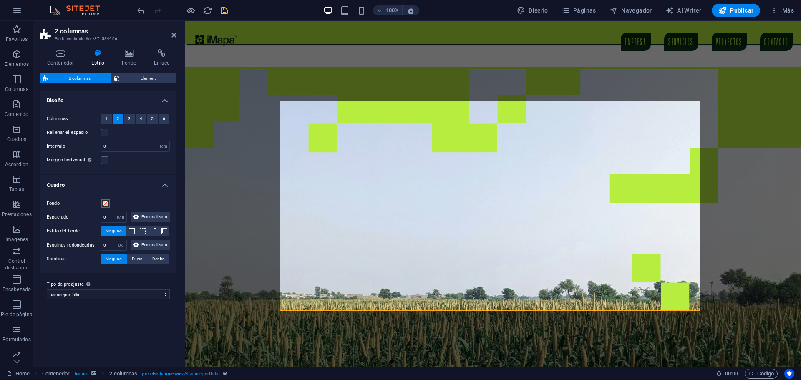
click at [106, 205] on span at bounding box center [105, 203] width 7 height 7
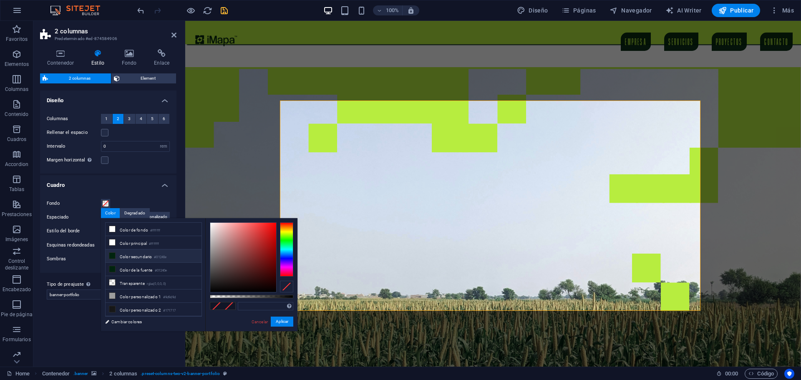
click at [121, 256] on li "Color secundario #01240e" at bounding box center [154, 256] width 96 height 13
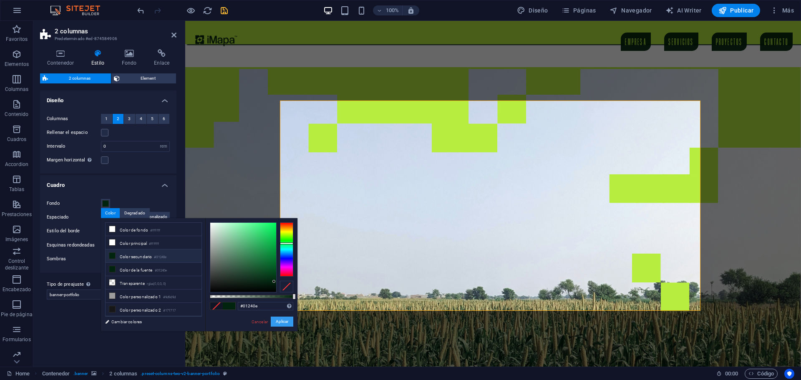
click at [275, 318] on button "Aplicar" at bounding box center [282, 322] width 23 height 10
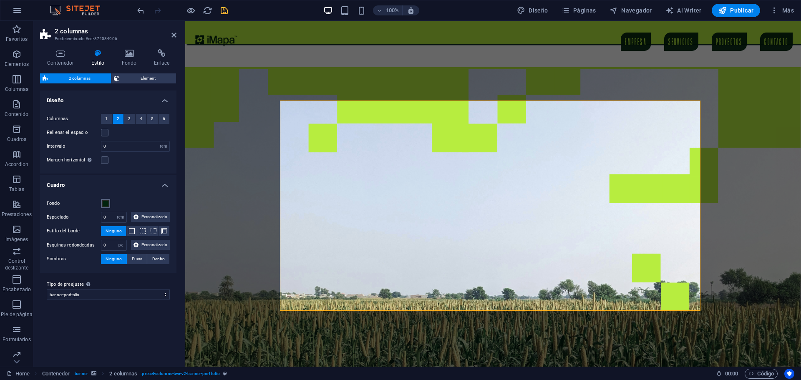
click at [105, 204] on span at bounding box center [105, 203] width 7 height 7
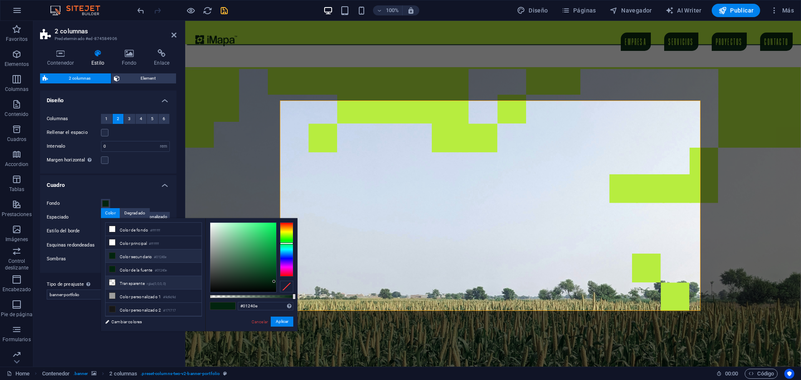
click at [111, 280] on icon at bounding box center [112, 283] width 6 height 6
type input "rgba(0, 0, 0, 0)"
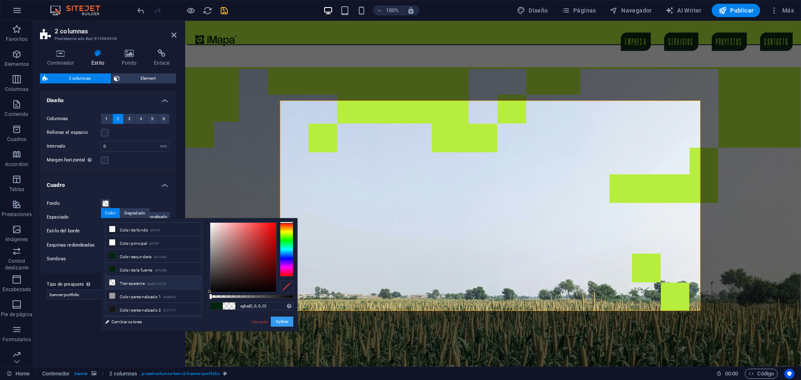
click at [280, 320] on button "Aplicar" at bounding box center [282, 322] width 23 height 10
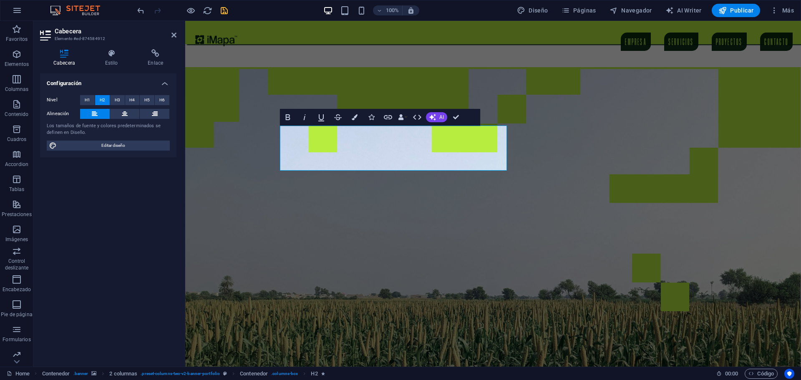
click at [223, 161] on figure at bounding box center [493, 217] width 616 height 300
click at [230, 166] on figure at bounding box center [493, 217] width 616 height 300
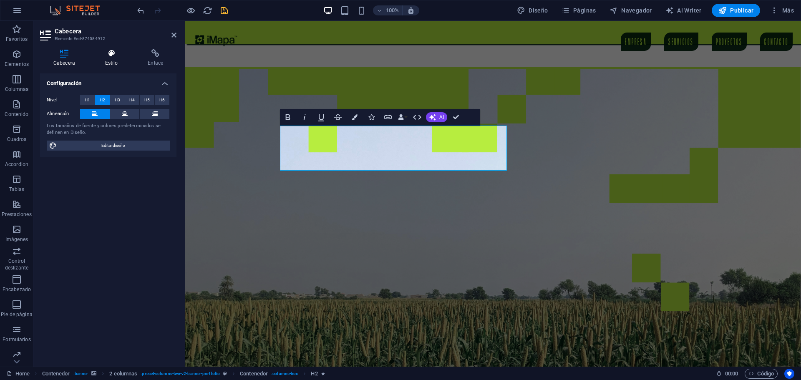
click at [109, 61] on h4 "Estilo" at bounding box center [113, 58] width 43 height 18
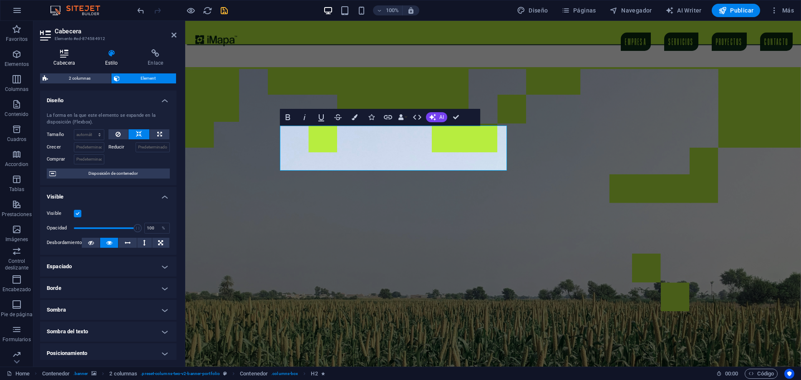
click at [60, 62] on h4 "Cabecera" at bounding box center [66, 58] width 52 height 18
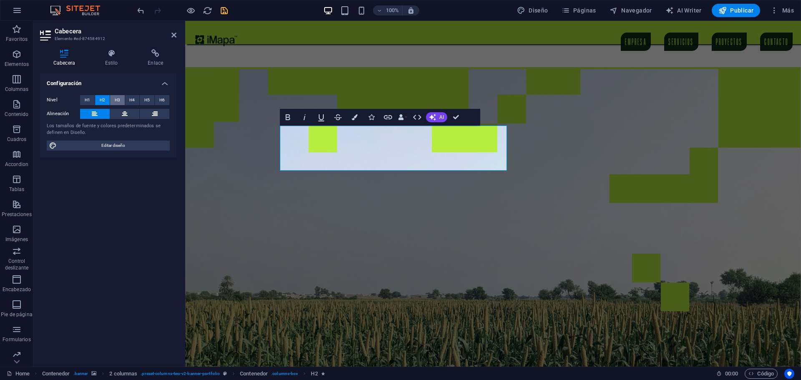
click at [118, 100] on span "H3" at bounding box center [117, 100] width 5 height 10
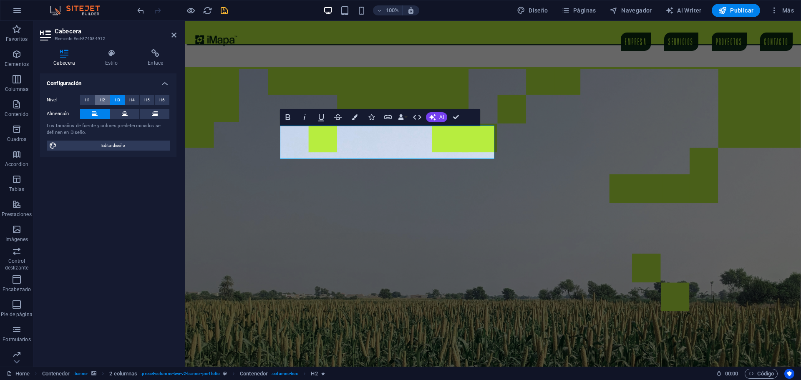
click at [101, 98] on span "H2" at bounding box center [102, 100] width 5 height 10
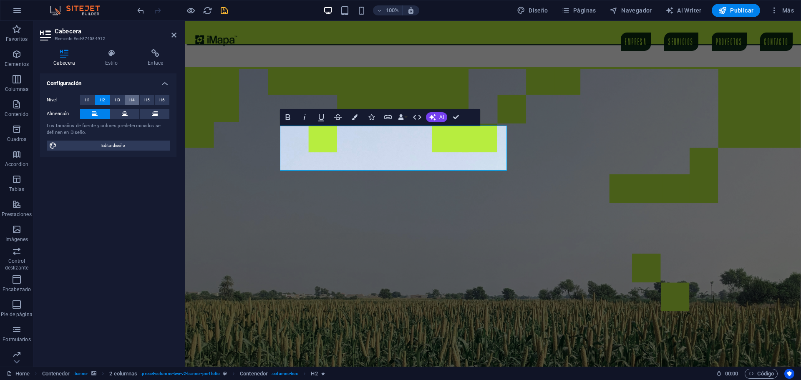
click at [132, 101] on span "H4" at bounding box center [131, 100] width 5 height 10
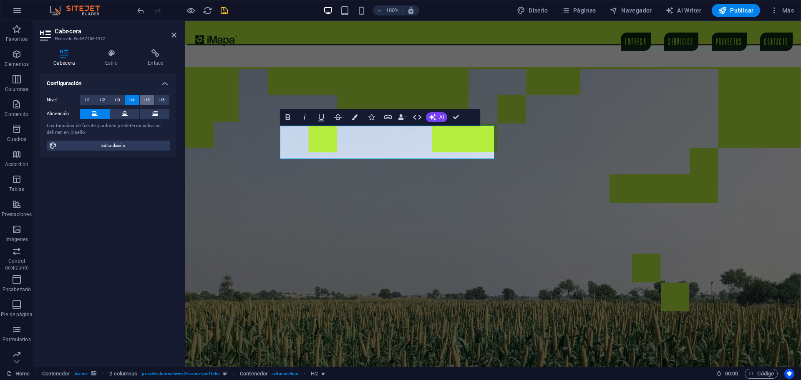
click at [146, 102] on span "H5" at bounding box center [146, 100] width 5 height 10
click at [157, 103] on button "H6" at bounding box center [162, 100] width 15 height 10
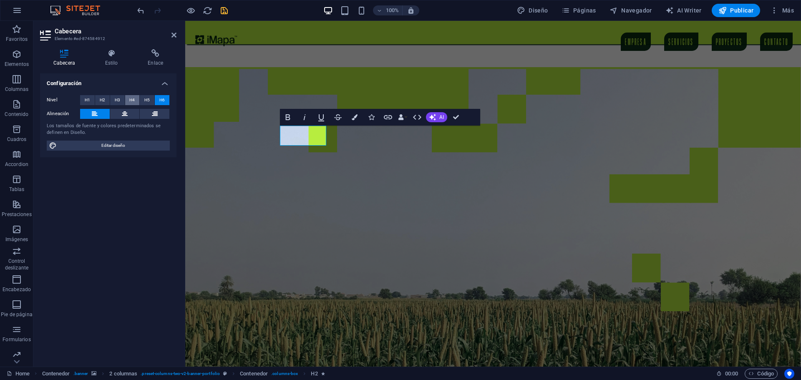
click at [134, 103] on span "H4" at bounding box center [131, 100] width 5 height 10
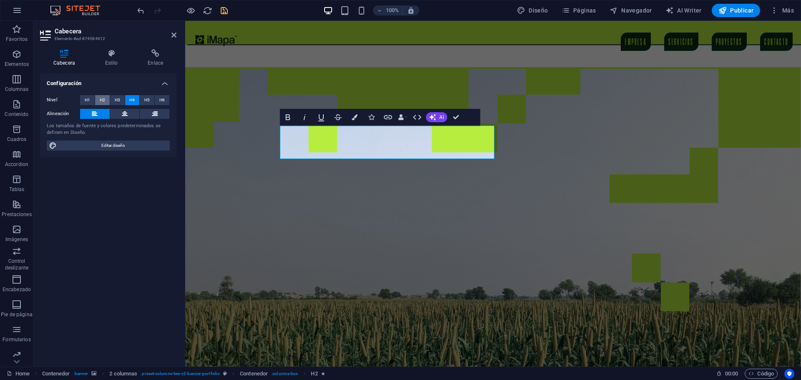
click at [101, 103] on span "H2" at bounding box center [102, 100] width 5 height 10
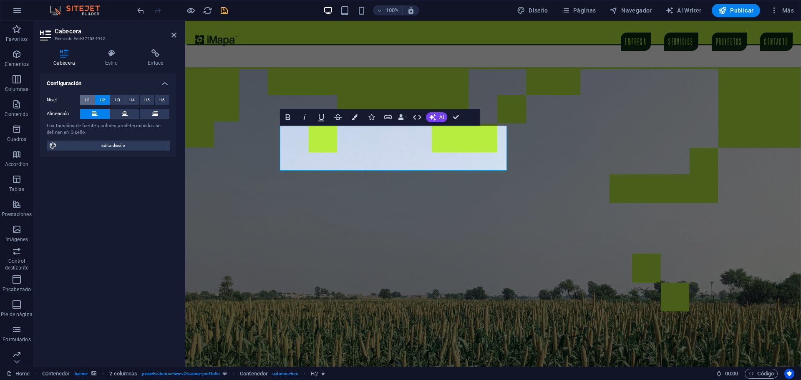
click at [89, 100] on span "H1" at bounding box center [87, 100] width 5 height 10
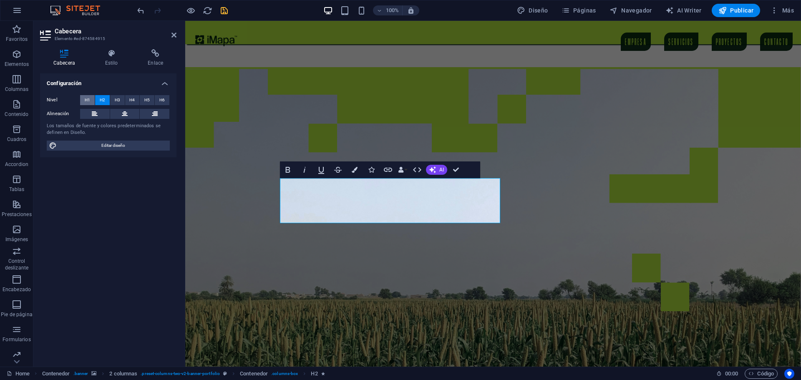
click at [91, 98] on button "H1" at bounding box center [87, 100] width 15 height 10
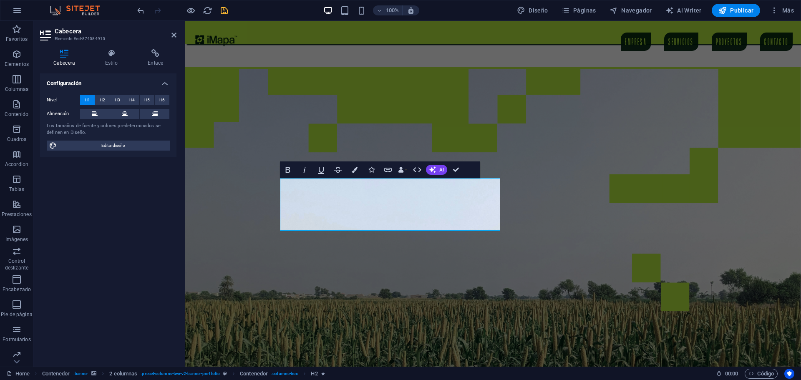
click at [150, 189] on div "Configuración Nivel H1 H2 H3 H4 H5 H6 Alineación Los tamaños de fuente y colore…" at bounding box center [108, 216] width 136 height 287
click at [238, 207] on figure at bounding box center [493, 217] width 616 height 300
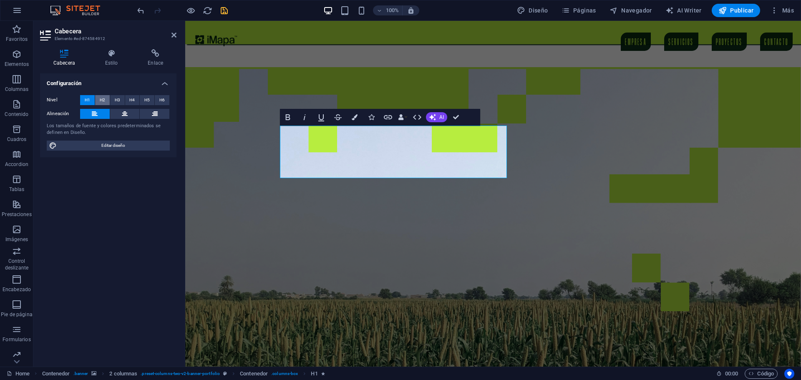
click at [106, 101] on button "H2" at bounding box center [102, 100] width 15 height 10
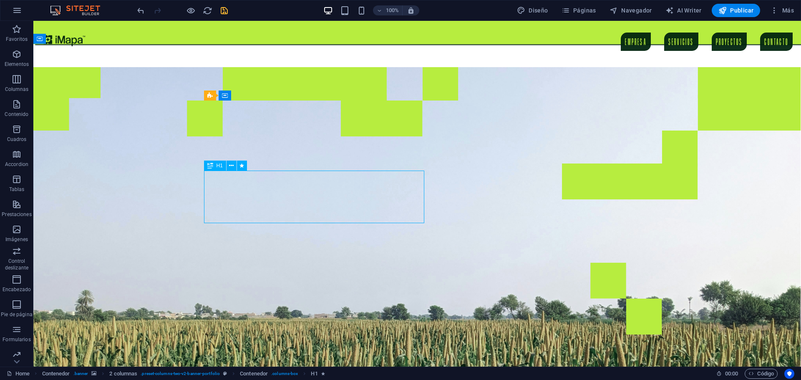
drag, startPoint x: 295, startPoint y: 189, endPoint x: 143, endPoint y: 189, distance: 152.3
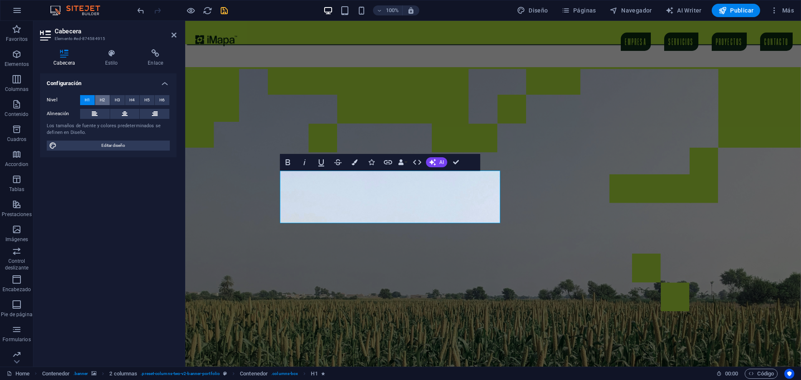
click at [103, 96] on span "H2" at bounding box center [102, 100] width 5 height 10
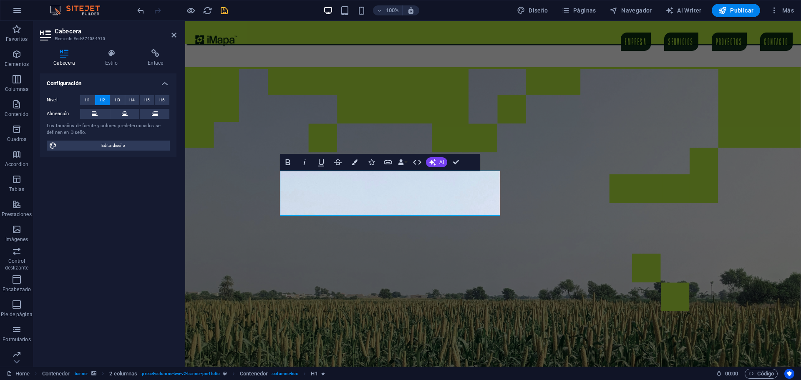
click at [139, 193] on div "Configuración Nivel H1 H2 H3 H4 H5 H6 Alineación Los tamaños de fuente y colore…" at bounding box center [108, 216] width 136 height 287
click at [121, 194] on div "Configuración Nivel H1 H2 H3 H4 H5 H6 Alineación Los tamaños de fuente y colore…" at bounding box center [108, 216] width 136 height 287
click at [0, 0] on span "Diseño" at bounding box center [0, 0] width 0 height 0
select select "px"
select select "400"
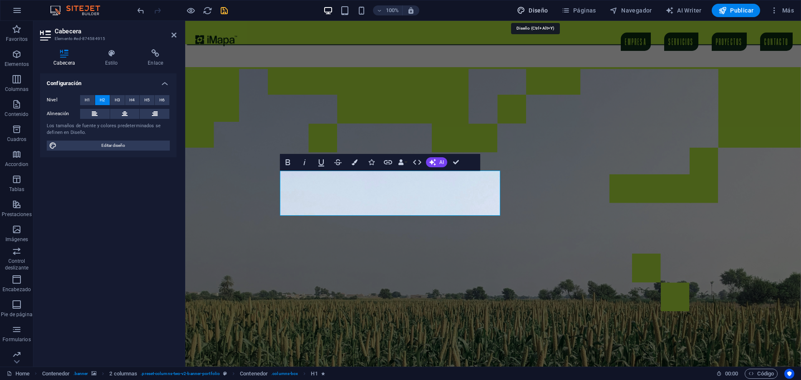
select select "px"
select select "rem"
select select "500"
select select "px"
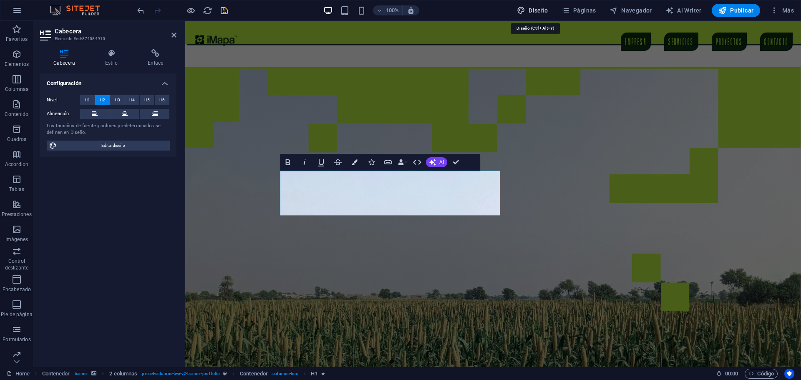
select select "px"
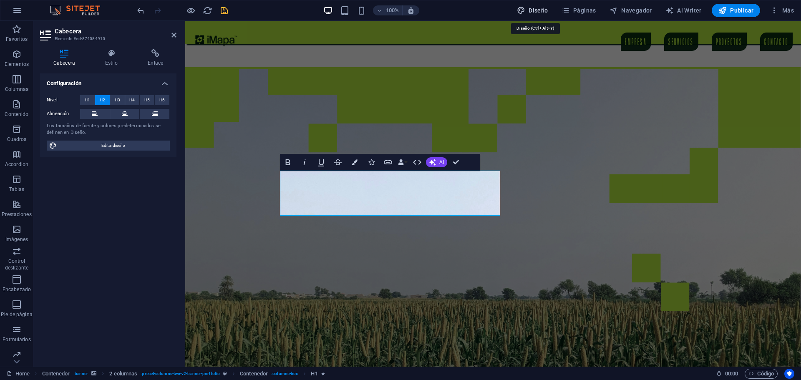
select select "px"
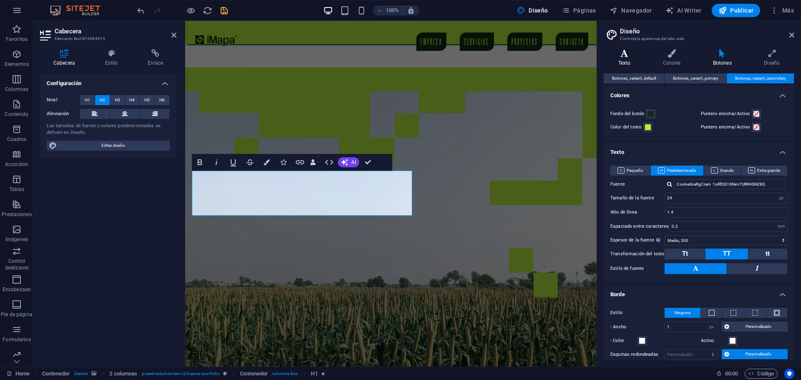
click at [624, 55] on icon at bounding box center [624, 53] width 41 height 8
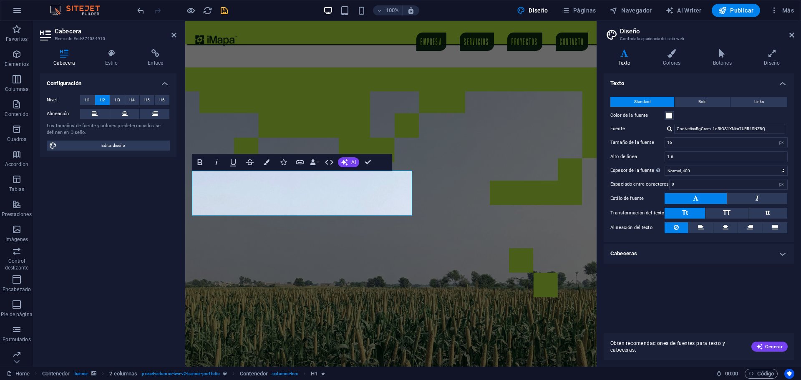
click at [681, 112] on div "Color de la fuente" at bounding box center [698, 116] width 177 height 10
click at [623, 61] on h4 "Texto" at bounding box center [626, 58] width 45 height 18
click at [690, 103] on button "Bold" at bounding box center [702, 102] width 55 height 10
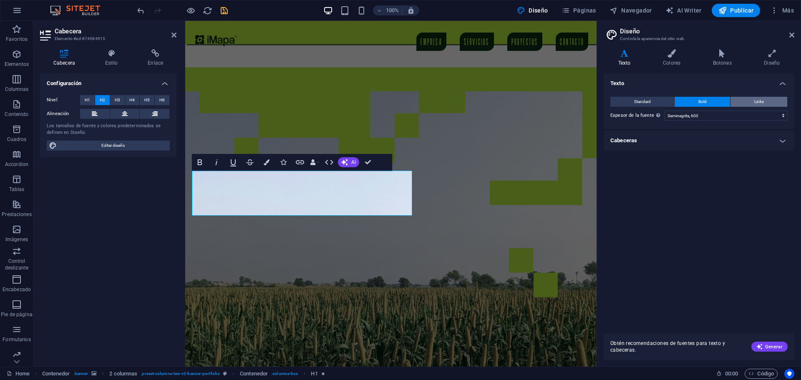
click at [753, 99] on button "Links" at bounding box center [759, 102] width 57 height 10
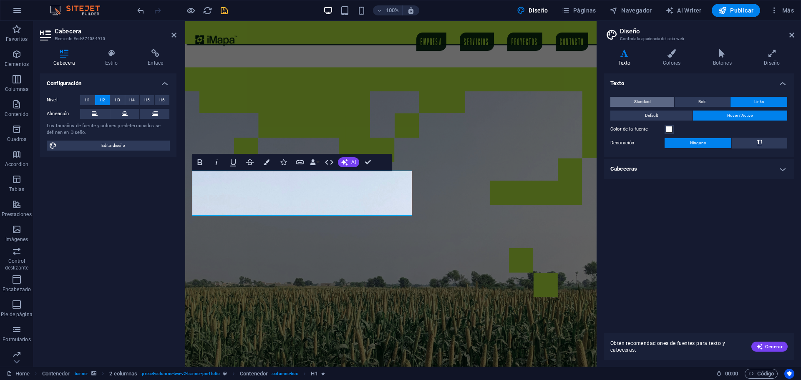
click at [653, 99] on button "Standard" at bounding box center [642, 102] width 64 height 10
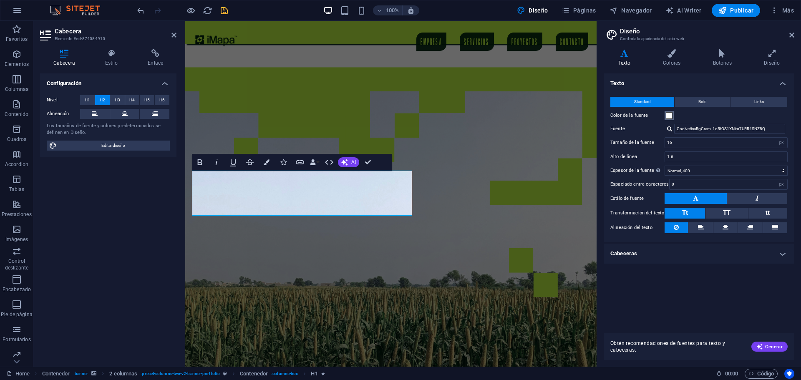
click at [668, 116] on span at bounding box center [669, 115] width 7 height 7
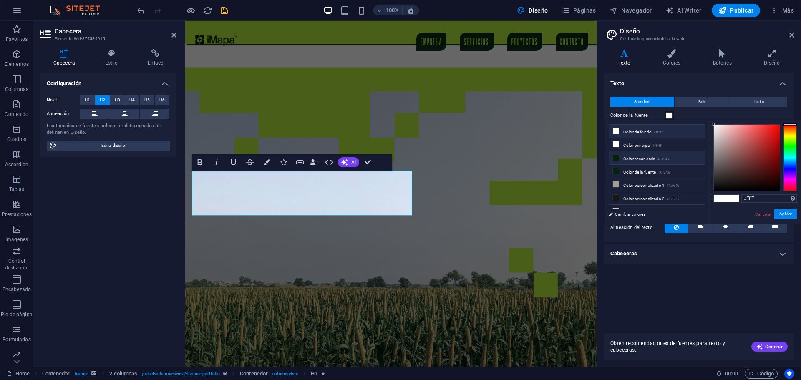
click at [618, 157] on icon at bounding box center [616, 158] width 6 height 6
type input "#01240e"
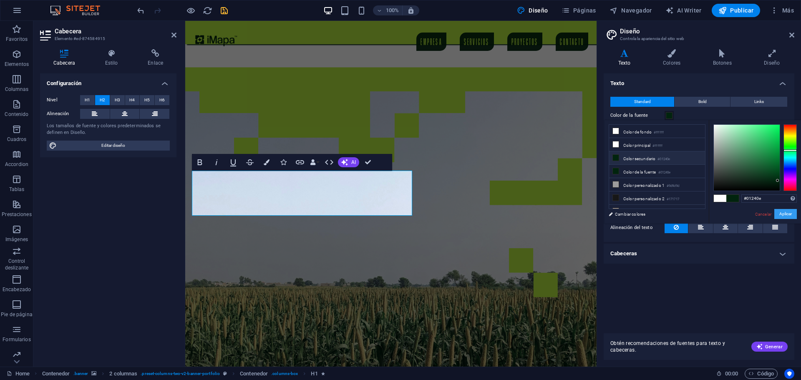
drag, startPoint x: 782, startPoint y: 214, endPoint x: 778, endPoint y: 212, distance: 4.7
click at [782, 214] on button "Aplicar" at bounding box center [785, 214] width 23 height 10
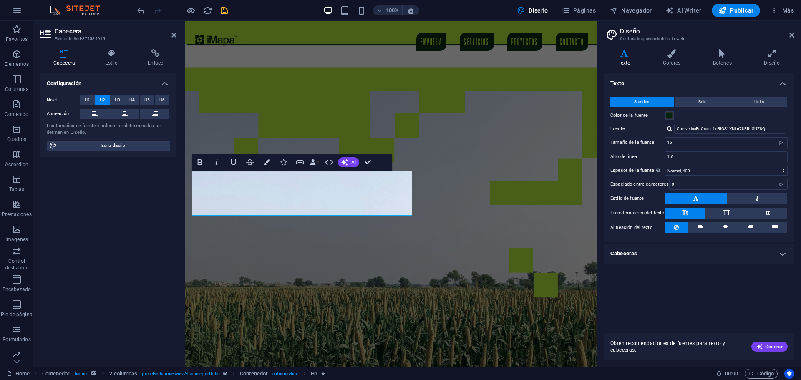
click at [127, 213] on div "Configuración Nivel H1 H2 H3 H4 H5 H6 Alineación Los tamaños de fuente y colore…" at bounding box center [108, 216] width 136 height 287
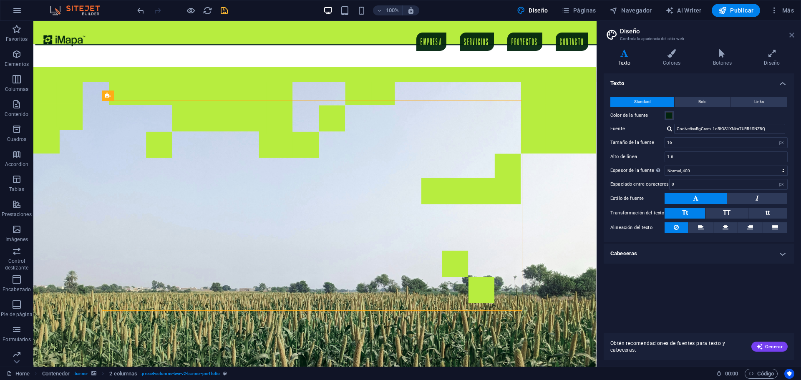
click at [791, 33] on icon at bounding box center [791, 35] width 5 height 7
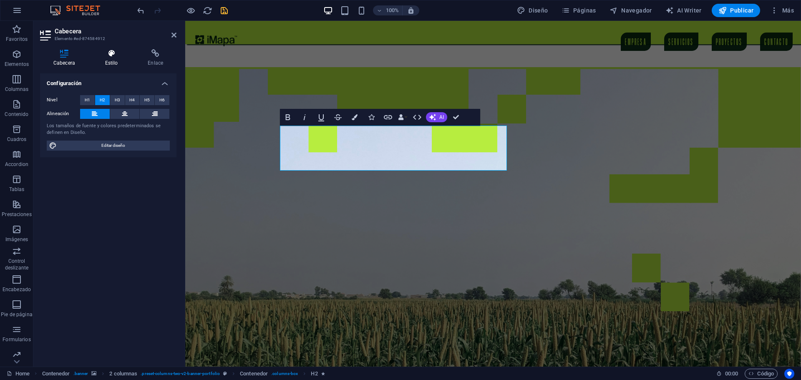
click at [107, 62] on h4 "Estilo" at bounding box center [113, 58] width 43 height 18
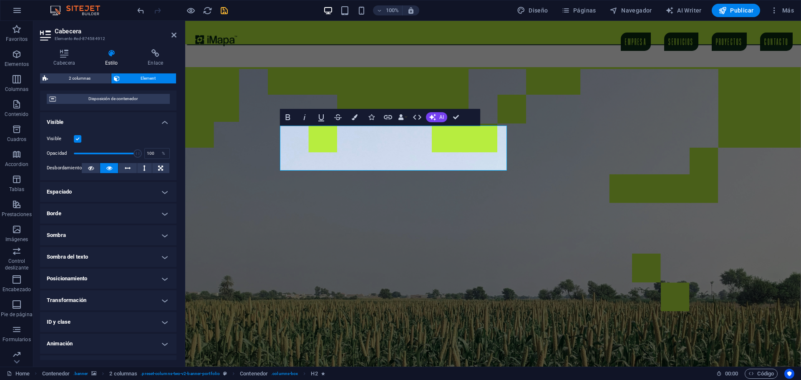
scroll to position [90, 0]
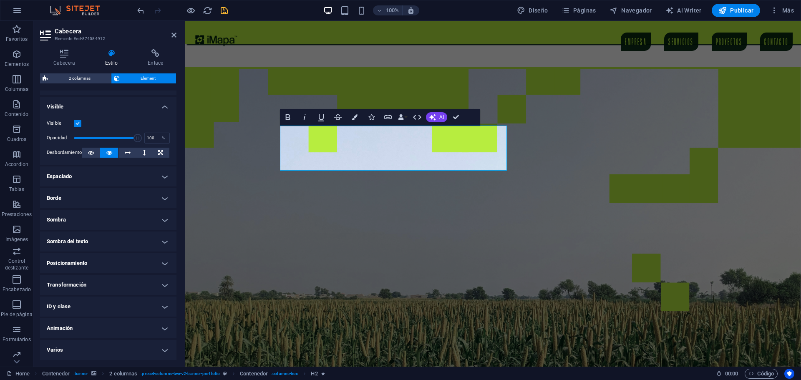
click at [81, 239] on h4 "Sombra del texto" at bounding box center [108, 242] width 136 height 20
click at [104, 257] on button "Ninguno" at bounding box center [117, 258] width 38 height 10
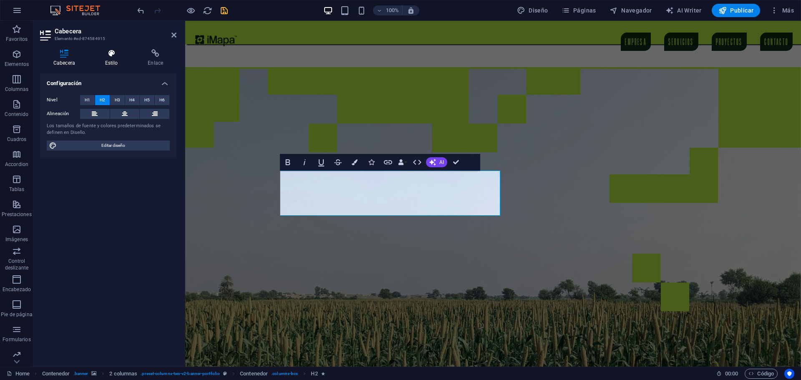
click at [111, 63] on h4 "Estilo" at bounding box center [113, 58] width 43 height 18
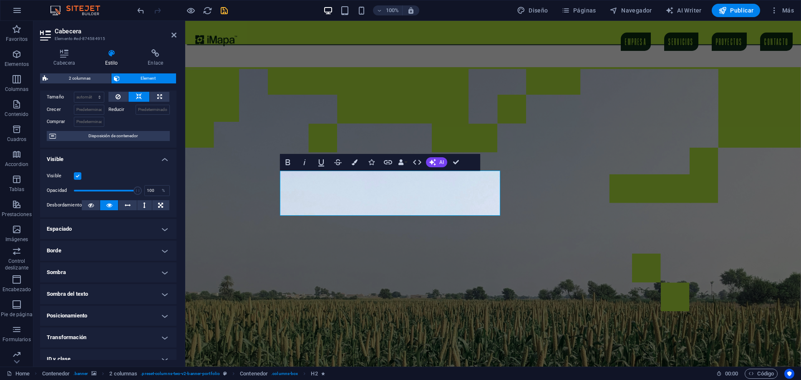
scroll to position [42, 0]
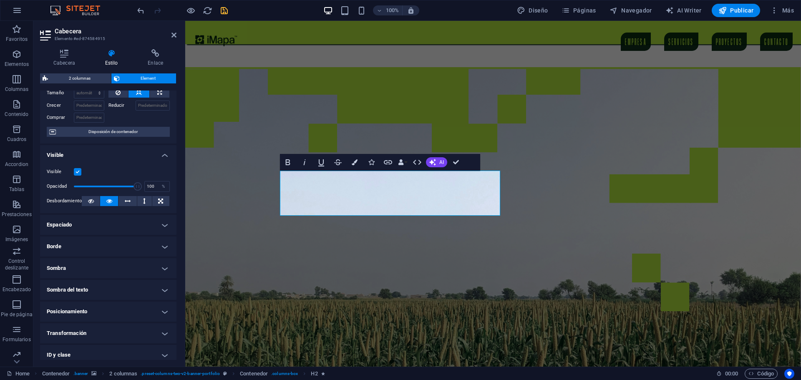
click at [97, 288] on h4 "Sombra del texto" at bounding box center [108, 290] width 136 height 20
click at [116, 306] on span "Ninguno" at bounding box center [117, 307] width 16 height 10
click at [267, 263] on figure at bounding box center [493, 217] width 616 height 300
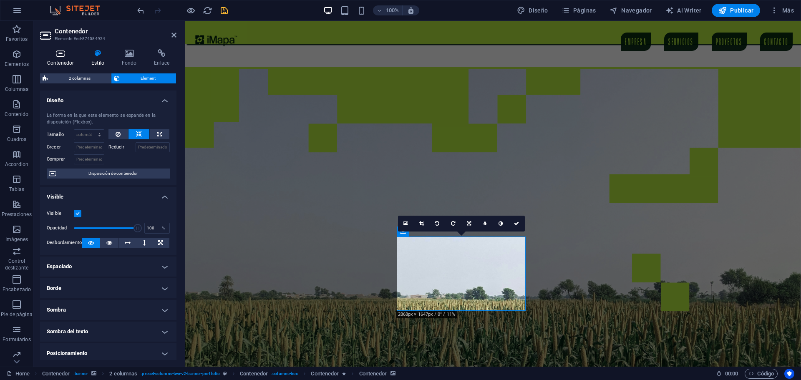
click at [61, 59] on h4 "Contenedor" at bounding box center [62, 58] width 44 height 18
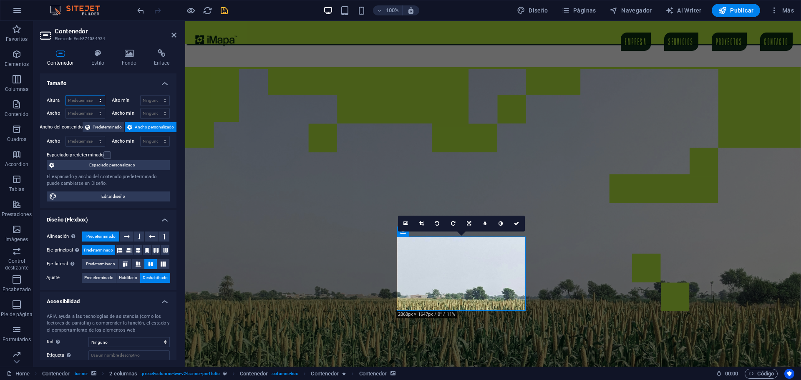
click at [76, 101] on select "Predeterminado px rem % vh vw" at bounding box center [85, 101] width 39 height 10
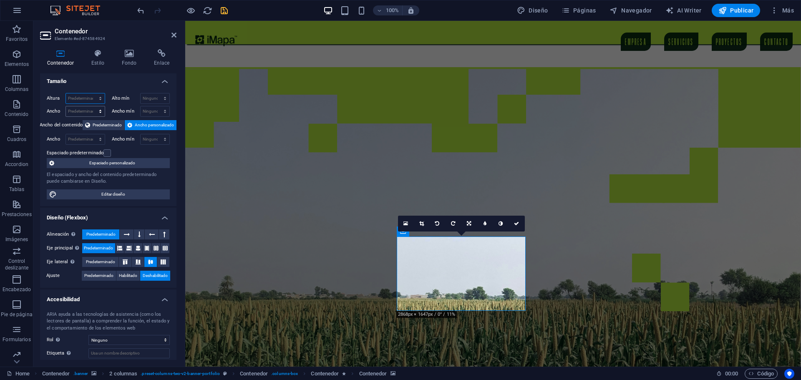
scroll to position [0, 0]
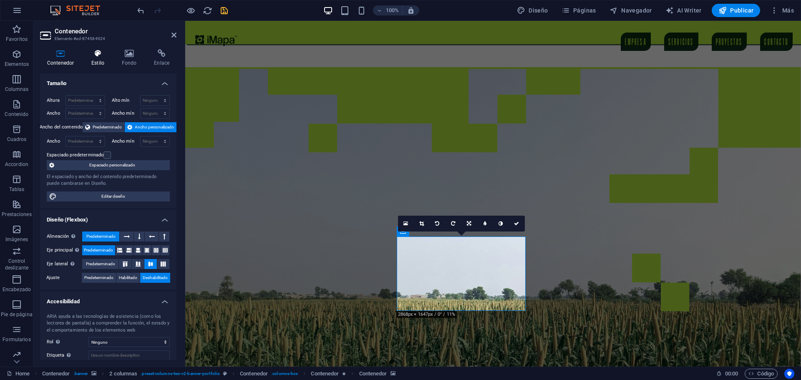
click at [97, 59] on h4 "Estilo" at bounding box center [99, 58] width 30 height 18
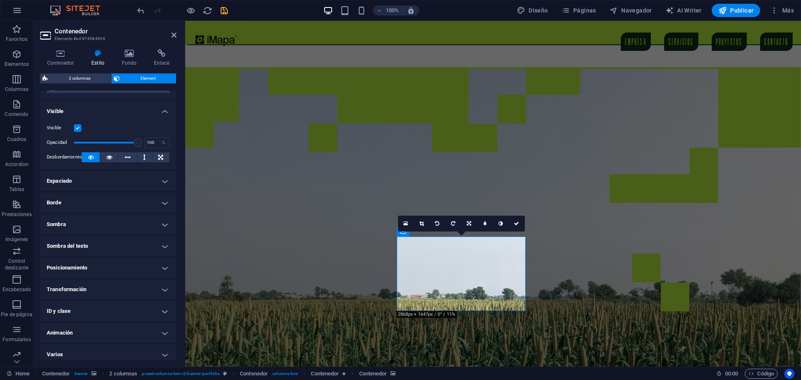
scroll to position [90, 0]
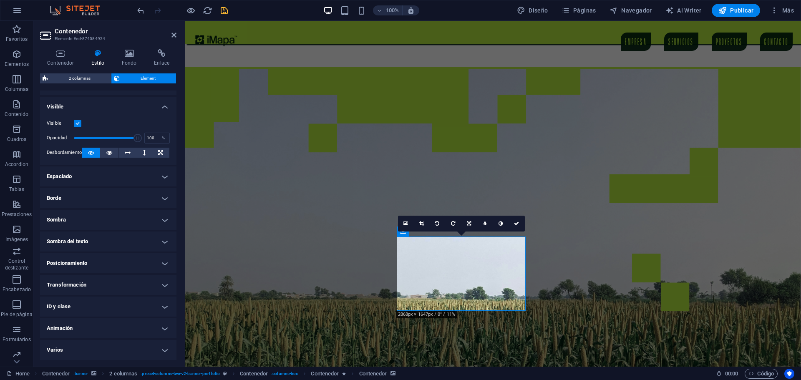
click at [90, 262] on h4 "Posicionamiento" at bounding box center [108, 263] width 136 height 20
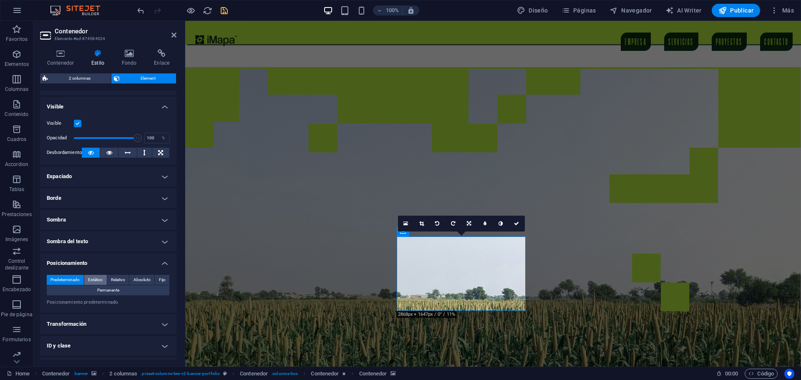
click at [98, 278] on span "Estático" at bounding box center [95, 280] width 15 height 10
click at [123, 278] on span "Relativo" at bounding box center [118, 280] width 14 height 10
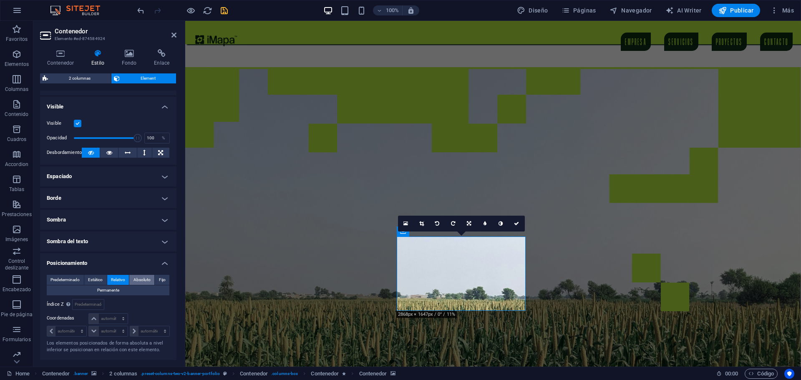
click at [141, 277] on span "Absoluto" at bounding box center [142, 280] width 17 height 10
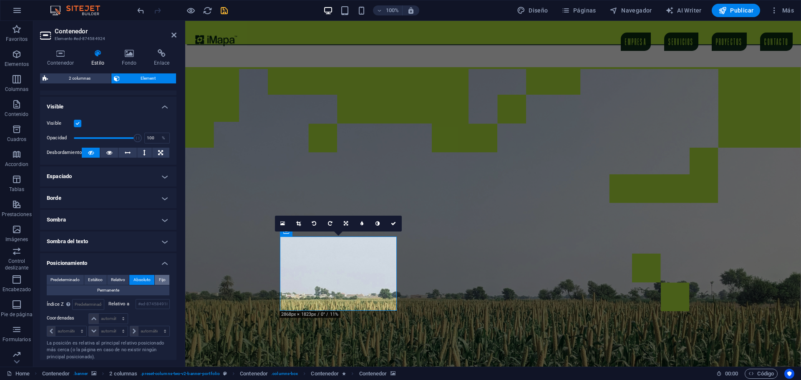
click at [160, 278] on span "Fijo" at bounding box center [162, 280] width 7 height 10
click at [124, 281] on span "Relativo" at bounding box center [118, 280] width 14 height 10
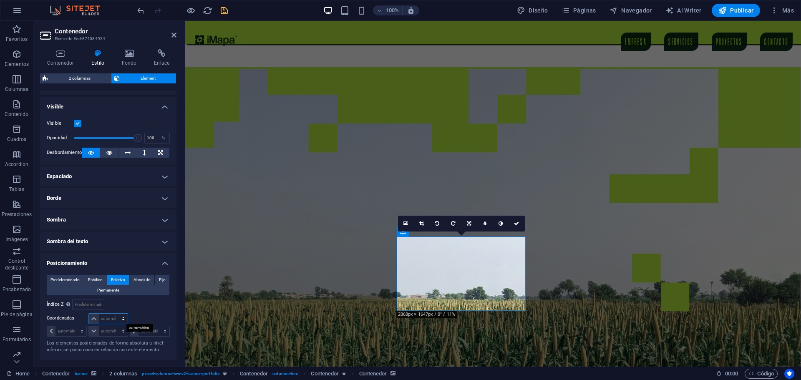
click at [111, 317] on select "automático px rem % em" at bounding box center [108, 319] width 38 height 10
select select "px"
click at [115, 314] on select "automático px rem % em" at bounding box center [108, 319] width 38 height 10
type input "0"
click at [109, 333] on select "automático px rem % em" at bounding box center [108, 331] width 38 height 10
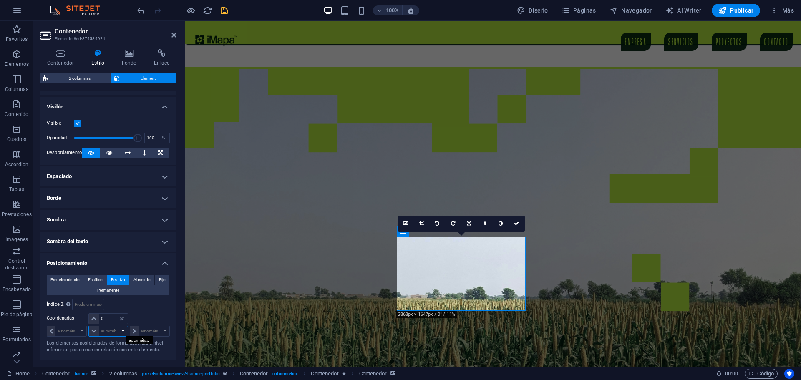
select select "px"
click at [115, 326] on select "automático px rem % em" at bounding box center [108, 331] width 38 height 10
type input "0"
click at [74, 331] on select "automático px rem % em" at bounding box center [66, 331] width 39 height 10
select select "px"
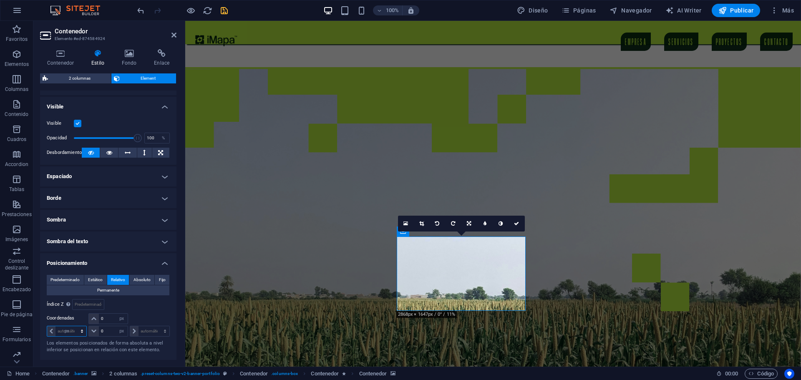
click at [74, 326] on select "automático px rem % em" at bounding box center [66, 331] width 39 height 10
type input "0"
click at [151, 328] on select "automático px rem % em" at bounding box center [149, 331] width 39 height 10
select select "px"
click at [156, 326] on select "automático px rem % em" at bounding box center [149, 331] width 39 height 10
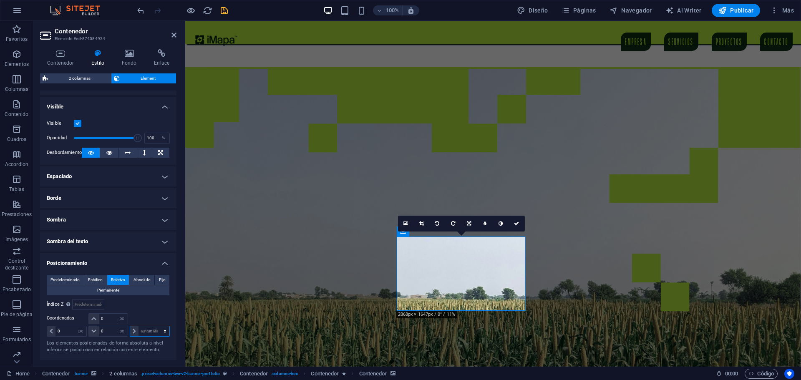
type input "0"
click at [68, 331] on input "0" at bounding box center [70, 331] width 31 height 10
drag, startPoint x: 66, startPoint y: 333, endPoint x: 58, endPoint y: 332, distance: 8.5
click at [58, 332] on input "0" at bounding box center [70, 331] width 31 height 10
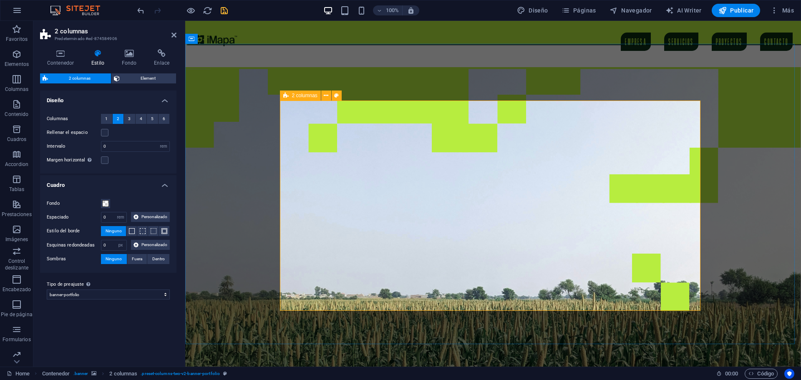
click at [0, 0] on icon at bounding box center [0, 0] width 0 height 0
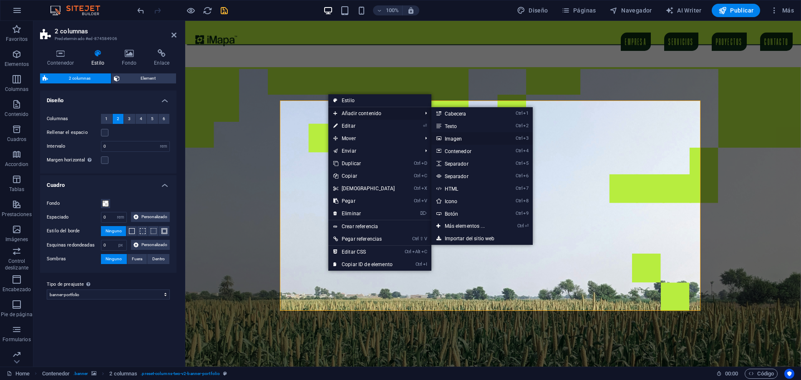
click at [456, 136] on link "Ctrl 3 Imagen" at bounding box center [466, 138] width 70 height 13
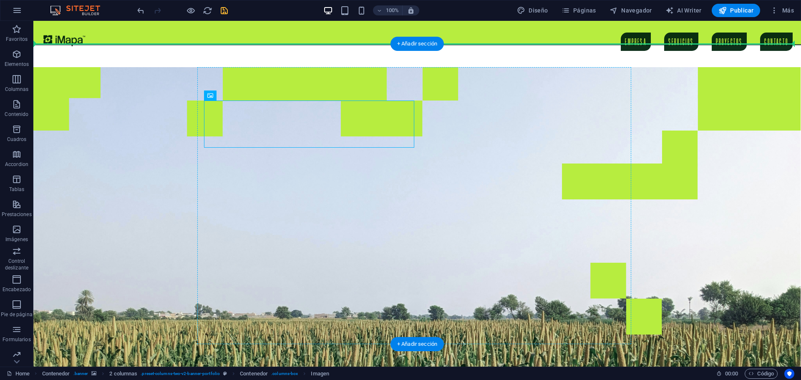
drag, startPoint x: 240, startPoint y: 121, endPoint x: 514, endPoint y: 127, distance: 274.2
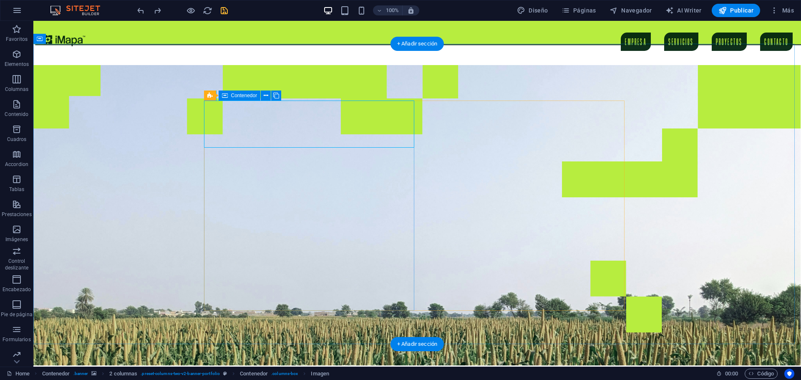
scroll to position [0, 0]
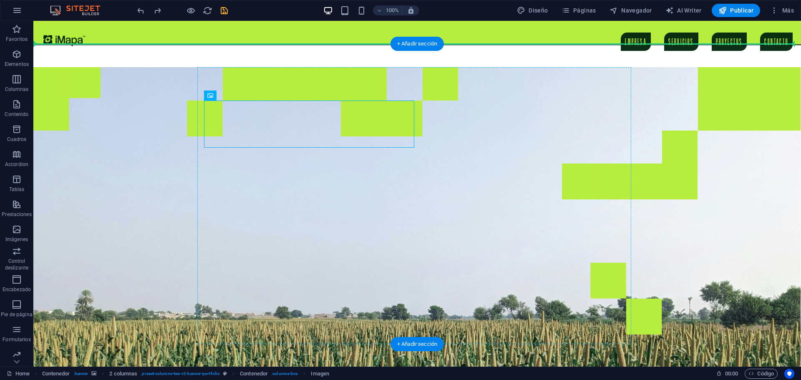
drag, startPoint x: 305, startPoint y: 138, endPoint x: 484, endPoint y: 150, distance: 179.9
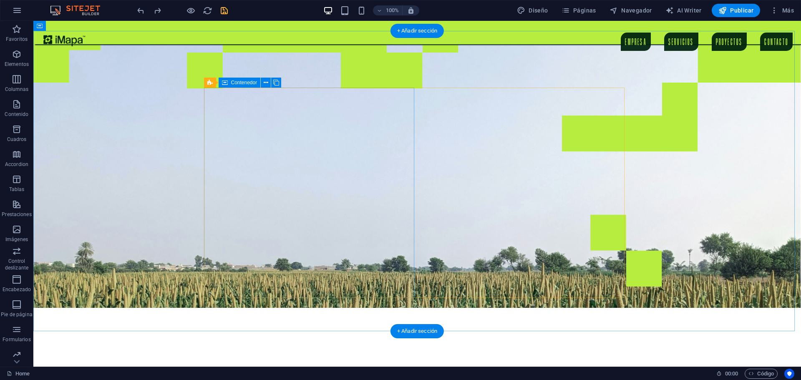
scroll to position [13, 0]
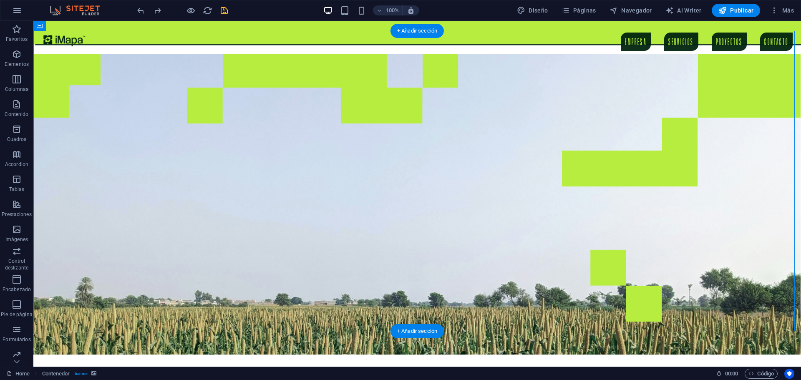
drag, startPoint x: 268, startPoint y: 121, endPoint x: 490, endPoint y: 227, distance: 245.8
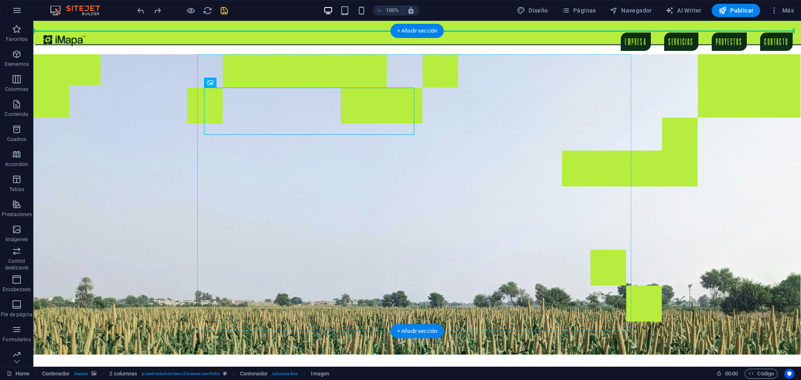
drag, startPoint x: 262, startPoint y: 110, endPoint x: 474, endPoint y: 136, distance: 213.1
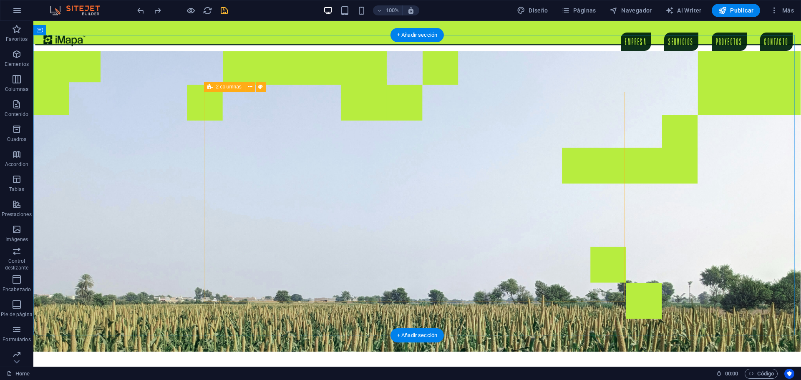
scroll to position [42, 0]
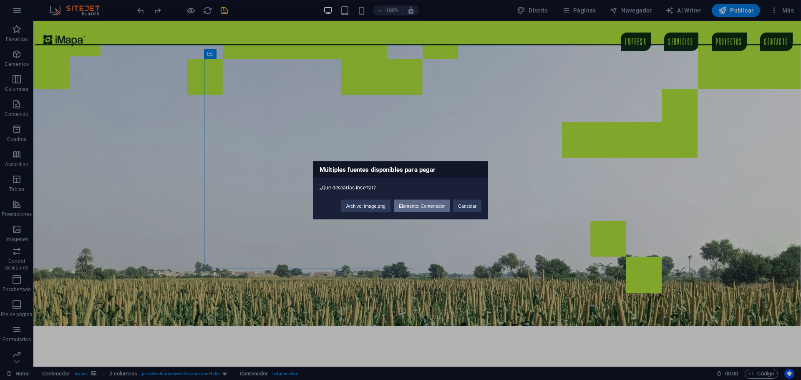
click at [421, 209] on button "Elemento: Contenedor" at bounding box center [422, 205] width 56 height 13
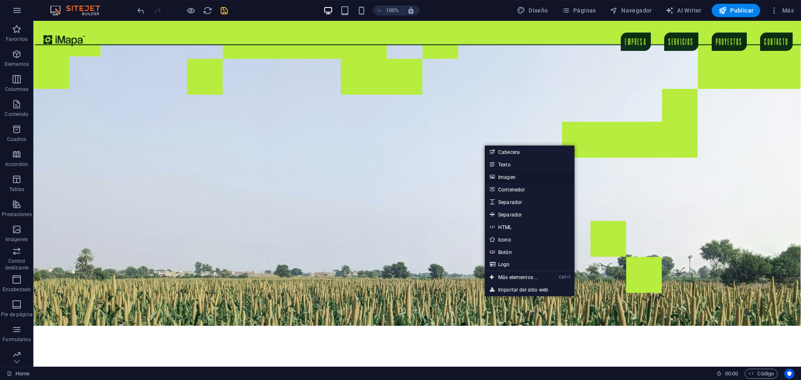
click at [506, 178] on link "Imagen" at bounding box center [530, 177] width 90 height 13
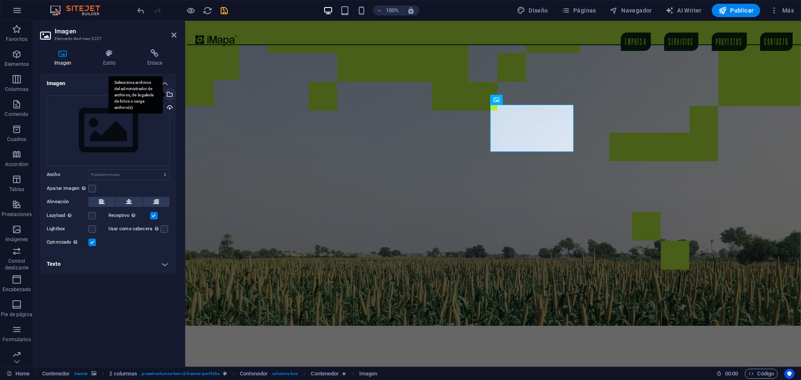
click at [174, 94] on div "Selecciona archivos del administrador de archivos, de la galería de fotos o car…" at bounding box center [169, 95] width 13 height 13
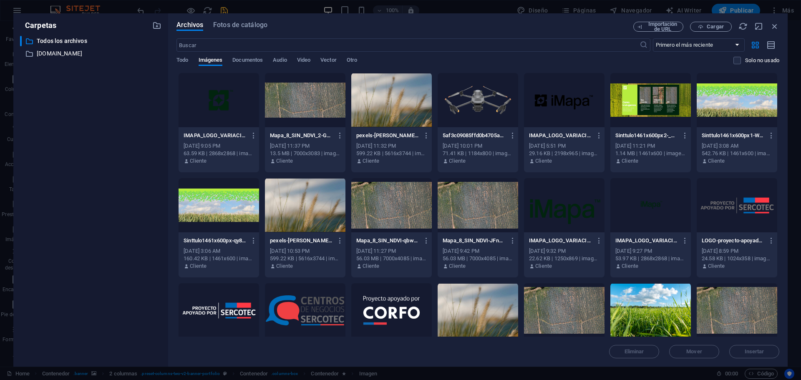
click at [220, 112] on div at bounding box center [219, 100] width 81 height 54
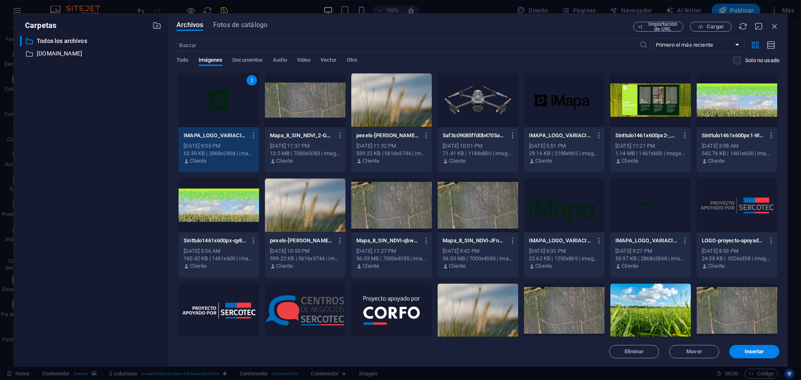
click at [740, 345] on div "Eliminar Mover Insertar" at bounding box center [478, 348] width 603 height 22
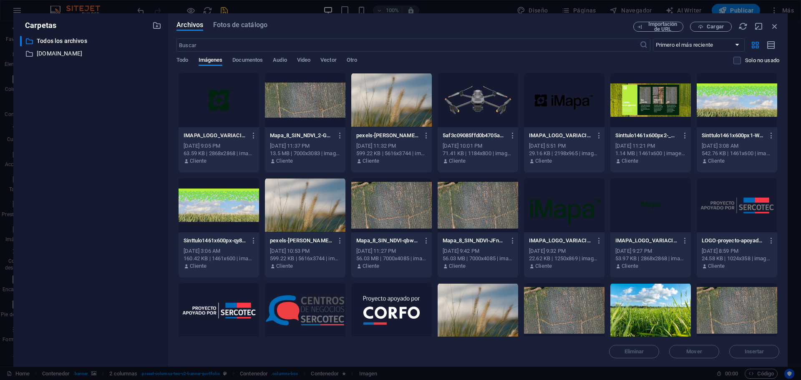
click at [217, 106] on div at bounding box center [219, 100] width 81 height 54
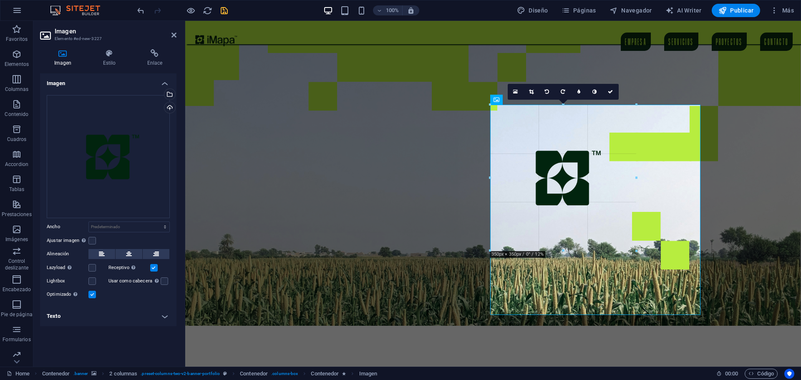
drag, startPoint x: 701, startPoint y: 106, endPoint x: 613, endPoint y: 171, distance: 108.9
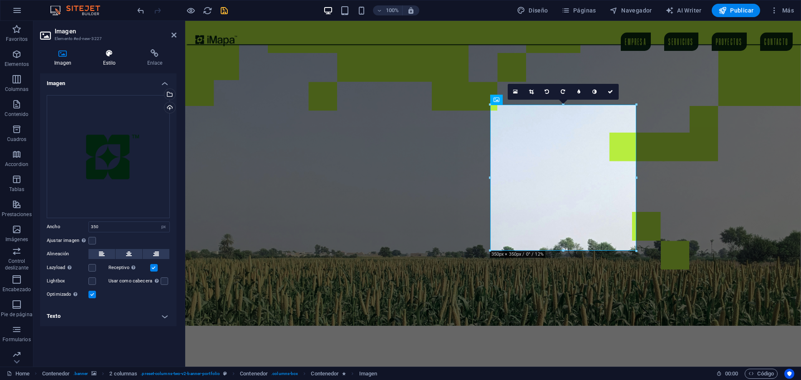
click at [101, 57] on icon at bounding box center [109, 53] width 41 height 8
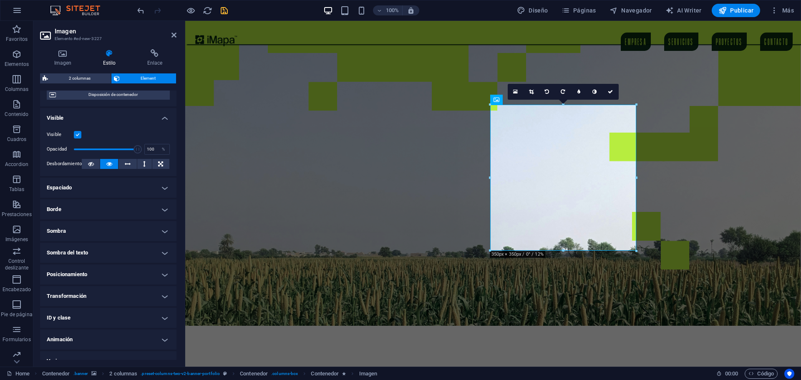
scroll to position [83, 0]
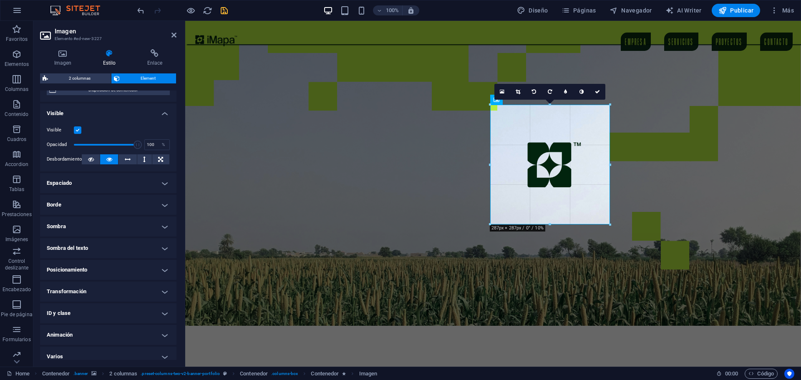
drag, startPoint x: 635, startPoint y: 105, endPoint x: 410, endPoint y: 102, distance: 225.4
click at [608, 105] on div at bounding box center [610, 105] width 4 height 4
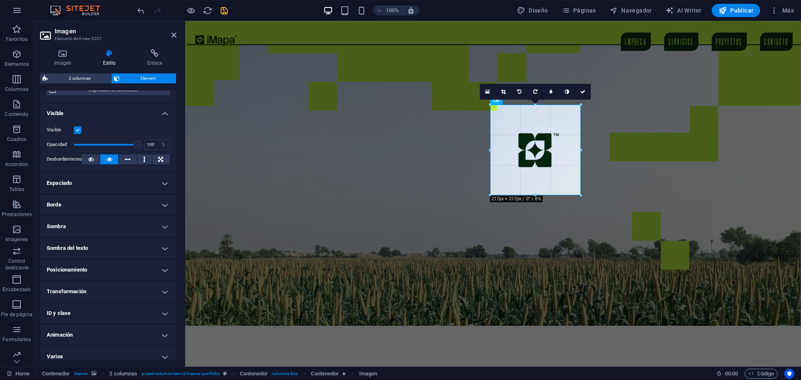
drag, startPoint x: 603, startPoint y: 108, endPoint x: 553, endPoint y: 137, distance: 57.3
click at [65, 265] on h4 "Posicionamiento" at bounding box center [108, 270] width 136 height 20
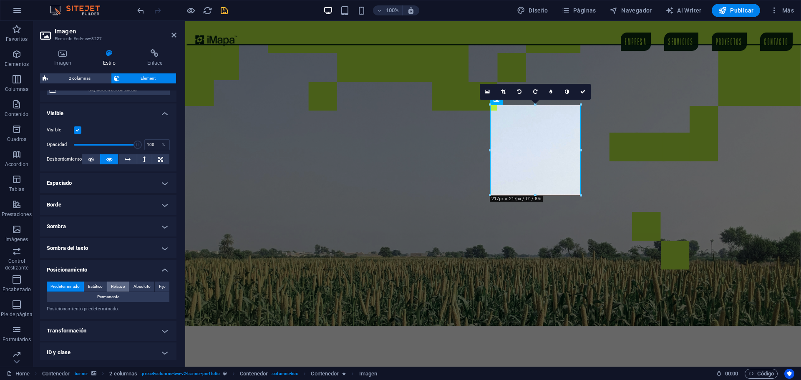
click at [118, 287] on span "Relativo" at bounding box center [118, 287] width 14 height 10
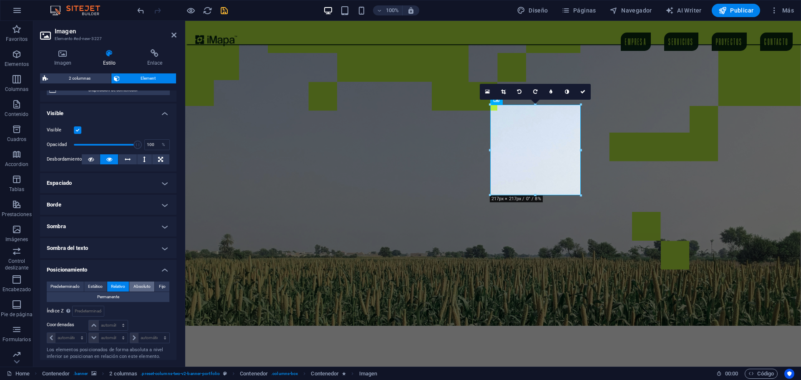
click at [141, 285] on span "Absoluto" at bounding box center [142, 287] width 17 height 10
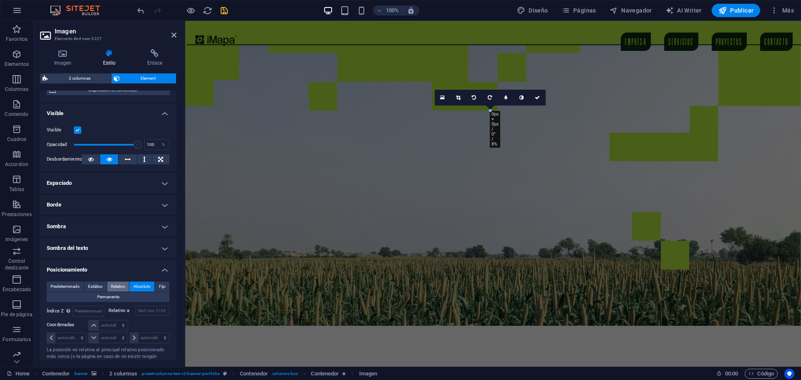
click at [123, 284] on span "Relativo" at bounding box center [118, 287] width 14 height 10
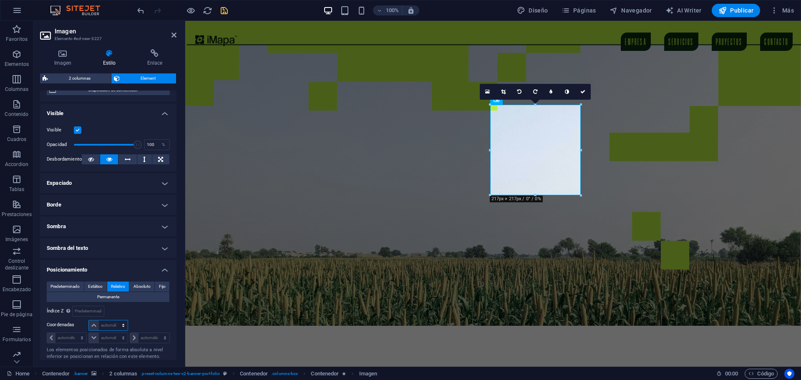
click at [115, 323] on select "automático px rem % em" at bounding box center [108, 325] width 38 height 10
click at [115, 320] on select "automático px rem % em" at bounding box center [108, 325] width 38 height 10
click at [104, 335] on select "automático px rem % em" at bounding box center [108, 338] width 38 height 10
click at [115, 333] on select "automático px rem % em" at bounding box center [108, 338] width 38 height 10
click at [69, 339] on select "automático px rem % em" at bounding box center [66, 338] width 39 height 10
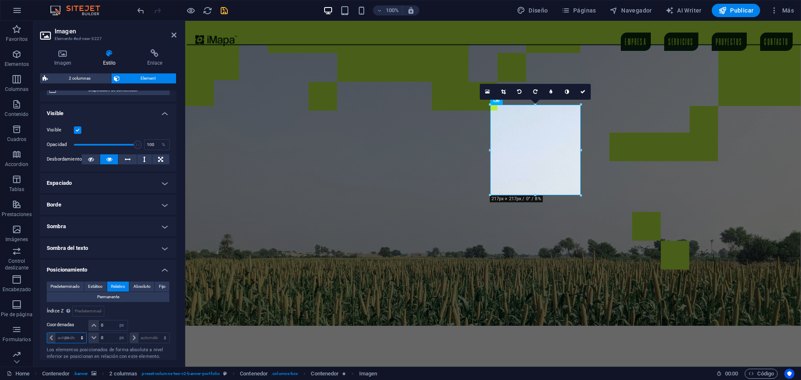
click at [74, 333] on select "automático px rem % em" at bounding box center [66, 338] width 39 height 10
click at [140, 340] on select "automático px rem % em" at bounding box center [149, 338] width 39 height 10
click at [156, 333] on select "automático px rem % em" at bounding box center [149, 338] width 39 height 10
click at [108, 330] on input "0" at bounding box center [113, 325] width 28 height 10
click at [110, 338] on input "0" at bounding box center [113, 338] width 28 height 10
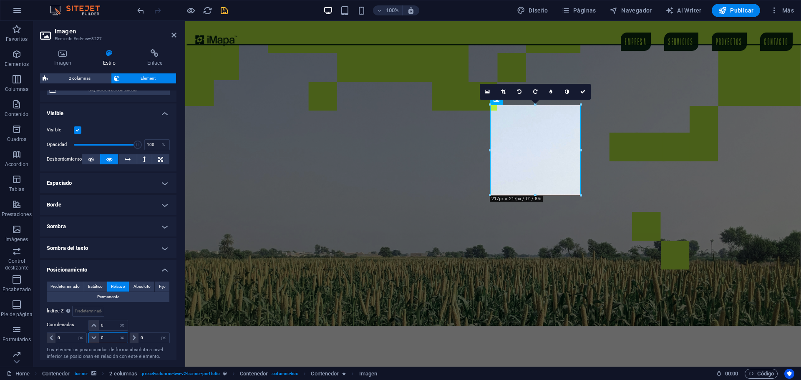
drag, startPoint x: 110, startPoint y: 338, endPoint x: 101, endPoint y: 337, distance: 9.2
click at [101, 337] on input "0" at bounding box center [113, 338] width 28 height 10
click at [73, 343] on input "0" at bounding box center [70, 338] width 31 height 10
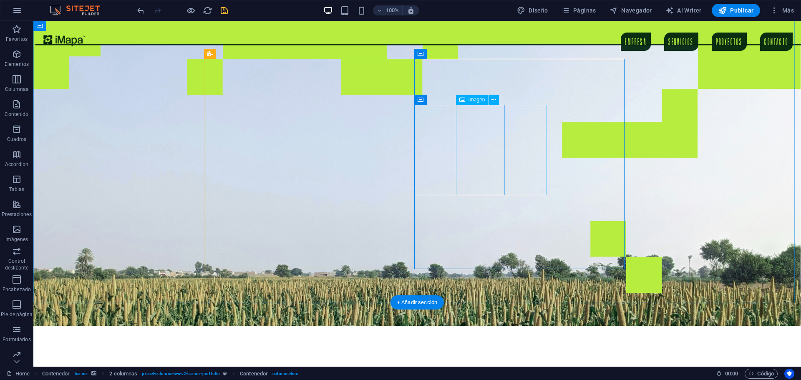
drag, startPoint x: 453, startPoint y: 142, endPoint x: 446, endPoint y: 141, distance: 7.1
drag, startPoint x: 465, startPoint y: 145, endPoint x: 431, endPoint y: 145, distance: 33.8
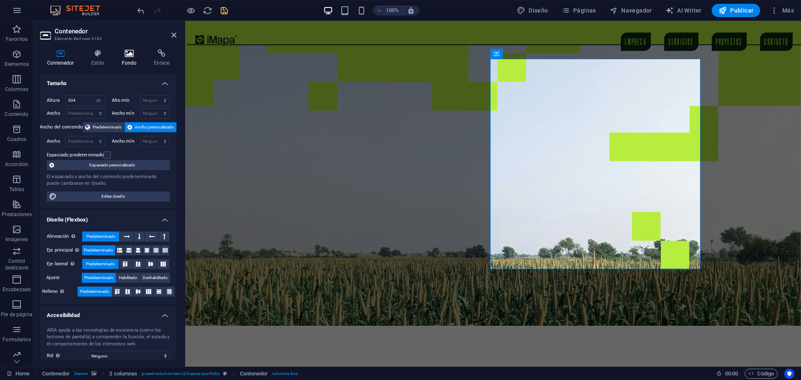
click at [125, 58] on h4 "Fondo" at bounding box center [131, 58] width 33 height 18
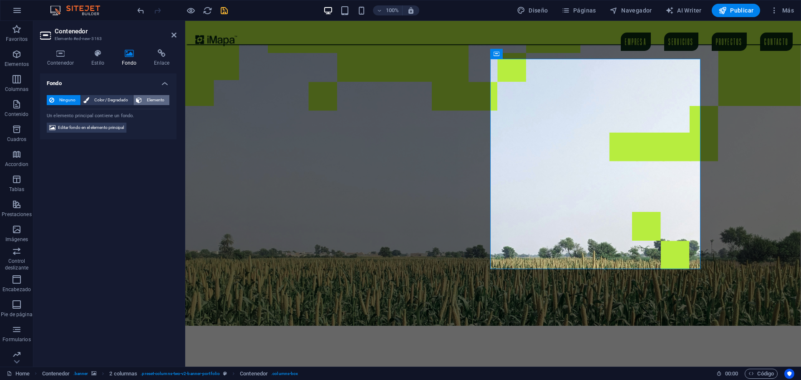
click at [149, 101] on span "Elemento" at bounding box center [155, 100] width 23 height 10
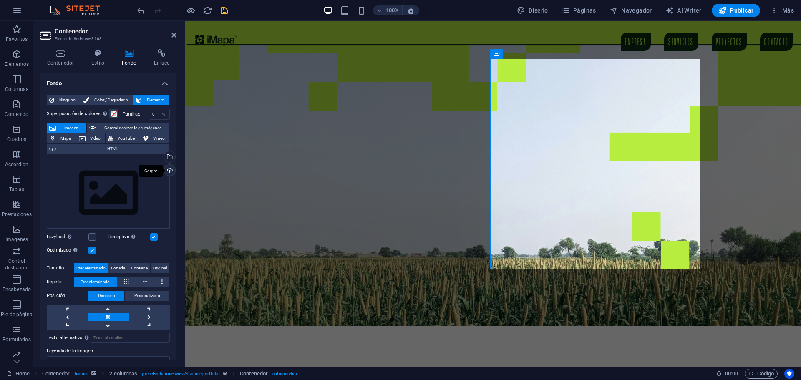
click at [165, 169] on div "Cargar" at bounding box center [169, 171] width 13 height 13
click at [168, 156] on div "Selecciona archivos del administrador de archivos, de la galería de fotos o car…" at bounding box center [169, 157] width 13 height 13
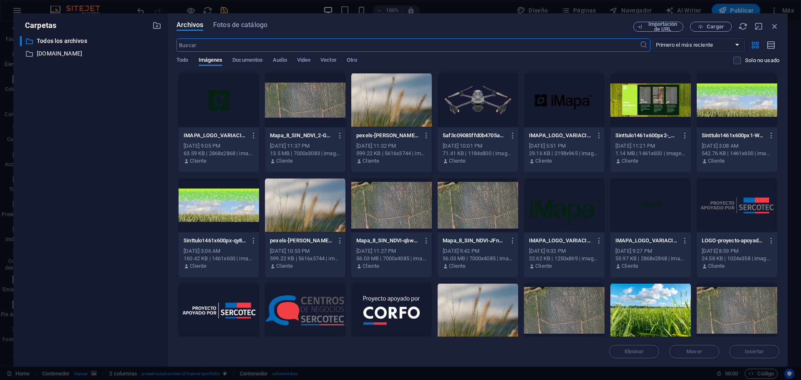
click at [218, 101] on div at bounding box center [219, 100] width 81 height 54
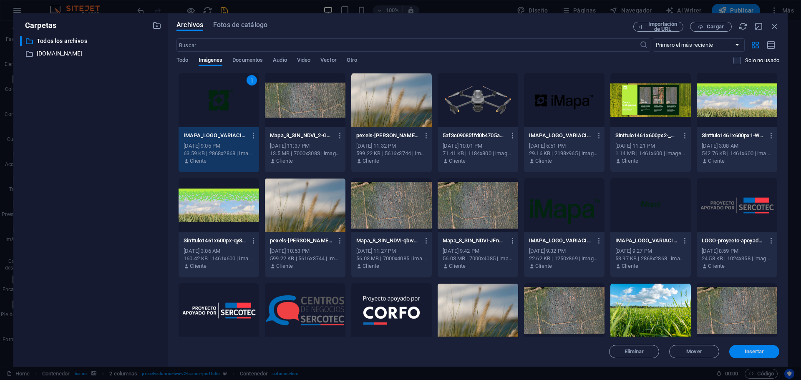
click at [764, 355] on button "Insertar" at bounding box center [754, 351] width 50 height 13
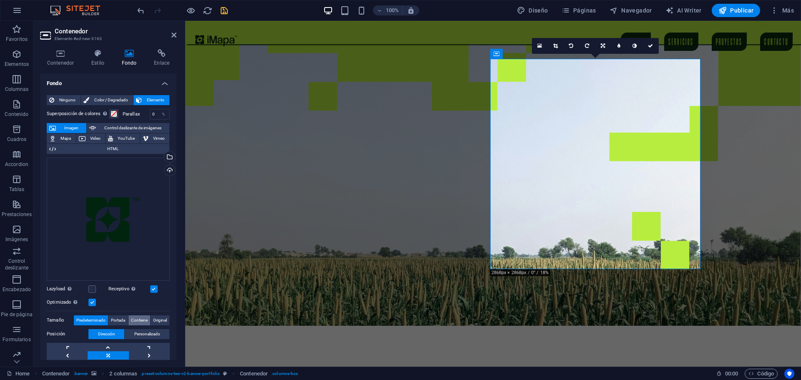
click at [134, 316] on span "Contiene" at bounding box center [139, 320] width 17 height 10
click at [158, 320] on span "Original" at bounding box center [160, 320] width 14 height 10
click at [124, 319] on span "Portada" at bounding box center [118, 320] width 14 height 10
click at [96, 322] on span "Predeterminado" at bounding box center [90, 320] width 29 height 10
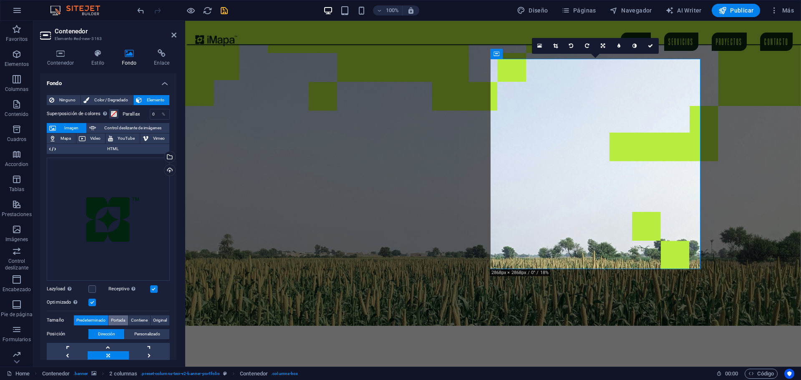
click at [116, 320] on span "Portada" at bounding box center [118, 320] width 14 height 10
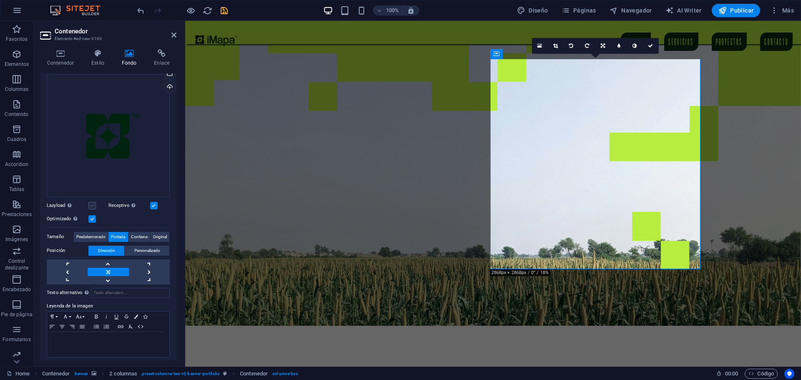
click at [94, 204] on label at bounding box center [92, 206] width 8 height 8
click at [0, 0] on input "Lazyload La carga de imágenes tras la carga de la página mejora la velocidad de…" at bounding box center [0, 0] width 0 height 0
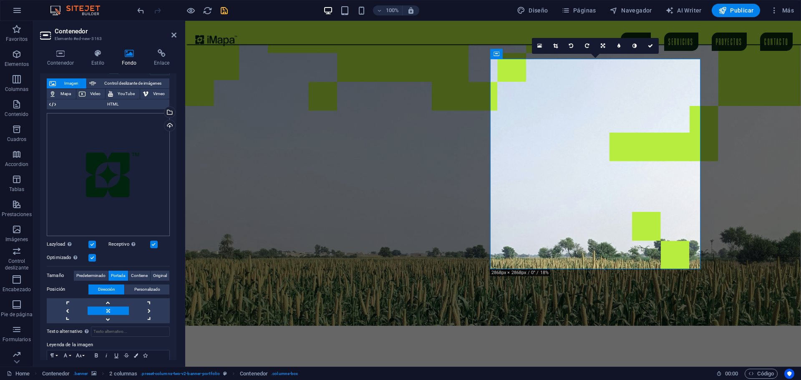
scroll to position [42, 0]
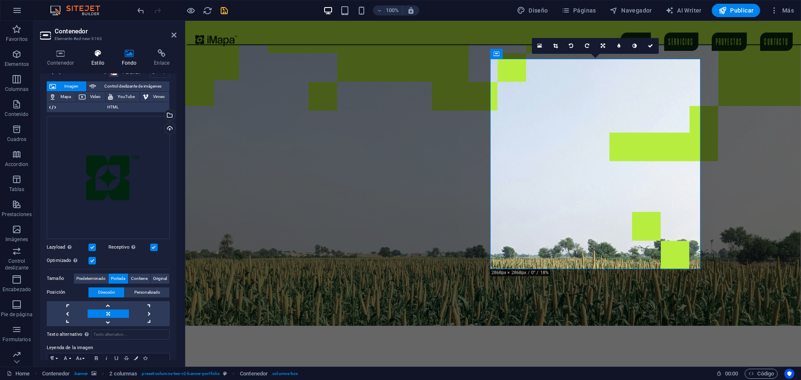
click at [96, 55] on icon at bounding box center [97, 53] width 27 height 8
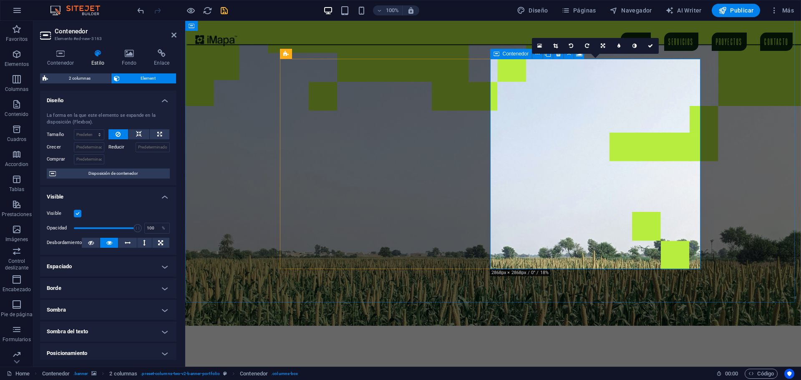
click at [63, 56] on icon at bounding box center [60, 53] width 41 height 8
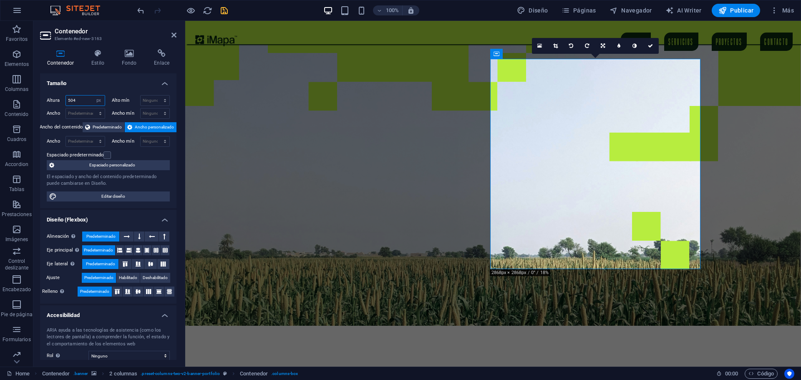
drag, startPoint x: 79, startPoint y: 100, endPoint x: 58, endPoint y: 98, distance: 20.9
click at [58, 98] on div "Altura 504 Predeterminado px rem % vh vw" at bounding box center [76, 100] width 58 height 11
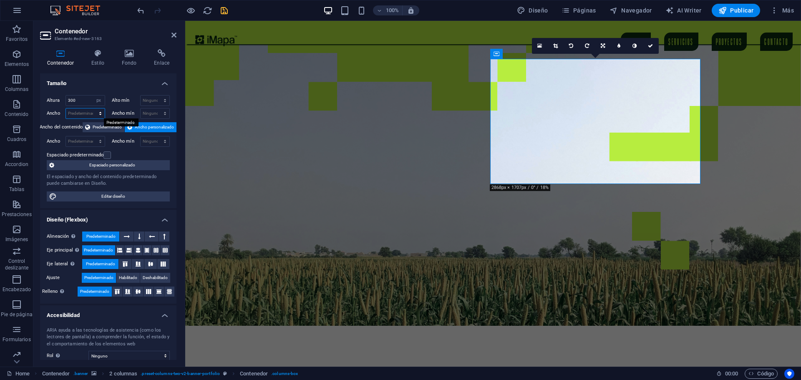
click at [80, 113] on select "Predeterminado px rem % em vh vw" at bounding box center [85, 113] width 39 height 10
click at [92, 108] on select "Predeterminado px rem % em vh vw" at bounding box center [85, 113] width 39 height 10
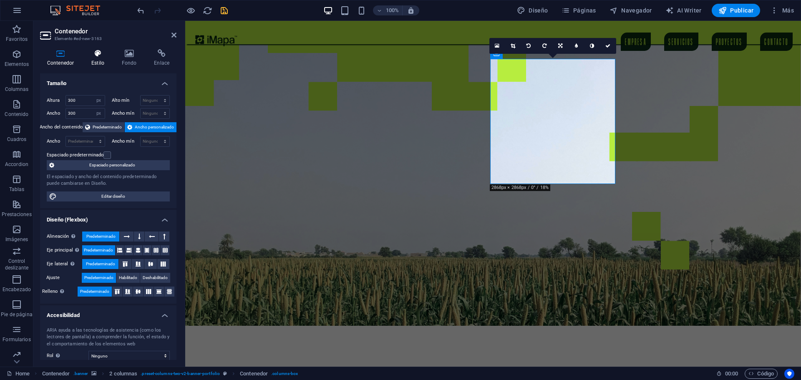
click at [100, 58] on h4 "Estilo" at bounding box center [99, 58] width 30 height 18
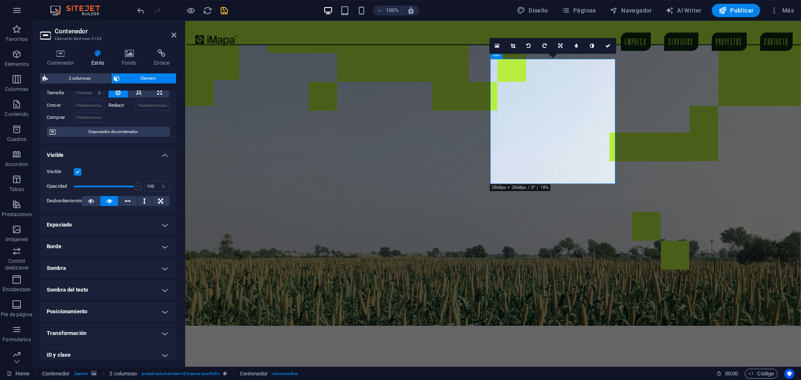
click at [82, 311] on h4 "Posicionamiento" at bounding box center [108, 312] width 136 height 20
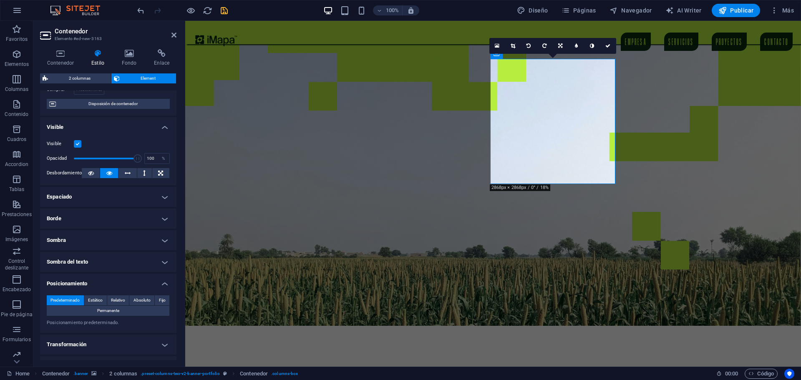
scroll to position [129, 0]
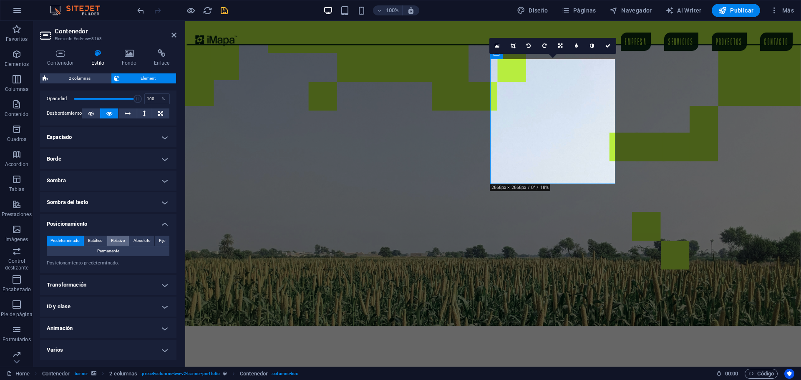
click at [119, 236] on span "Relativo" at bounding box center [118, 241] width 14 height 10
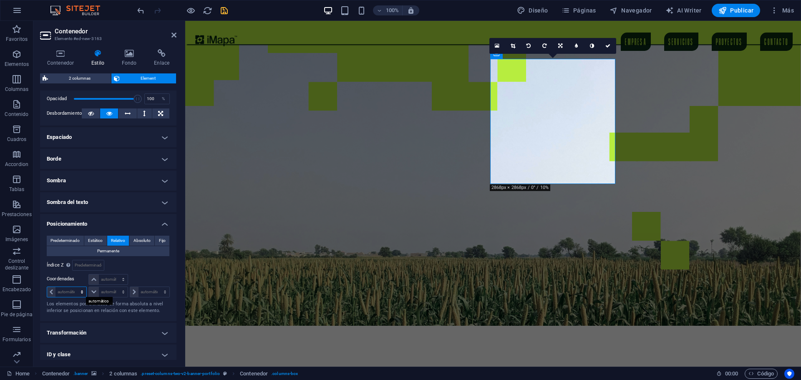
click at [68, 289] on select "automático px rem % em" at bounding box center [66, 292] width 39 height 10
click at [74, 287] on select "automático px rem % em" at bounding box center [66, 292] width 39 height 10
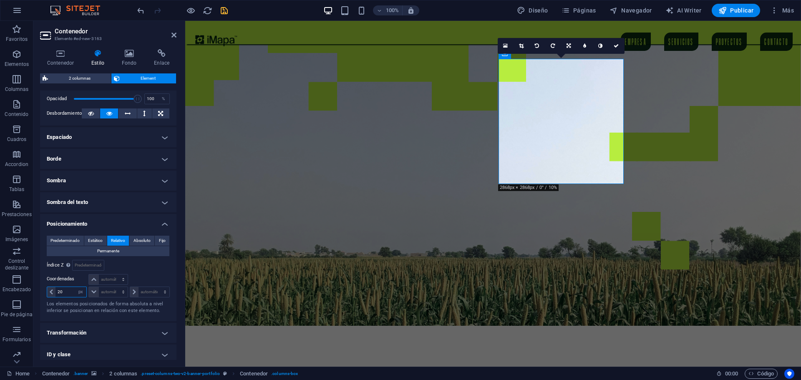
drag, startPoint x: 65, startPoint y: 293, endPoint x: 52, endPoint y: 294, distance: 12.9
click at [52, 294] on div "20 automático px rem % em" at bounding box center [67, 292] width 40 height 11
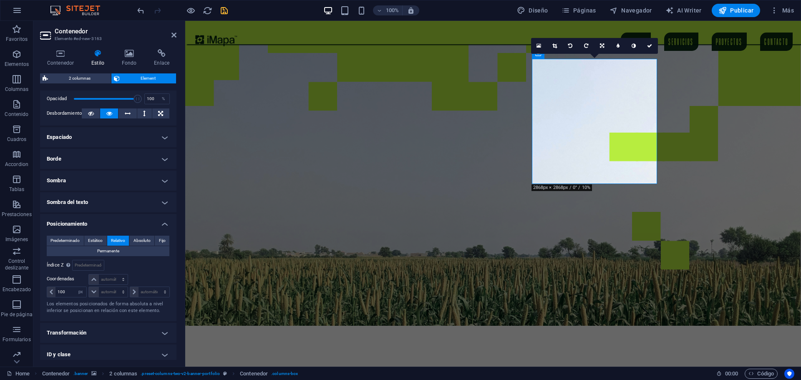
click at [723, 204] on figure at bounding box center [493, 175] width 616 height 300
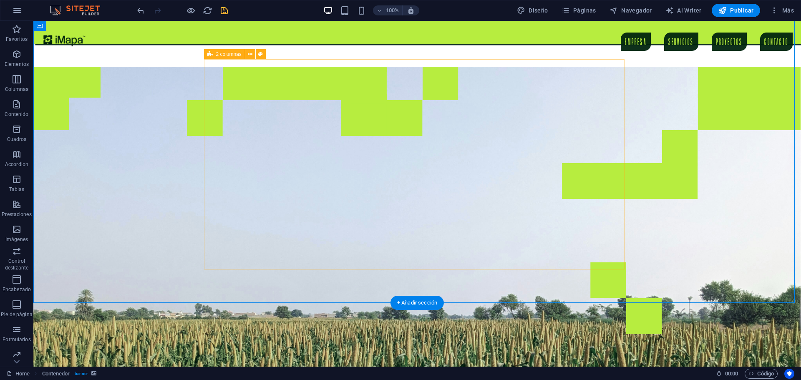
scroll to position [0, 0]
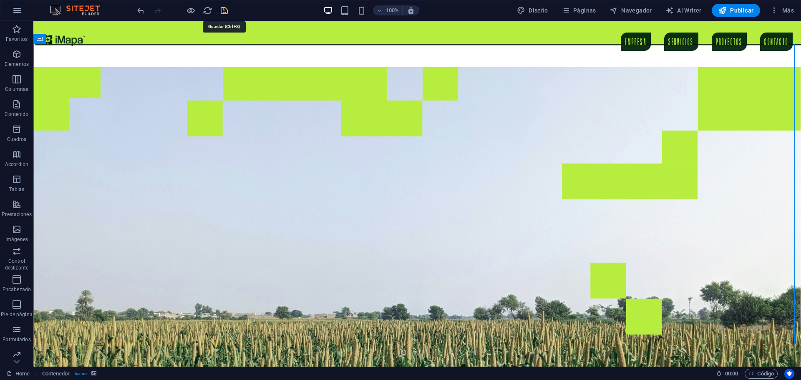
click at [224, 8] on icon "save" at bounding box center [224, 11] width 10 height 10
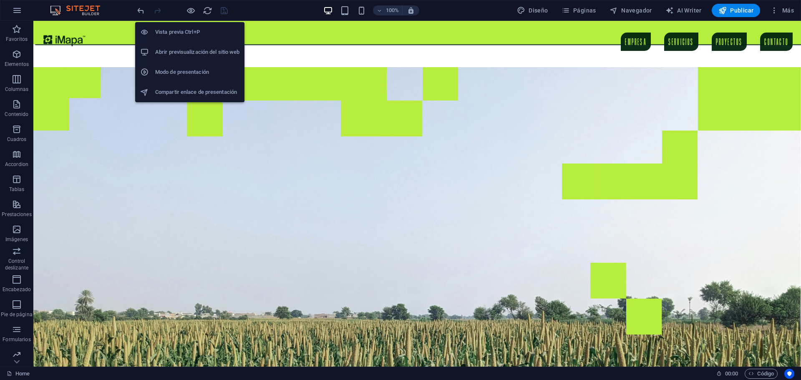
click at [193, 51] on h6 "Abrir previsualización del sitio web" at bounding box center [197, 52] width 84 height 10
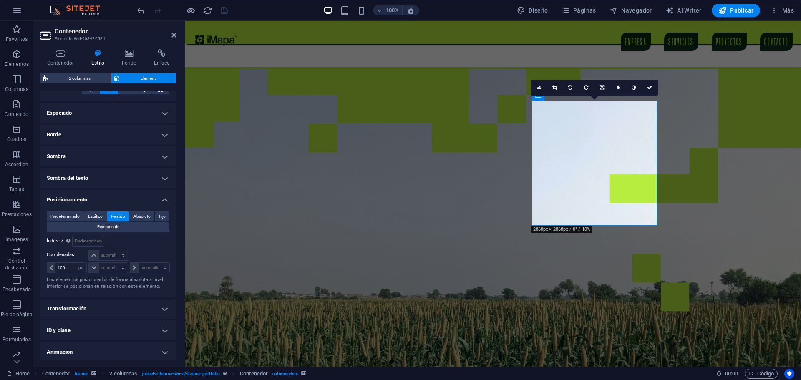
scroll to position [177, 0]
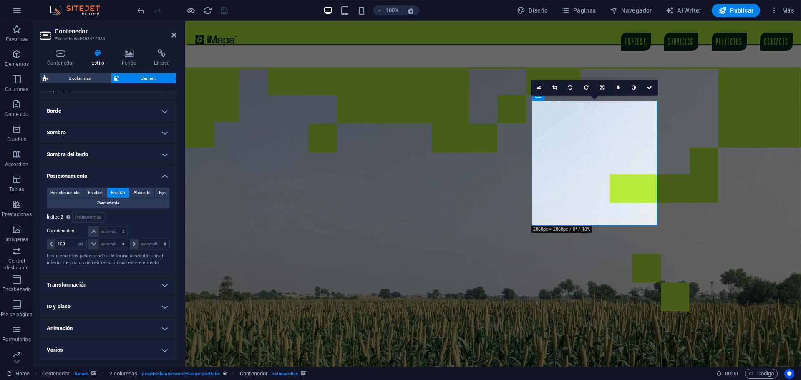
click at [78, 330] on h4 "Animación" at bounding box center [108, 328] width 136 height 20
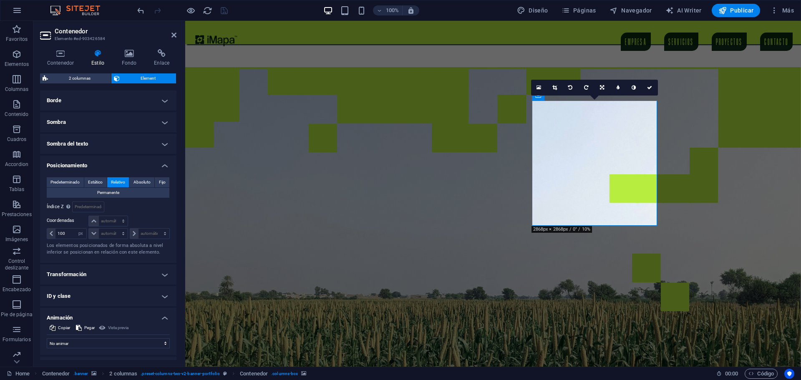
scroll to position [204, 0]
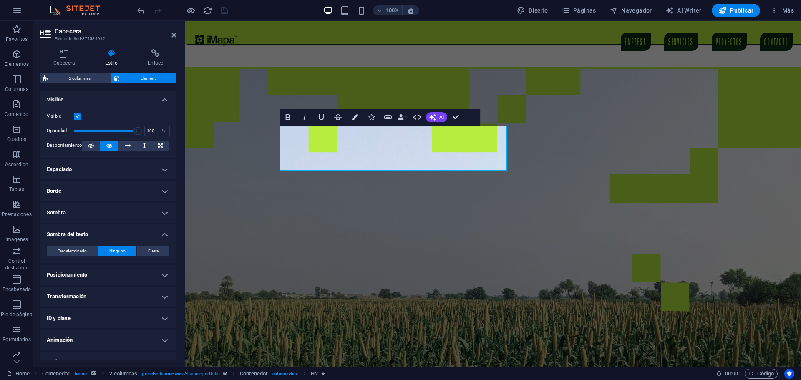
scroll to position [109, 0]
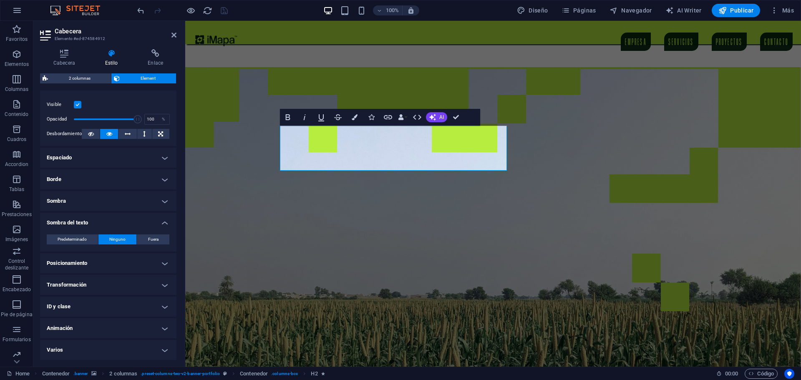
click at [83, 334] on h4 "Animación" at bounding box center [108, 328] width 136 height 20
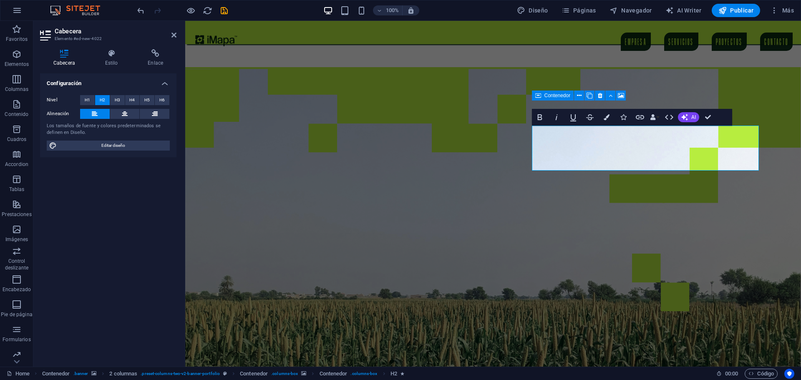
click at [718, 246] on figure at bounding box center [493, 217] width 616 height 300
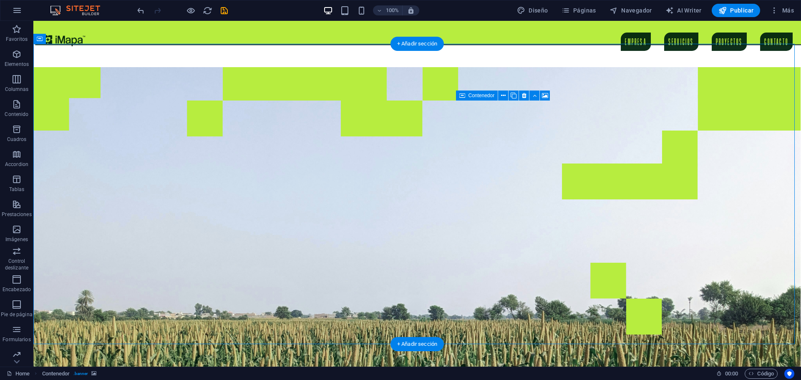
click at [648, 247] on figure at bounding box center [417, 217] width 768 height 300
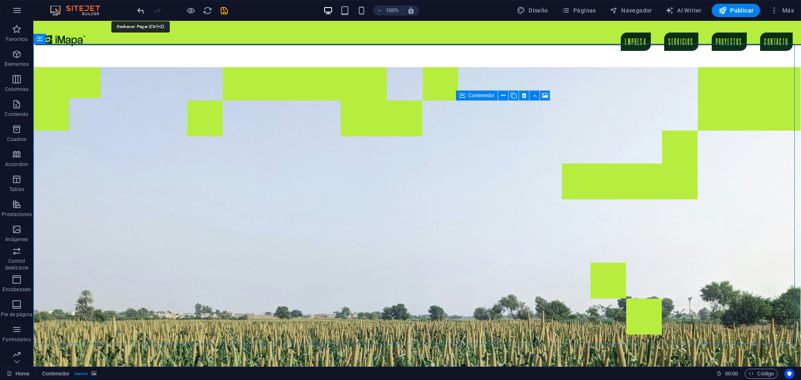
click at [143, 9] on icon "undo" at bounding box center [141, 11] width 10 height 10
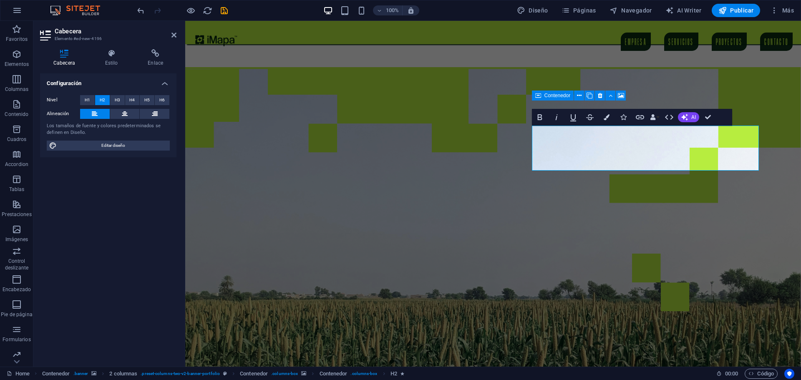
click at [131, 12] on div "100% Diseño Páginas Navegador AI Writer Publicar Más" at bounding box center [400, 10] width 800 height 20
click at [142, 13] on icon "undo" at bounding box center [141, 11] width 10 height 10
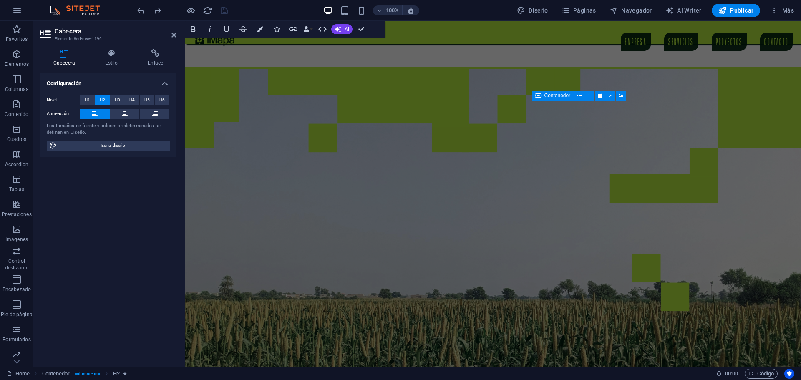
click at [256, 151] on figure at bounding box center [493, 217] width 616 height 300
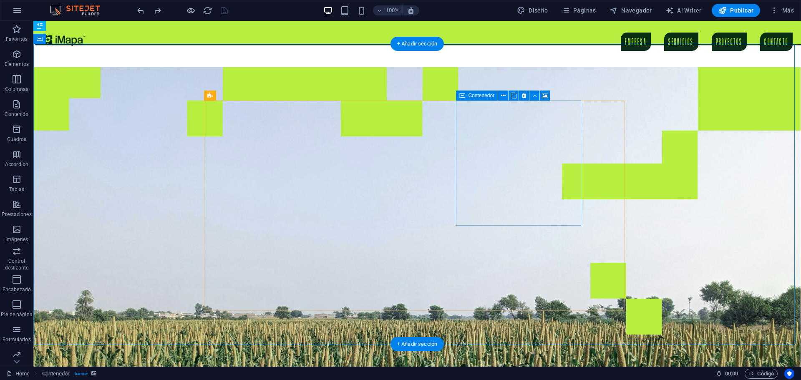
select select "px"
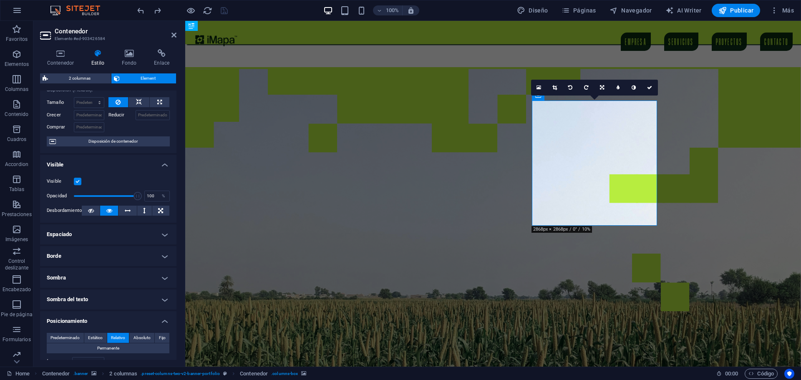
scroll to position [204, 0]
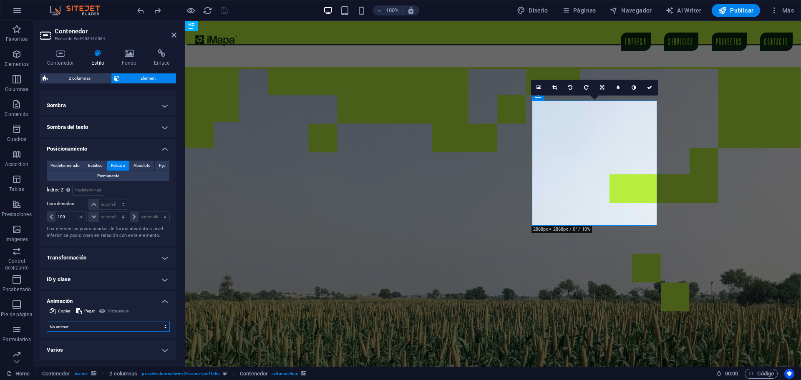
click at [90, 326] on select "No animar Mostrar / Ocultar Subir/bajar Acercar/alejar Deslizar de izquierda a …" at bounding box center [108, 327] width 123 height 10
select select "move-left-to-right"
click at [47, 322] on select "No animar Mostrar / Ocultar Subir/bajar Acercar/alejar Deslizar de izquierda a …" at bounding box center [108, 327] width 123 height 10
select select "scroll"
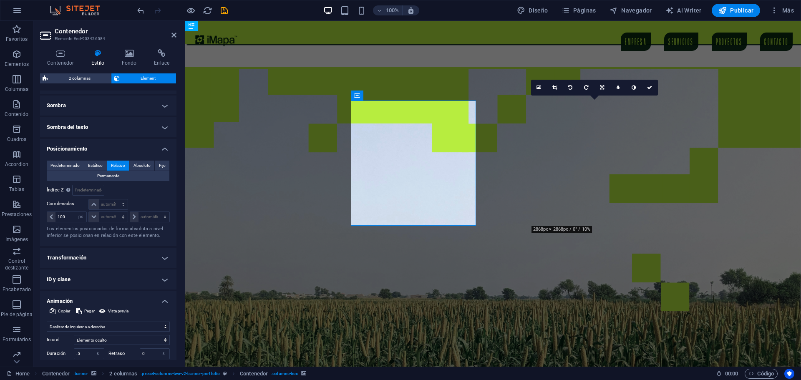
click at [725, 218] on figure at bounding box center [493, 217] width 616 height 300
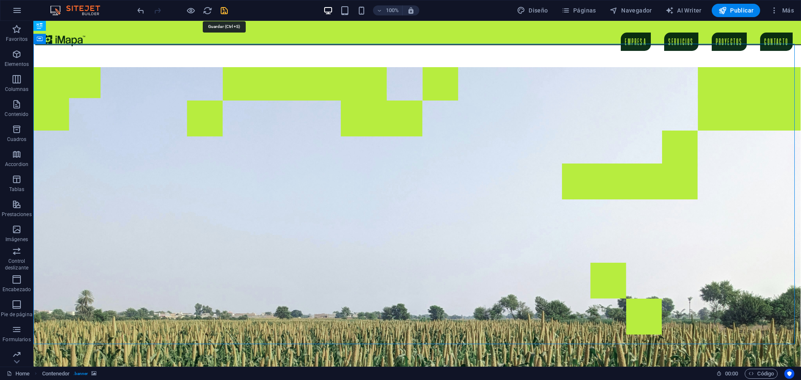
click at [227, 11] on icon "save" at bounding box center [224, 11] width 10 height 10
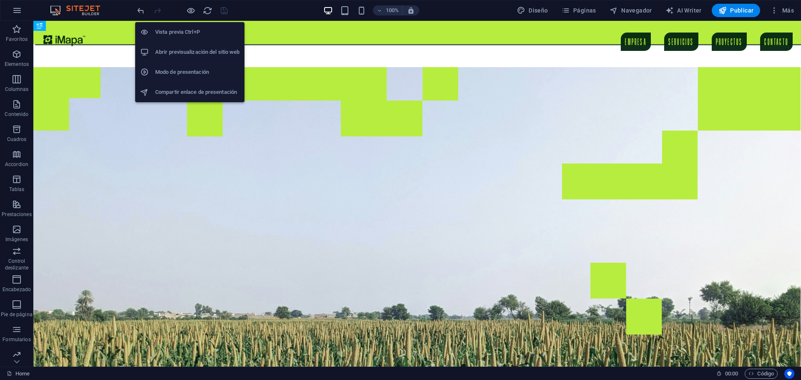
click at [185, 50] on h6 "Abrir previsualización del sitio web" at bounding box center [197, 52] width 84 height 10
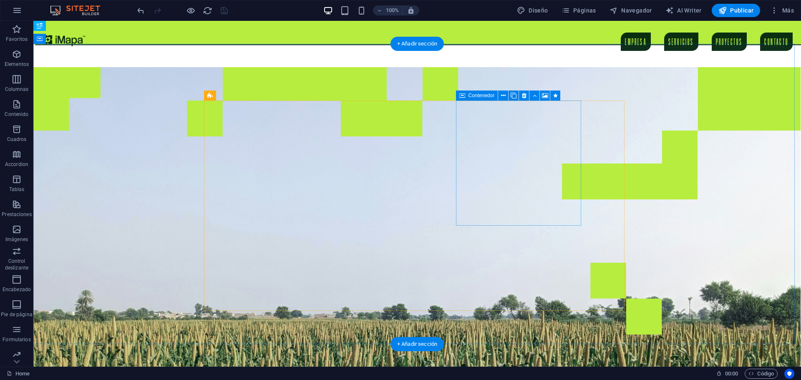
drag, startPoint x: 483, startPoint y: 171, endPoint x: 330, endPoint y: 171, distance: 152.3
select select "px"
select select "move-left-to-right"
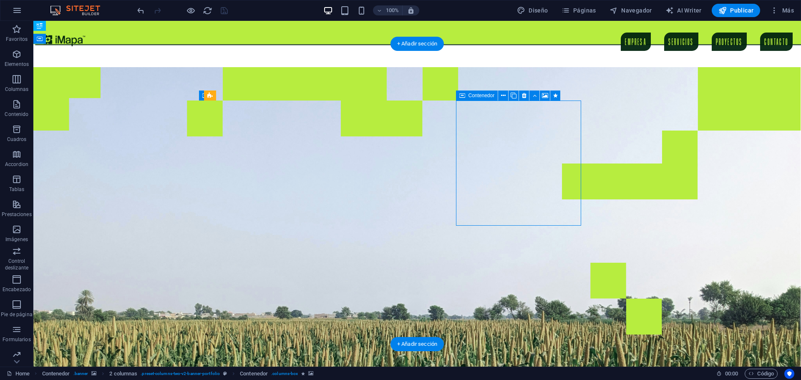
select select "s"
select select "scroll"
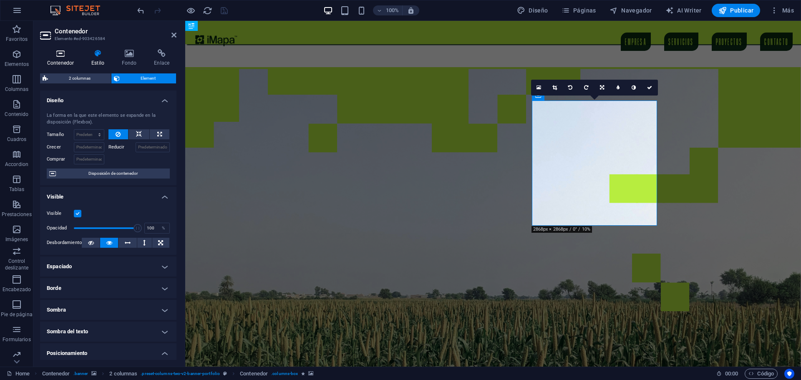
click at [63, 55] on icon at bounding box center [60, 53] width 41 height 8
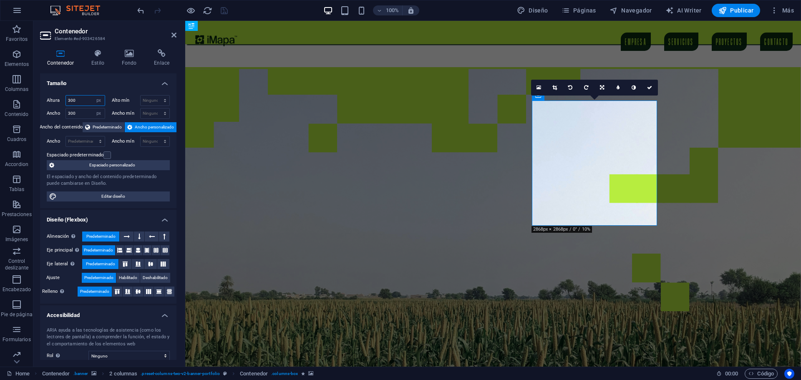
drag, startPoint x: 78, startPoint y: 101, endPoint x: 63, endPoint y: 97, distance: 15.5
click at [63, 97] on div "Altura 300 Predeterminado px rem % vh vw" at bounding box center [76, 100] width 58 height 11
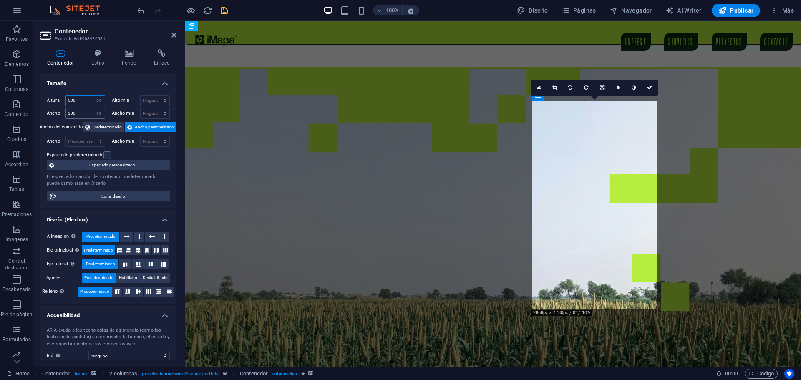
type input "500"
drag, startPoint x: 81, startPoint y: 113, endPoint x: 58, endPoint y: 113, distance: 23.0
click at [58, 113] on div "Ancho 300 Predeterminado px rem % em vh vw" at bounding box center [76, 113] width 58 height 11
type input "500"
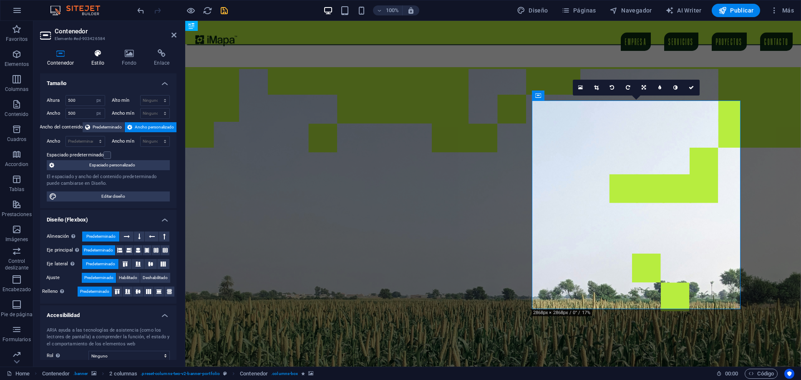
click at [96, 66] on h4 "Estilo" at bounding box center [99, 58] width 30 height 18
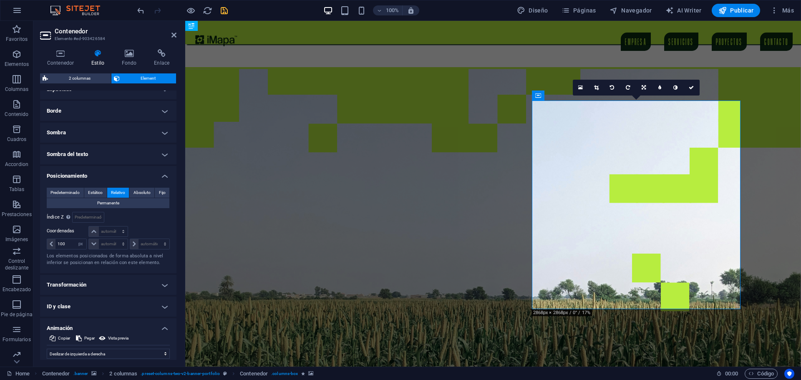
scroll to position [250, 0]
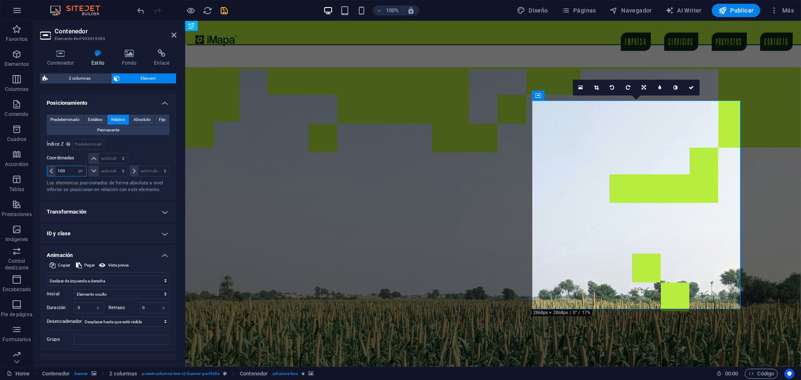
drag, startPoint x: 66, startPoint y: 170, endPoint x: 55, endPoint y: 169, distance: 10.1
click at [55, 169] on input "100" at bounding box center [70, 171] width 31 height 10
type input "50"
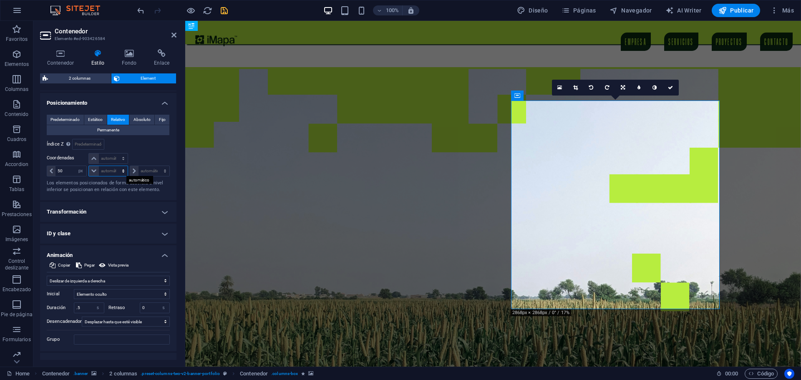
click at [107, 169] on select "automático px rem % em" at bounding box center [108, 171] width 38 height 10
select select "px"
click at [115, 166] on select "automático px rem % em" at bounding box center [108, 171] width 38 height 10
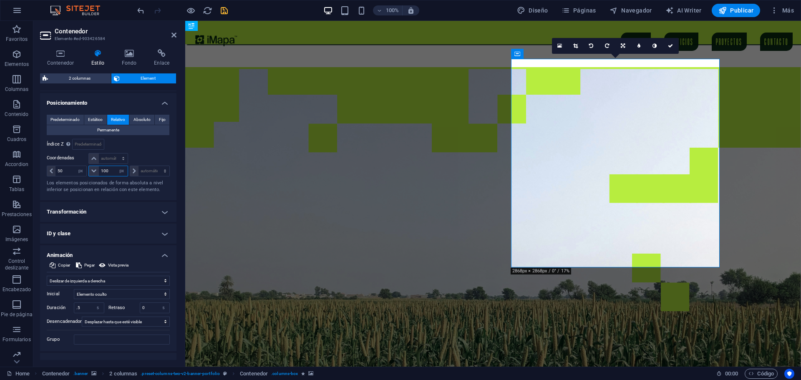
drag, startPoint x: 113, startPoint y: 173, endPoint x: 93, endPoint y: 171, distance: 20.1
click at [93, 171] on div "100 automático px rem % em" at bounding box center [107, 171] width 39 height 11
type input "5"
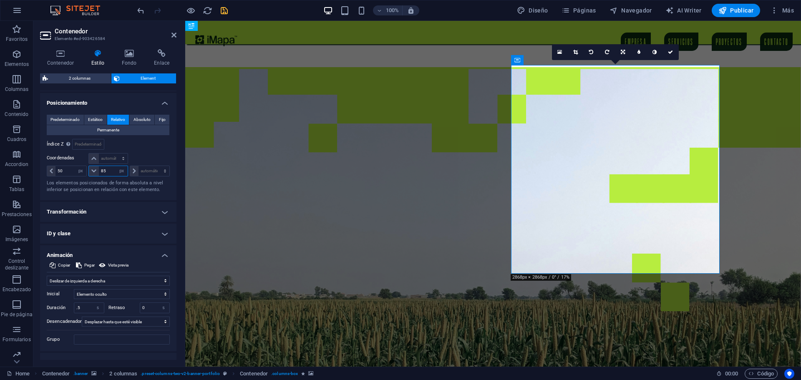
drag, startPoint x: 109, startPoint y: 170, endPoint x: 97, endPoint y: 170, distance: 11.7
click at [97, 170] on div "85 automático px rem % em" at bounding box center [107, 171] width 39 height 11
type input "75"
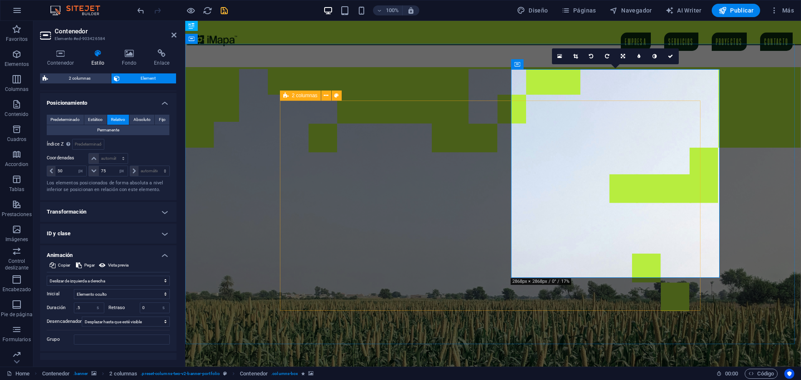
click at [734, 208] on figure at bounding box center [493, 217] width 616 height 300
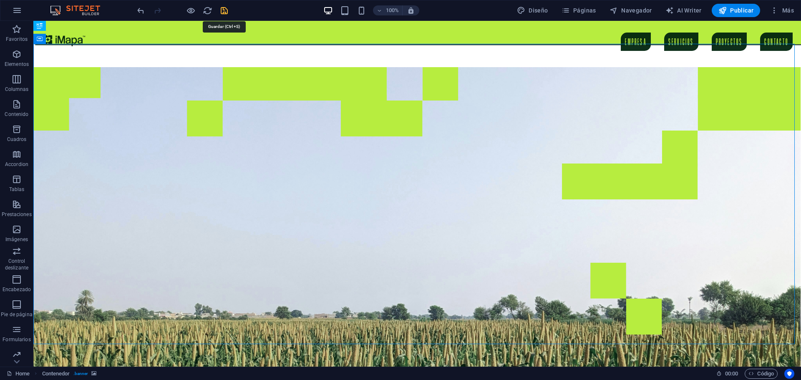
click at [223, 12] on icon "save" at bounding box center [224, 11] width 10 height 10
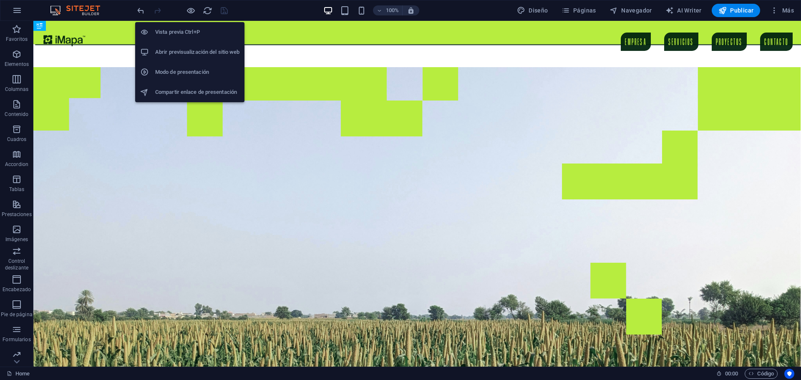
click at [193, 55] on h6 "Abrir previsualización del sitio web" at bounding box center [197, 52] width 84 height 10
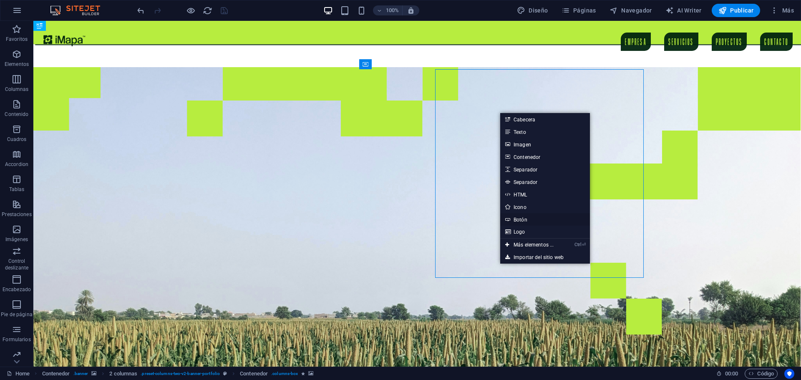
click at [518, 218] on link "Botón" at bounding box center [545, 219] width 90 height 13
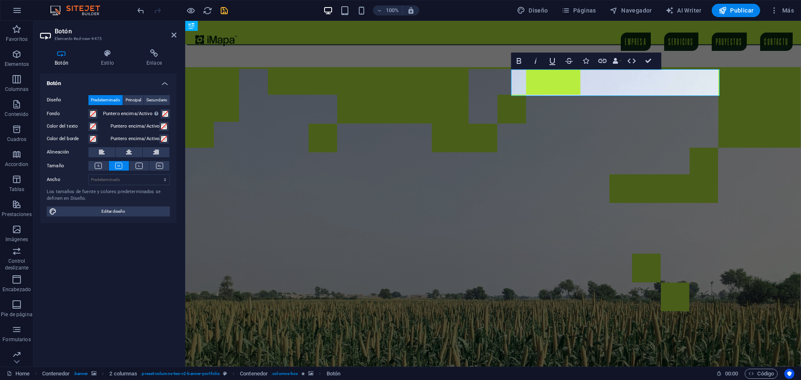
drag, startPoint x: 557, startPoint y: 86, endPoint x: 561, endPoint y: 253, distance: 167.4
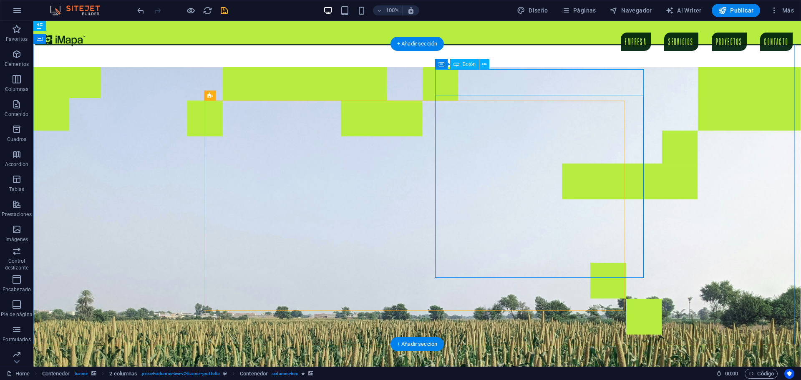
drag, startPoint x: 495, startPoint y: 81, endPoint x: 484, endPoint y: 253, distance: 172.3
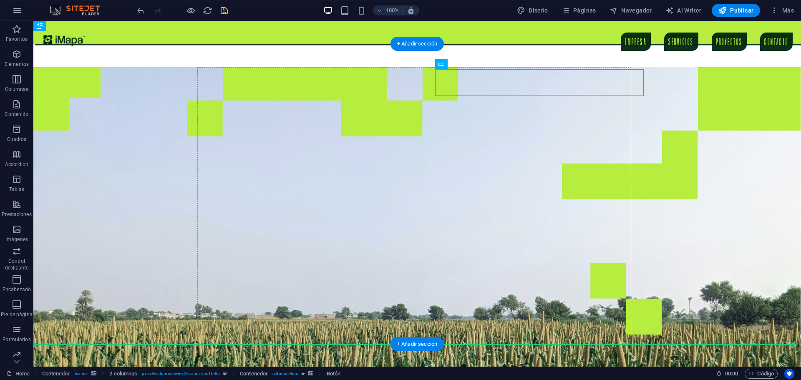
drag, startPoint x: 453, startPoint y: 78, endPoint x: 489, endPoint y: 283, distance: 207.9
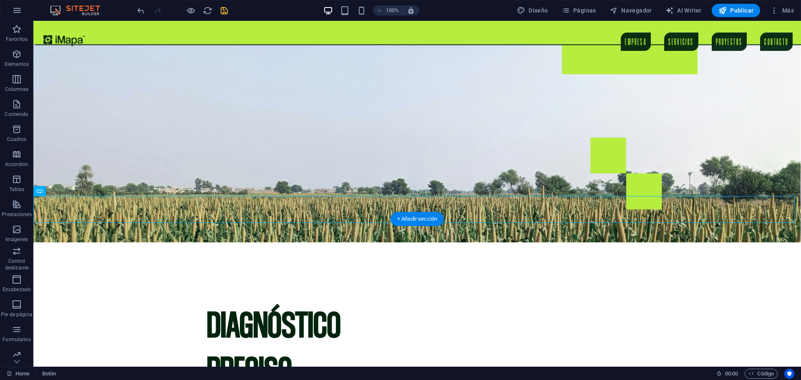
scroll to position [0, 0]
